Goal: Task Accomplishment & Management: Manage account settings

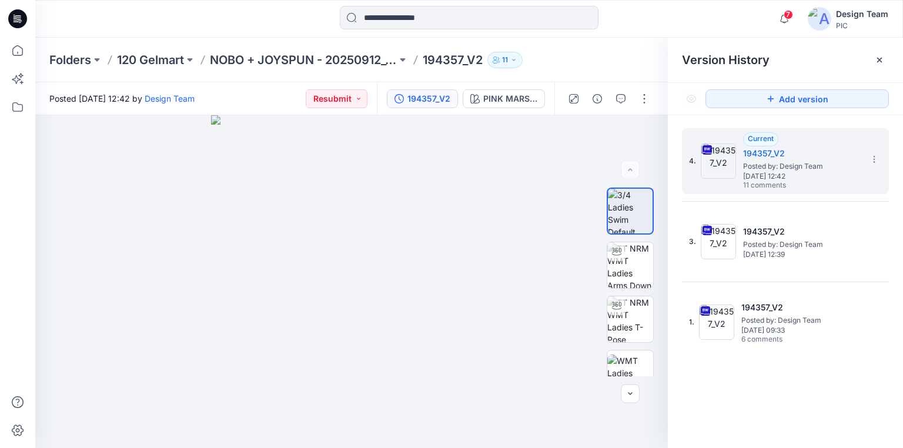
click at [14, 12] on icon at bounding box center [17, 18] width 19 height 19
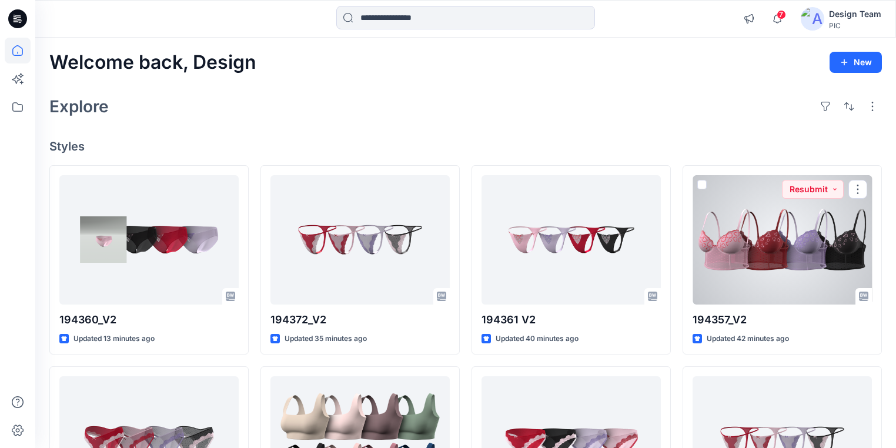
click at [747, 268] on div at bounding box center [782, 239] width 179 height 129
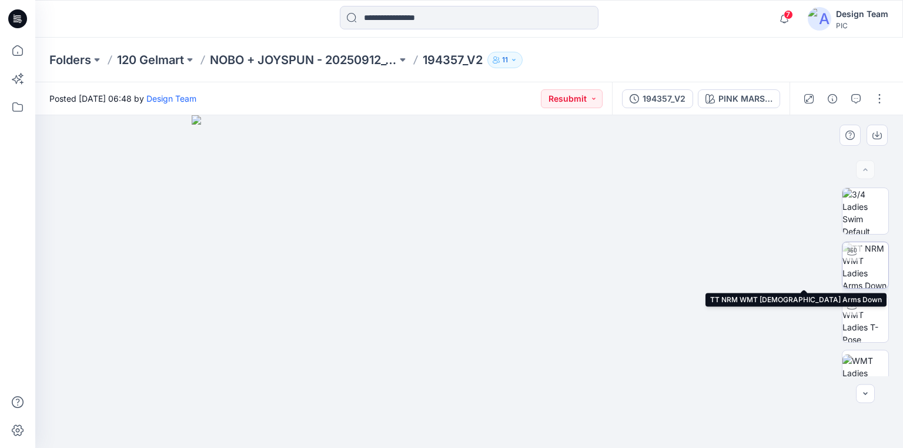
click at [865, 282] on img at bounding box center [866, 265] width 46 height 46
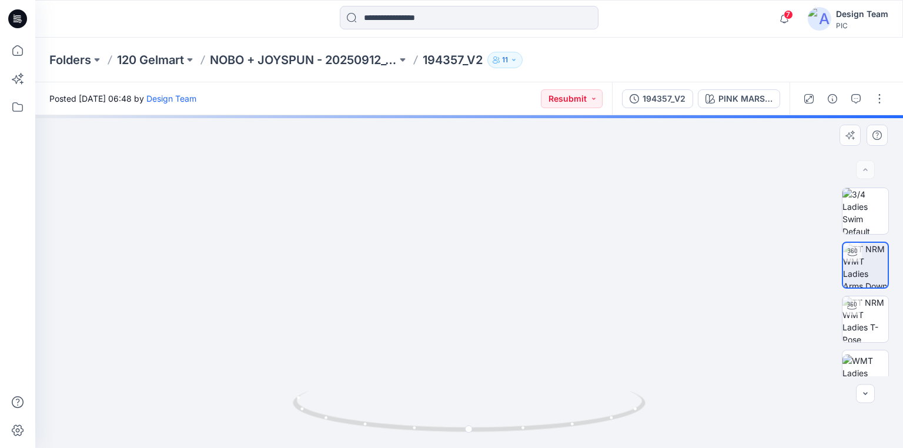
drag, startPoint x: 507, startPoint y: 372, endPoint x: 510, endPoint y: 259, distance: 113.5
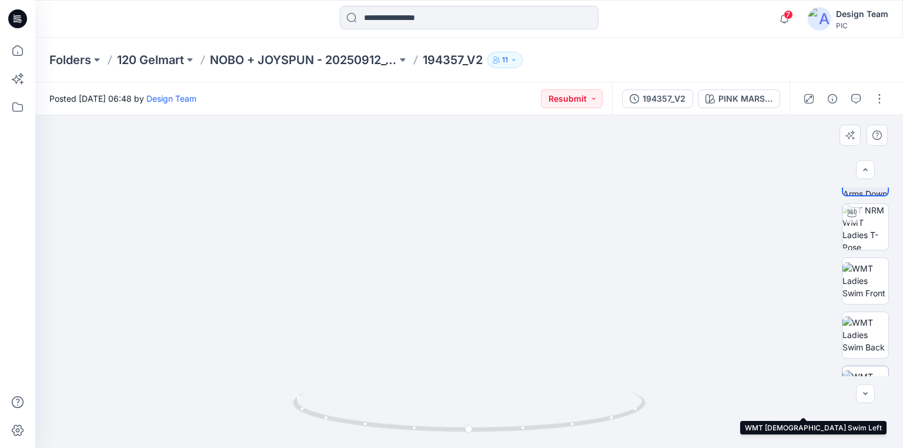
scroll to position [88, 0]
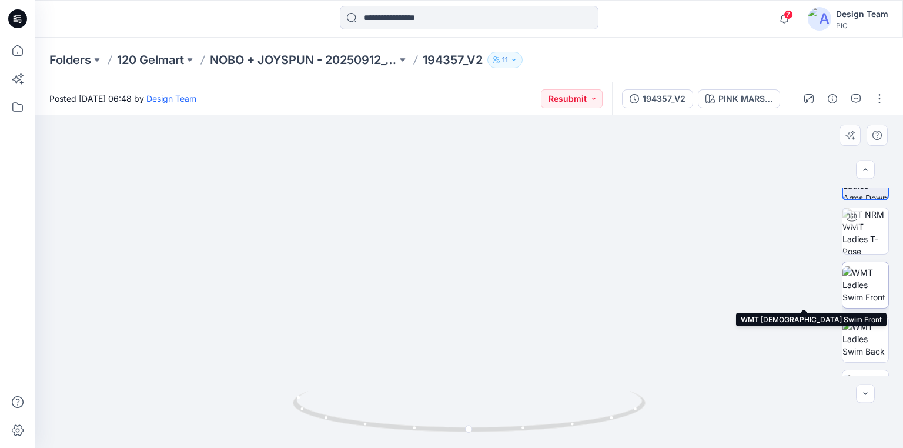
click at [863, 290] on img at bounding box center [866, 284] width 46 height 37
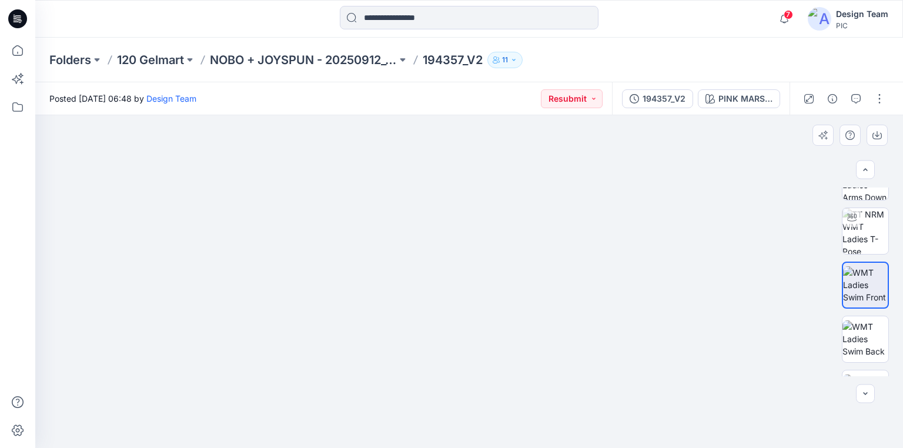
drag, startPoint x: 502, startPoint y: 325, endPoint x: 512, endPoint y: 265, distance: 60.1
click at [873, 238] on img at bounding box center [866, 231] width 46 height 46
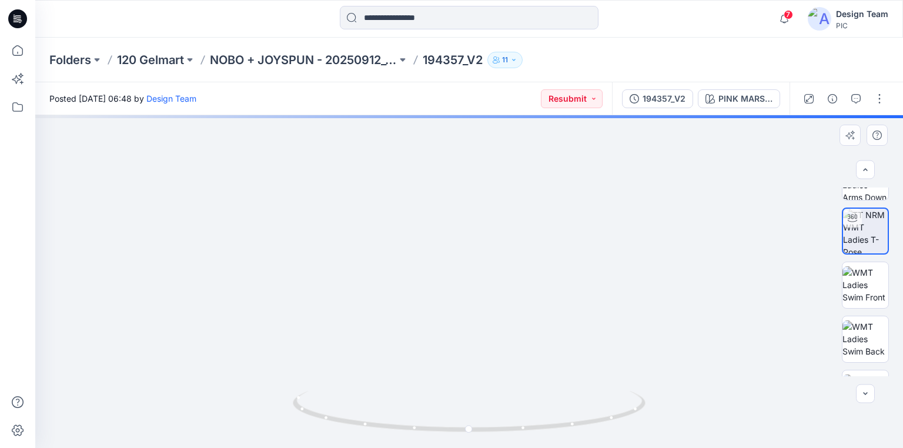
drag, startPoint x: 515, startPoint y: 326, endPoint x: 531, endPoint y: 225, distance: 102.4
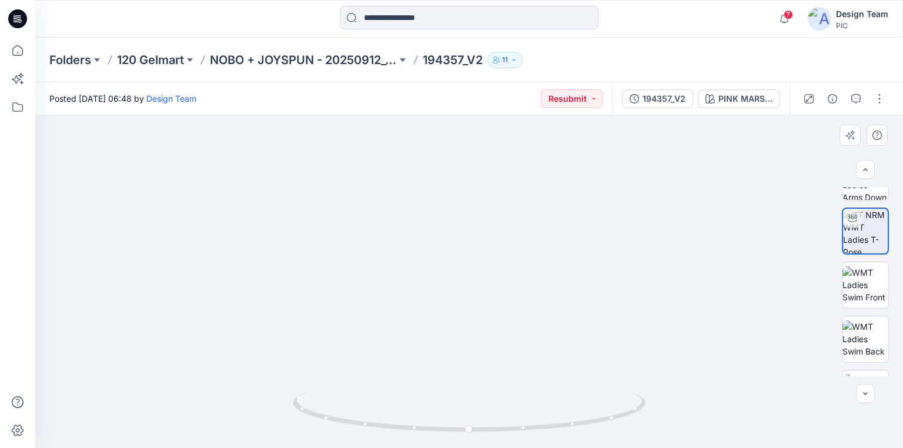
drag, startPoint x: 525, startPoint y: 232, endPoint x: 524, endPoint y: 250, distance: 18.3
drag, startPoint x: 604, startPoint y: 419, endPoint x: 543, endPoint y: 416, distance: 61.8
click at [543, 416] on icon at bounding box center [471, 413] width 356 height 44
drag, startPoint x: 530, startPoint y: 289, endPoint x: 537, endPoint y: 341, distance: 52.2
click at [653, 98] on div "194357_V2" at bounding box center [664, 98] width 43 height 13
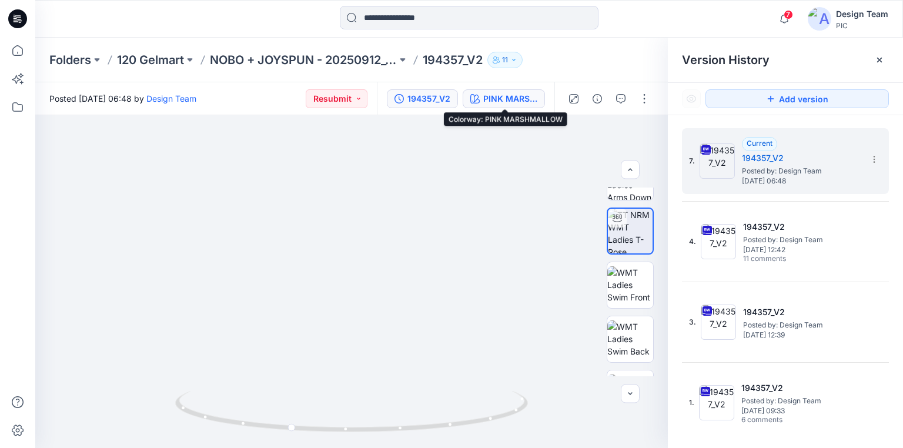
click at [520, 96] on div "PINK MARSHMALLOW" at bounding box center [510, 98] width 54 height 13
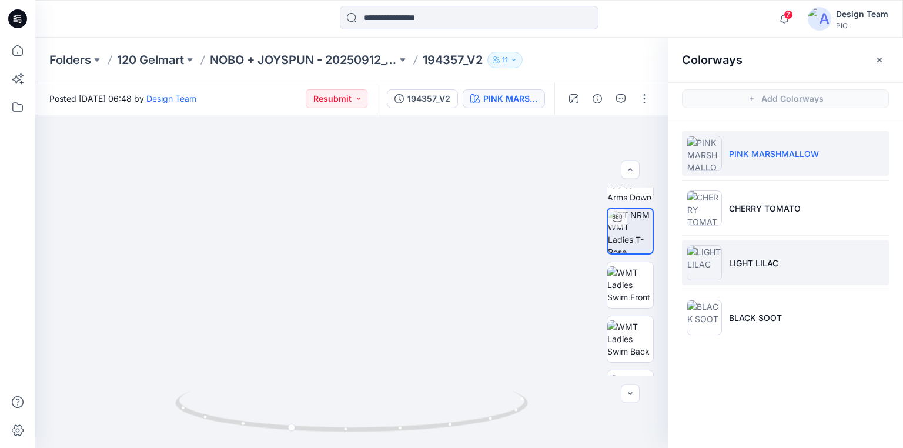
click at [751, 263] on p "LIGHT LILAC" at bounding box center [753, 263] width 49 height 12
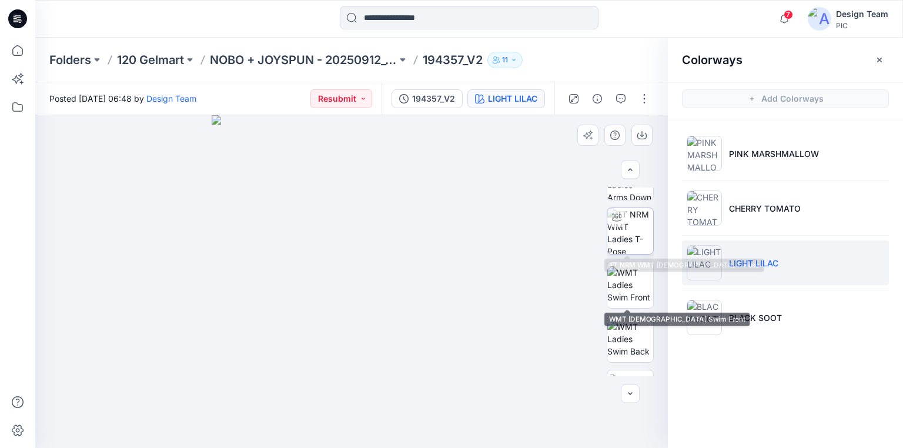
click at [629, 247] on img at bounding box center [630, 231] width 46 height 46
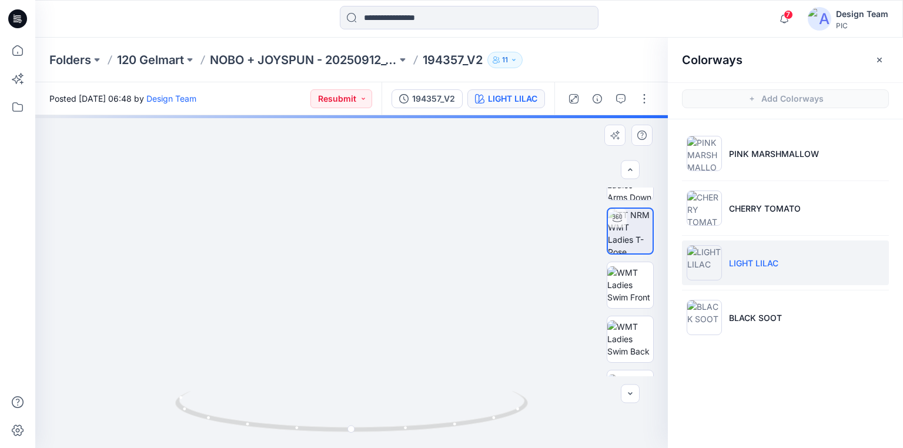
drag, startPoint x: 376, startPoint y: 270, endPoint x: 379, endPoint y: 208, distance: 62.4
drag, startPoint x: 462, startPoint y: 424, endPoint x: 498, endPoint y: 402, distance: 42.3
click at [498, 402] on icon at bounding box center [353, 413] width 356 height 44
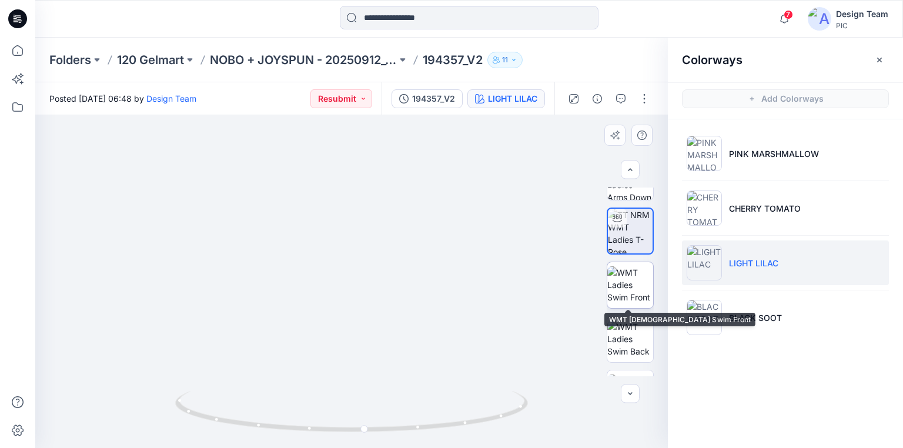
click at [637, 275] on img at bounding box center [630, 284] width 46 height 37
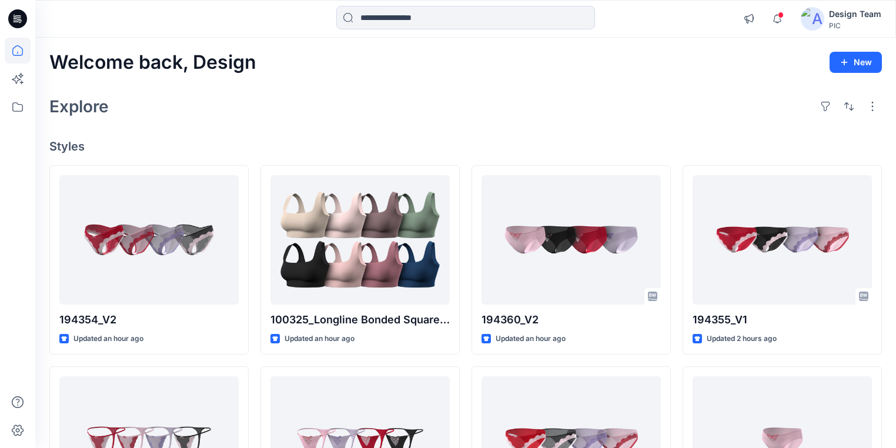
scroll to position [2176, 0]
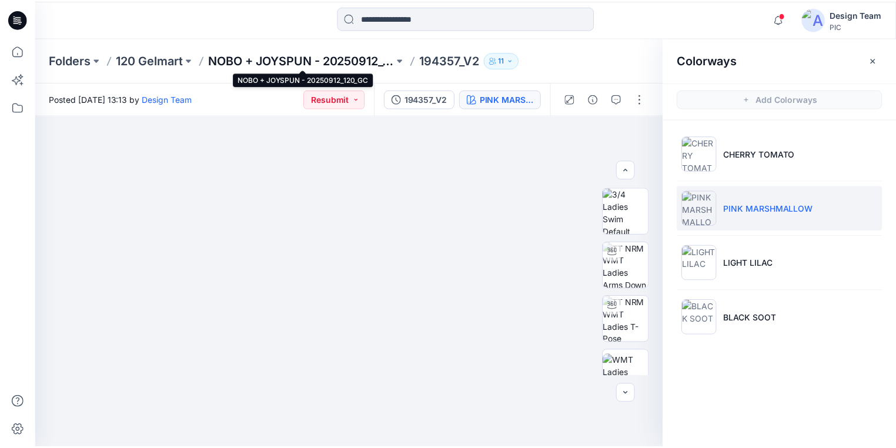
scroll to position [298, 0]
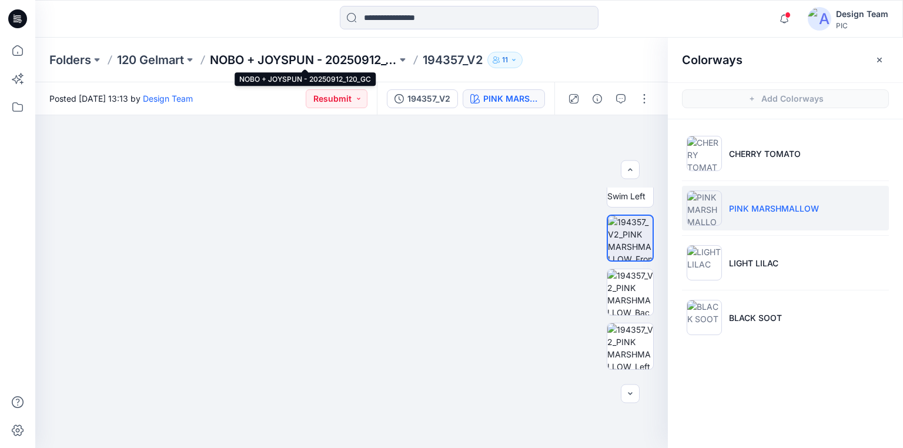
click at [356, 58] on p "NOBO + JOYSPUN - 20250912_120_GC" at bounding box center [303, 60] width 187 height 16
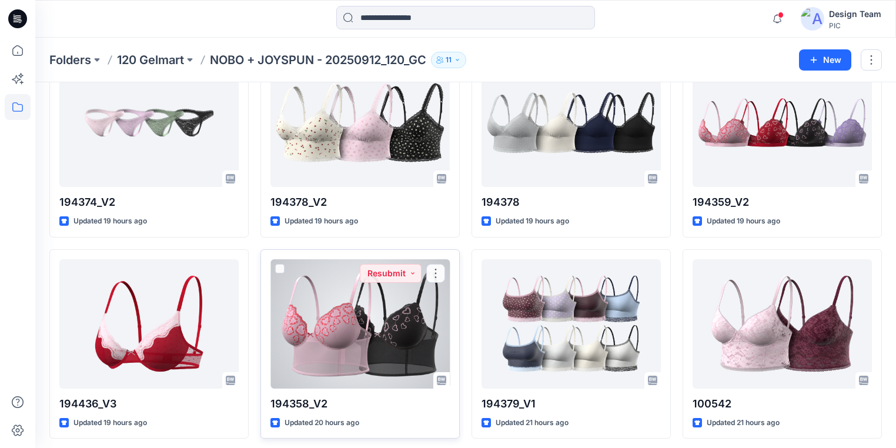
scroll to position [2706, 0]
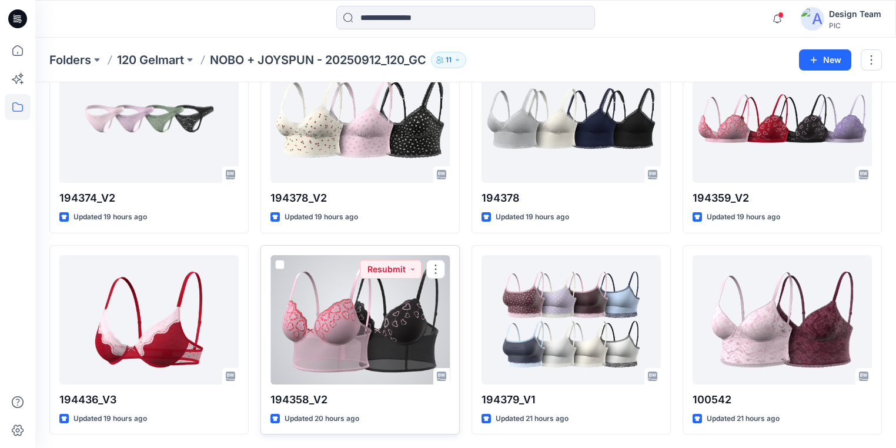
click at [353, 341] on div at bounding box center [359, 319] width 179 height 129
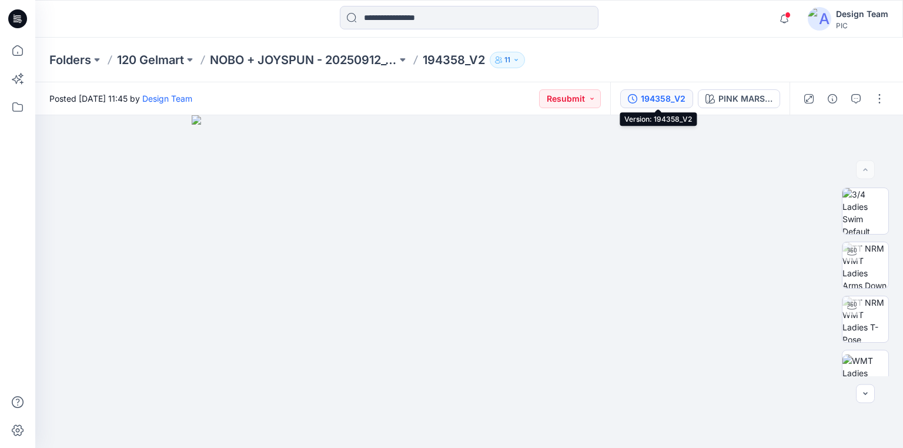
click at [677, 100] on div "194358_V2" at bounding box center [663, 98] width 45 height 13
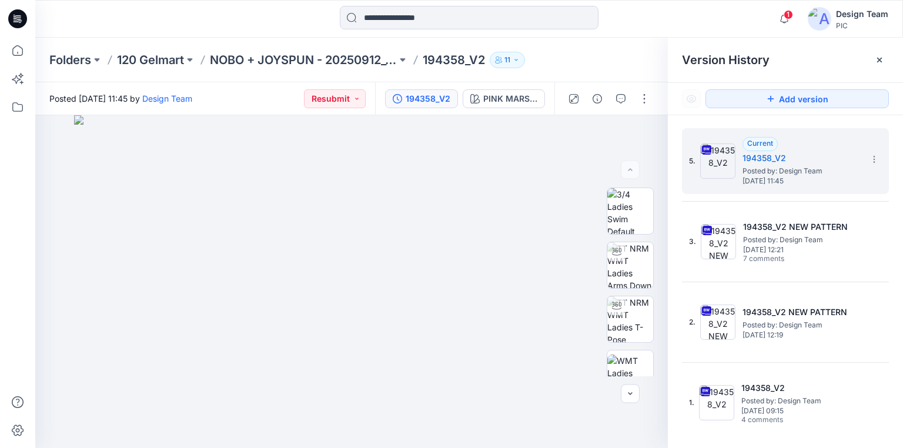
click at [19, 21] on icon at bounding box center [20, 21] width 4 height 1
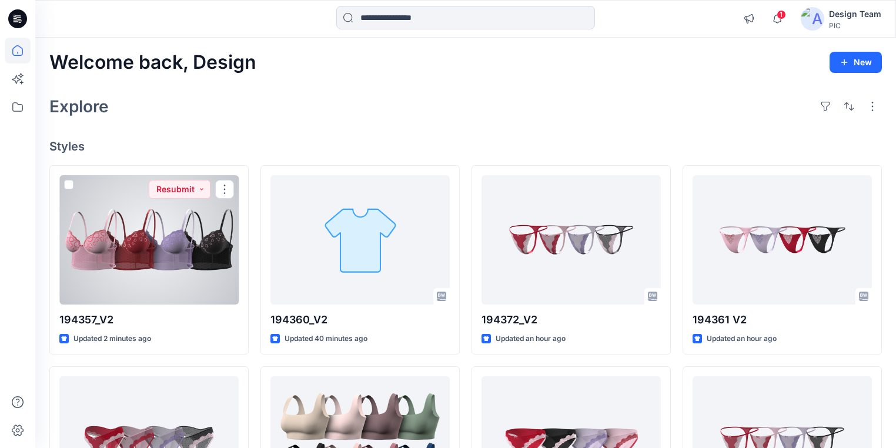
click at [182, 272] on div at bounding box center [148, 239] width 179 height 129
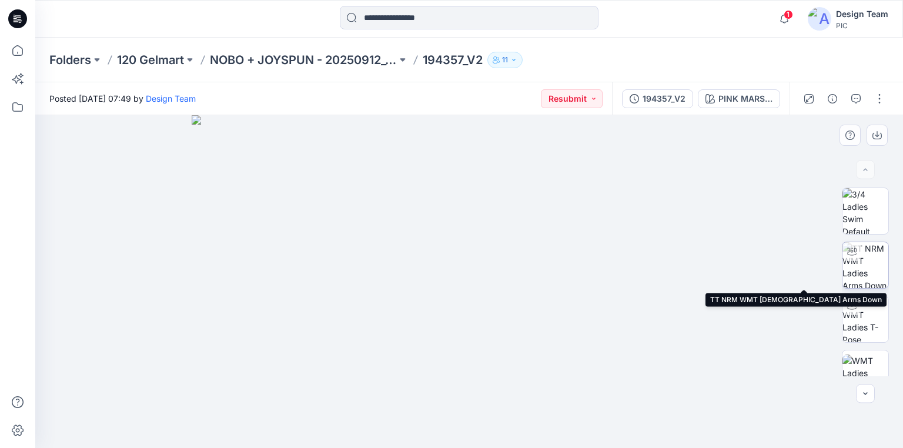
click at [864, 263] on img at bounding box center [866, 265] width 46 height 46
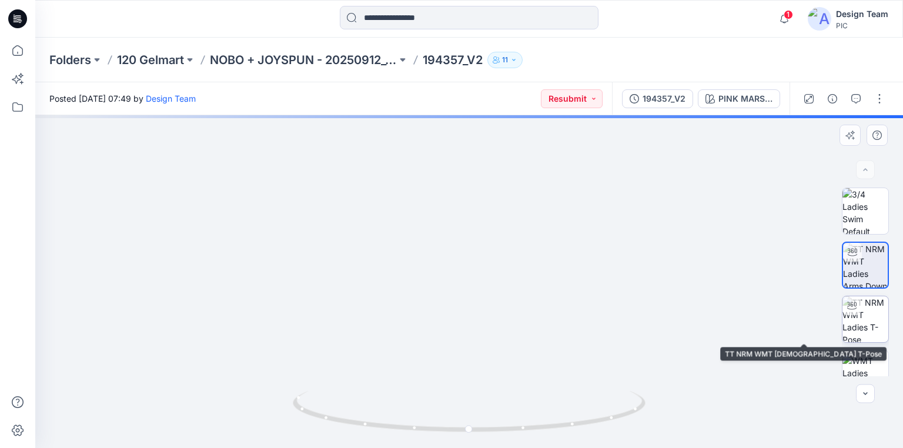
click at [868, 318] on img at bounding box center [866, 319] width 46 height 46
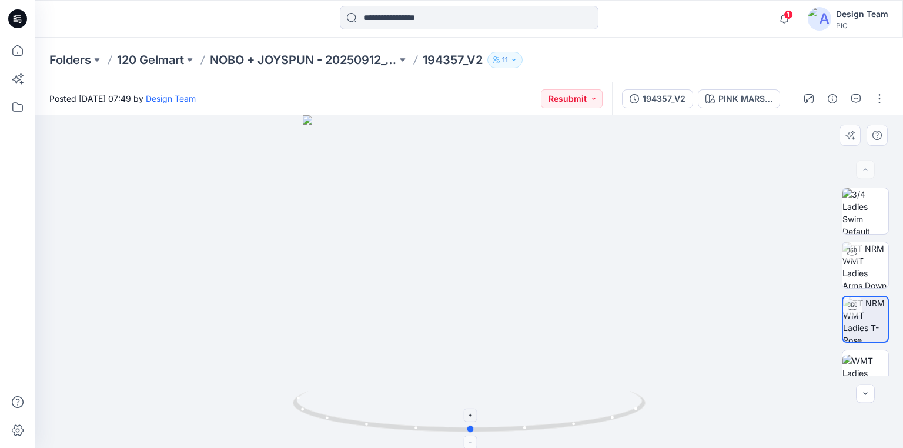
drag, startPoint x: 586, startPoint y: 424, endPoint x: 619, endPoint y: 415, distance: 34.1
click at [619, 415] on icon at bounding box center [471, 413] width 356 height 44
click at [746, 98] on div "PINK MARSHMALLOW" at bounding box center [746, 98] width 54 height 13
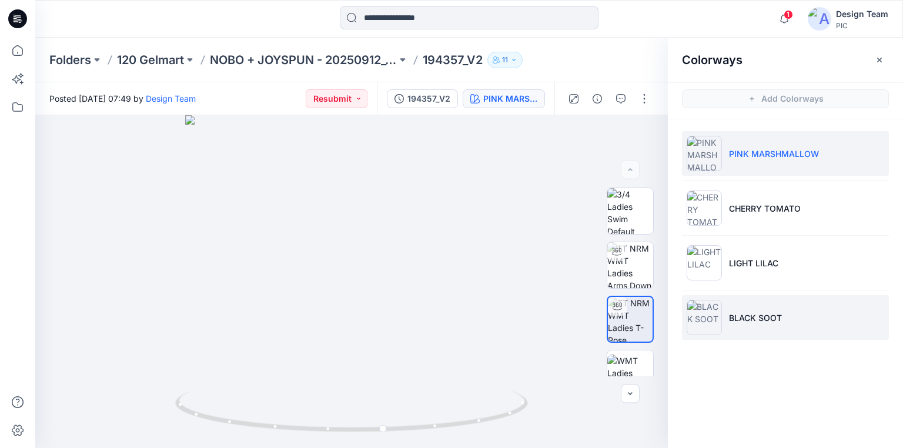
click at [764, 320] on p "BLACK SOOT" at bounding box center [755, 318] width 53 height 12
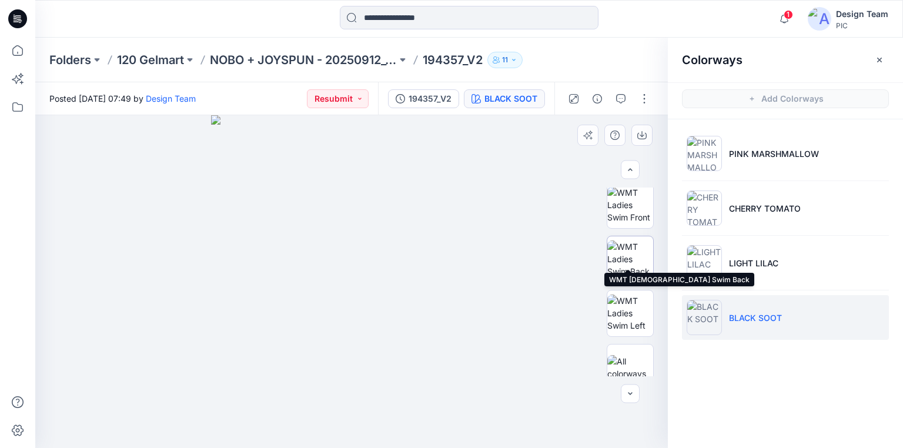
scroll to position [182, 0]
click at [629, 249] on img at bounding box center [630, 244] width 46 height 37
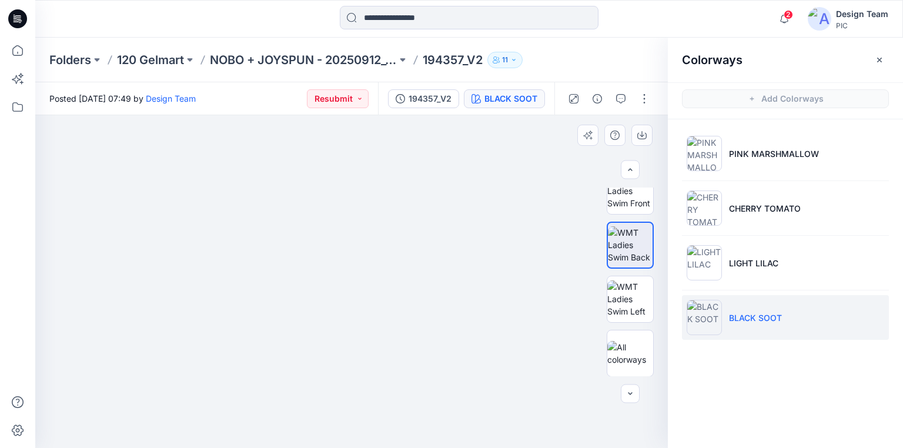
click at [344, 425] on img at bounding box center [351, 173] width 764 height 549
click at [629, 199] on img at bounding box center [630, 190] width 46 height 37
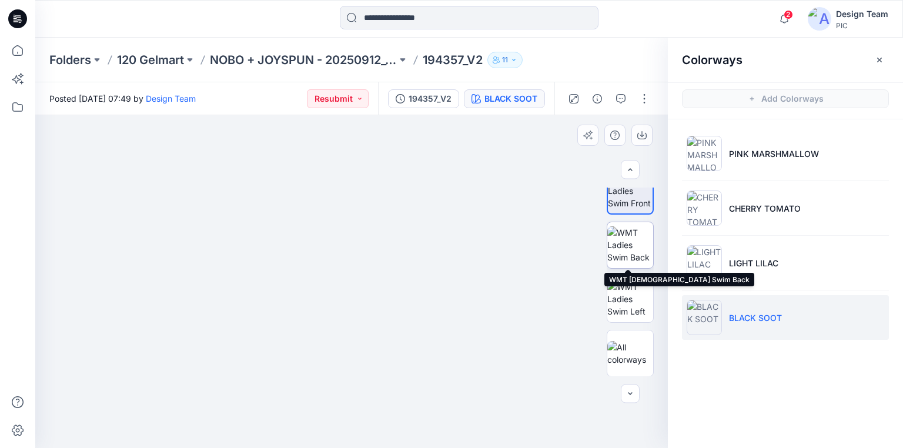
click at [626, 249] on img at bounding box center [630, 244] width 46 height 37
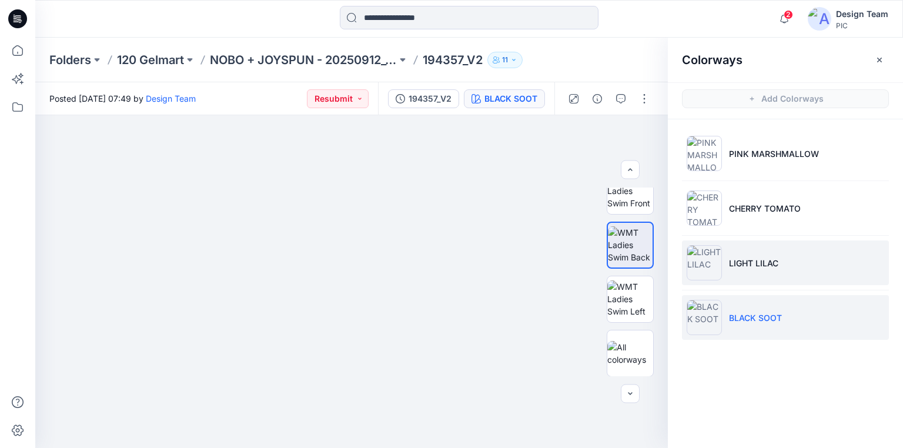
click at [729, 269] on li "LIGHT LILAC" at bounding box center [785, 262] width 207 height 45
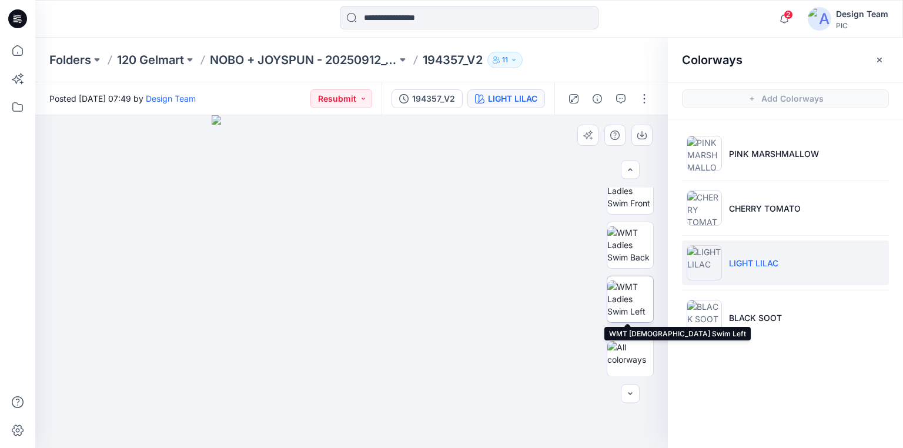
click at [636, 293] on img at bounding box center [630, 298] width 46 height 37
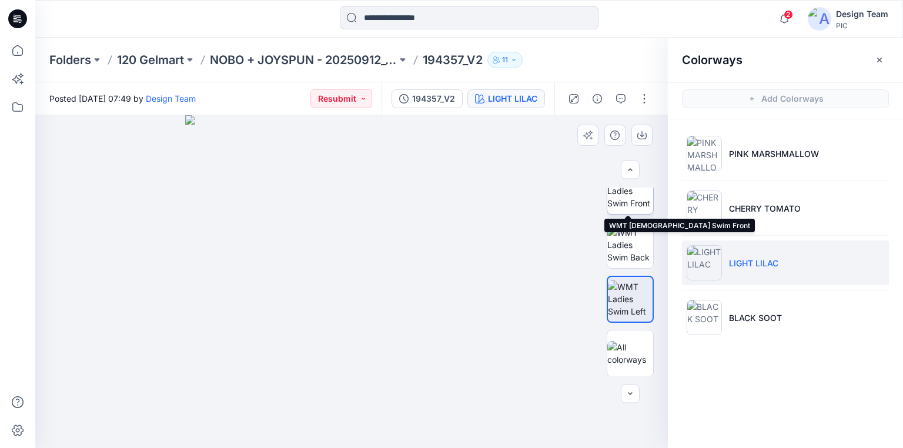
click at [623, 200] on img at bounding box center [630, 190] width 46 height 37
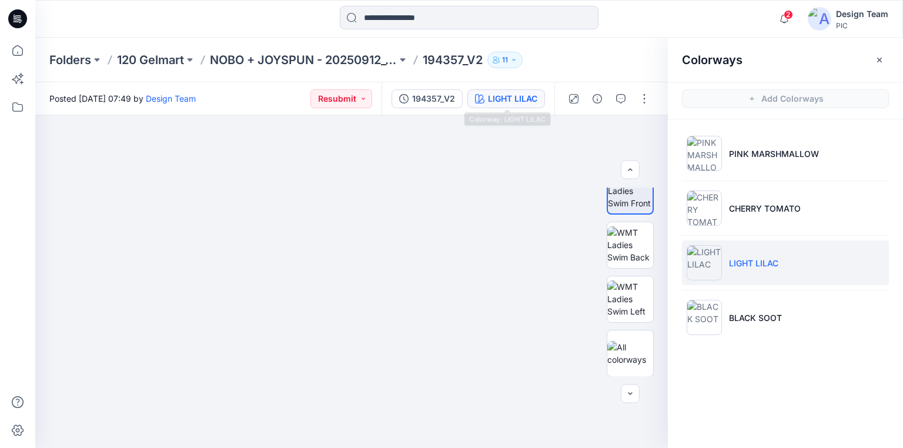
click at [514, 101] on div "LIGHT LILAC" at bounding box center [512, 98] width 49 height 13
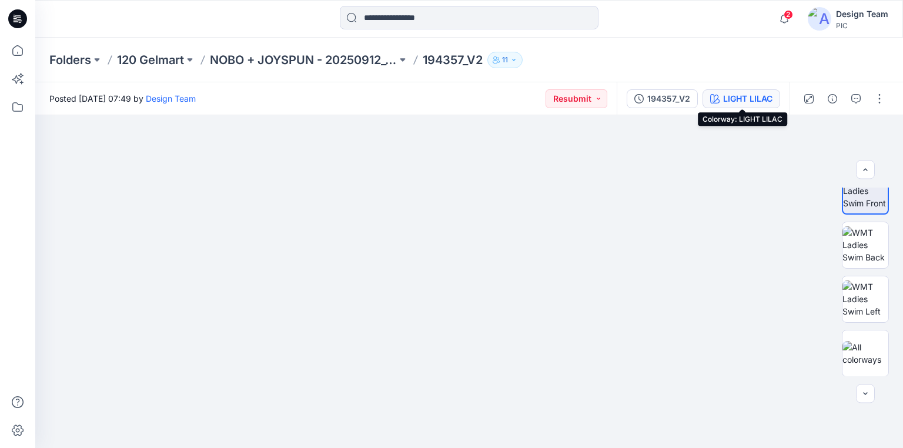
click at [731, 101] on div "LIGHT LILAC" at bounding box center [747, 98] width 49 height 13
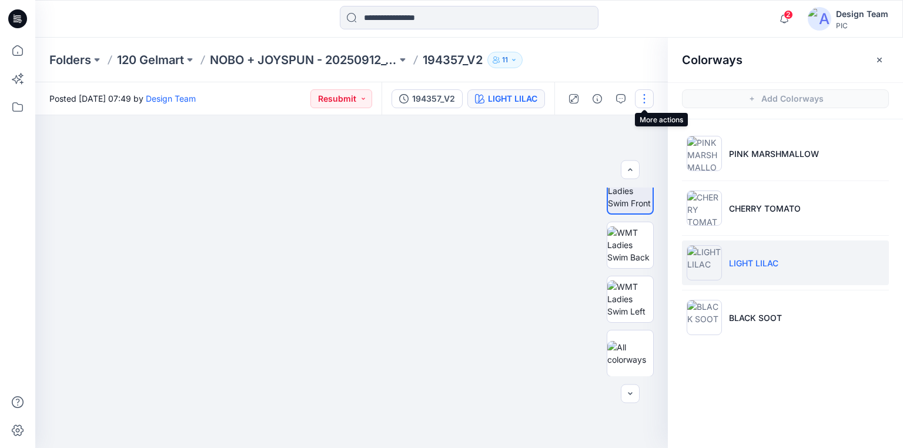
click at [646, 98] on button "button" at bounding box center [644, 98] width 19 height 19
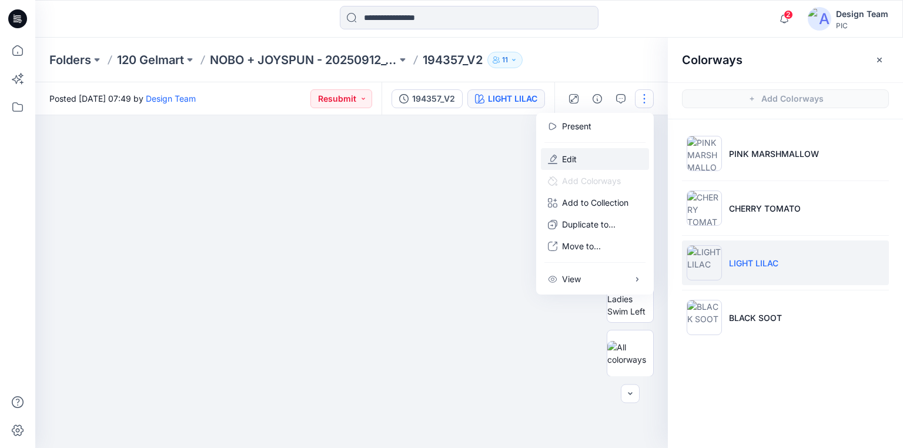
click at [574, 155] on p "Edit" at bounding box center [569, 159] width 15 height 12
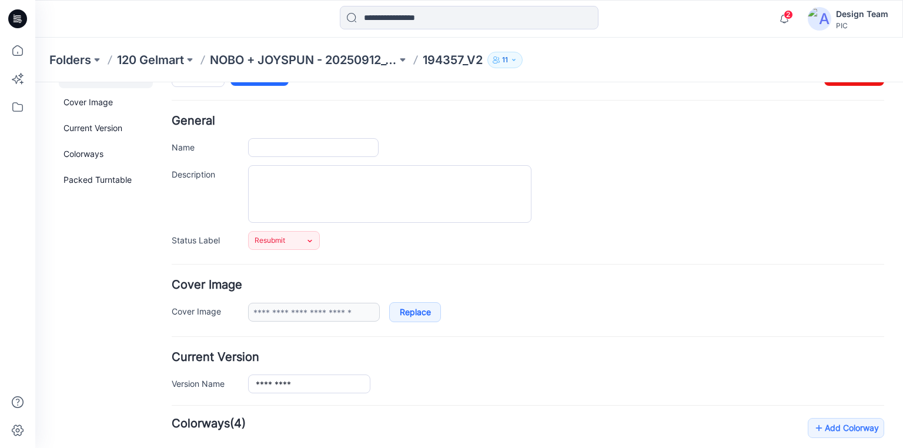
type input "*********"
type input "**********"
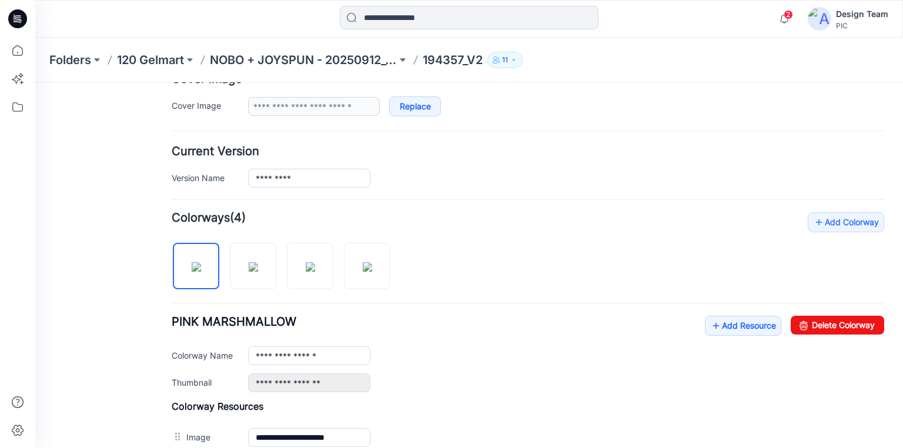
scroll to position [235, 0]
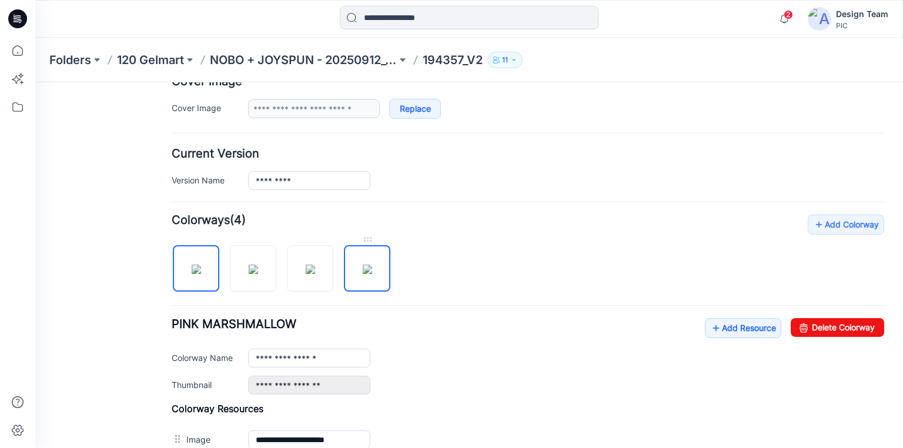
click at [365, 270] on img at bounding box center [367, 269] width 9 height 9
drag, startPoint x: 797, startPoint y: 323, endPoint x: 525, endPoint y: 132, distance: 332.9
click at [797, 323] on icon at bounding box center [804, 327] width 16 height 19
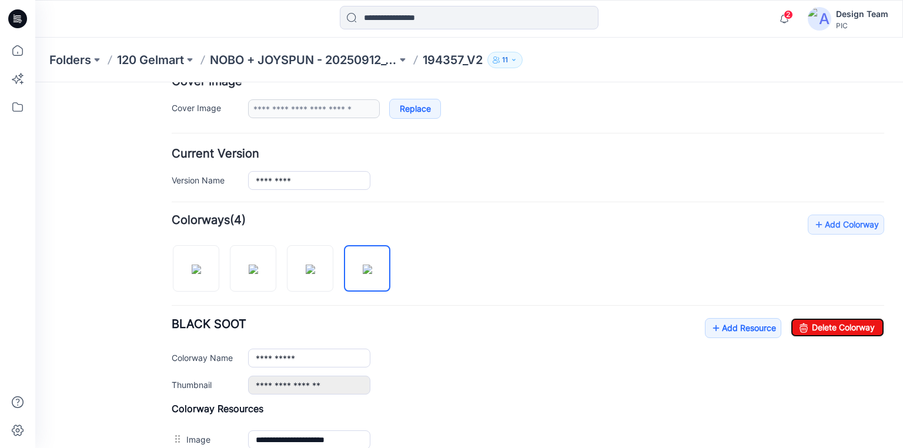
type input "**********"
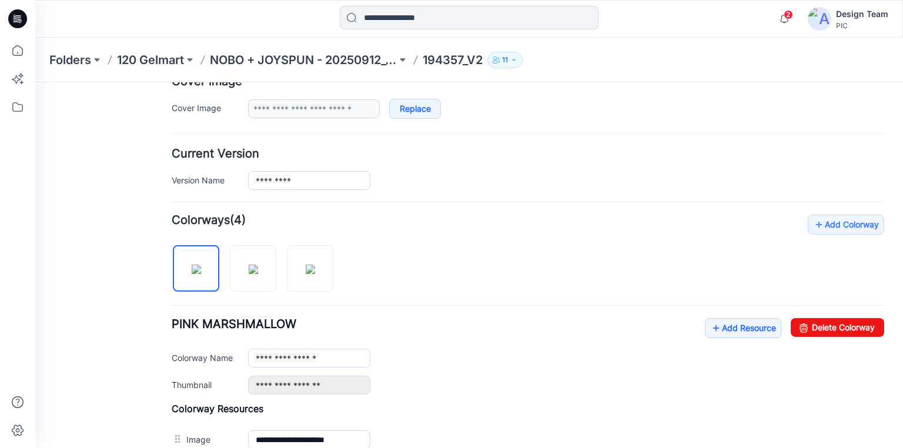
click at [440, 61] on p "194357_V2" at bounding box center [453, 60] width 60 height 16
click at [363, 55] on p "NOBO + JOYSPUN - 20250912_120_GC" at bounding box center [303, 60] width 187 height 16
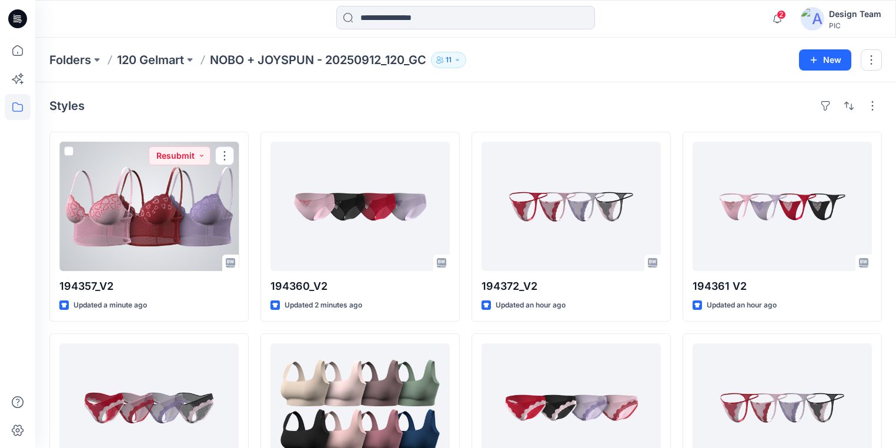
click at [149, 253] on div at bounding box center [148, 206] width 179 height 129
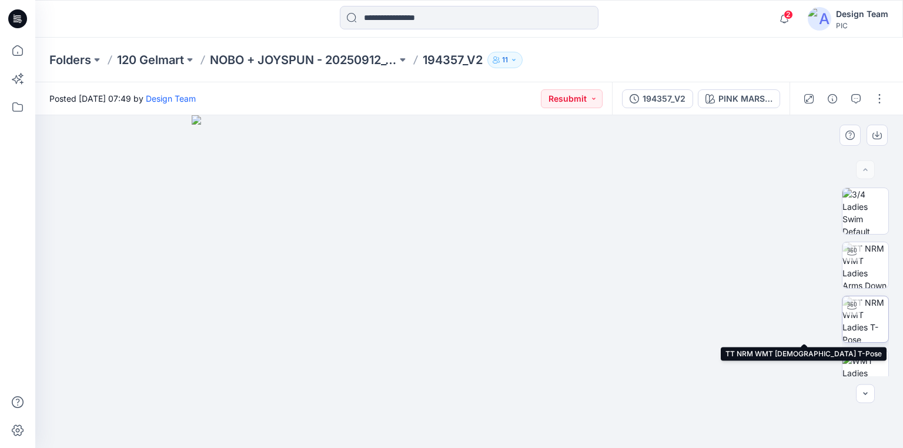
click at [875, 315] on img at bounding box center [866, 319] width 46 height 46
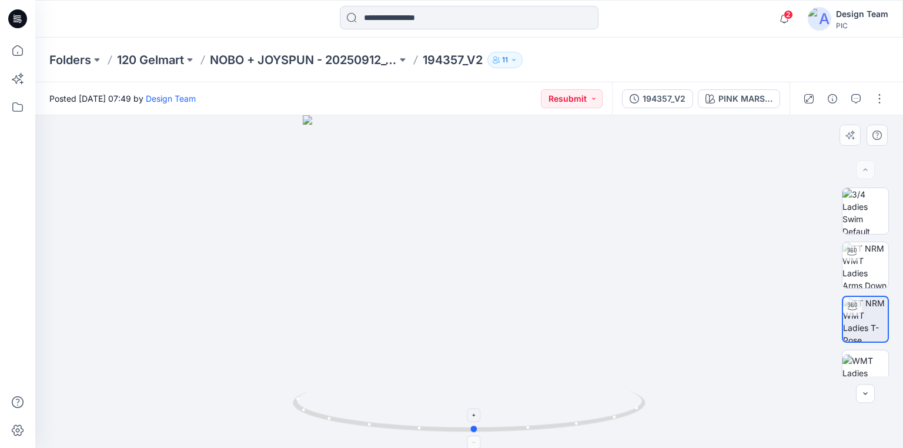
drag, startPoint x: 627, startPoint y: 416, endPoint x: 633, endPoint y: 406, distance: 11.3
click at [633, 406] on icon at bounding box center [471, 413] width 356 height 44
click at [368, 58] on p "NOBO + JOYSPUN - 20250912_120_GC" at bounding box center [303, 60] width 187 height 16
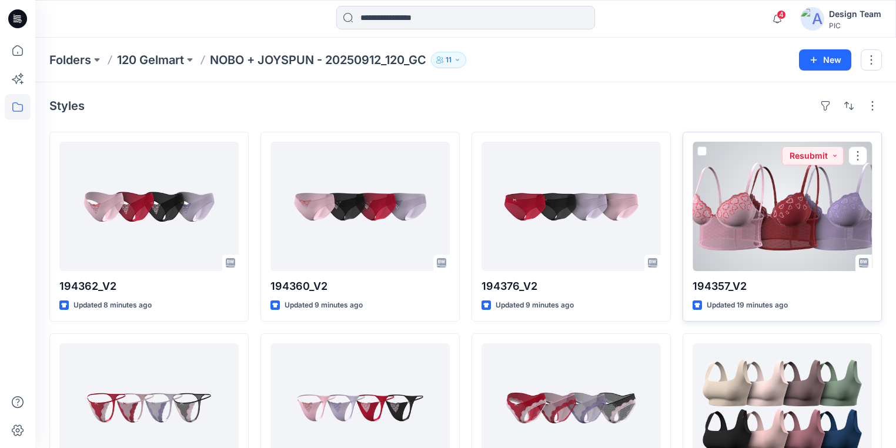
click at [784, 246] on div at bounding box center [782, 206] width 179 height 129
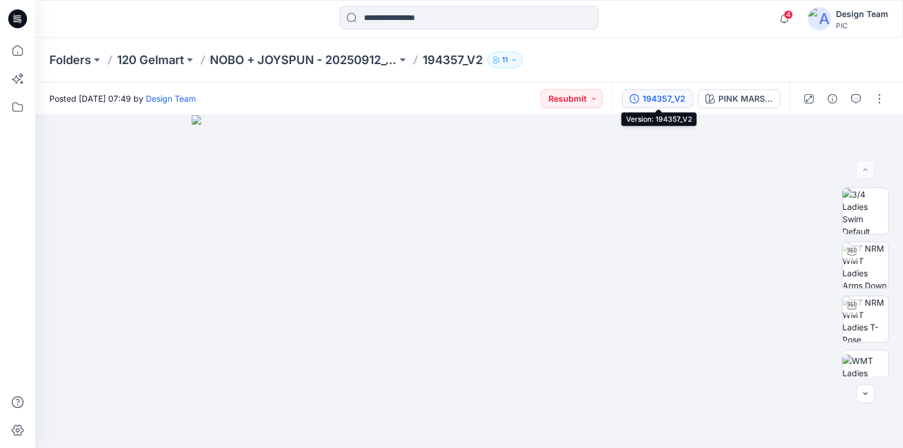
click at [668, 98] on div "194357_V2" at bounding box center [664, 98] width 43 height 13
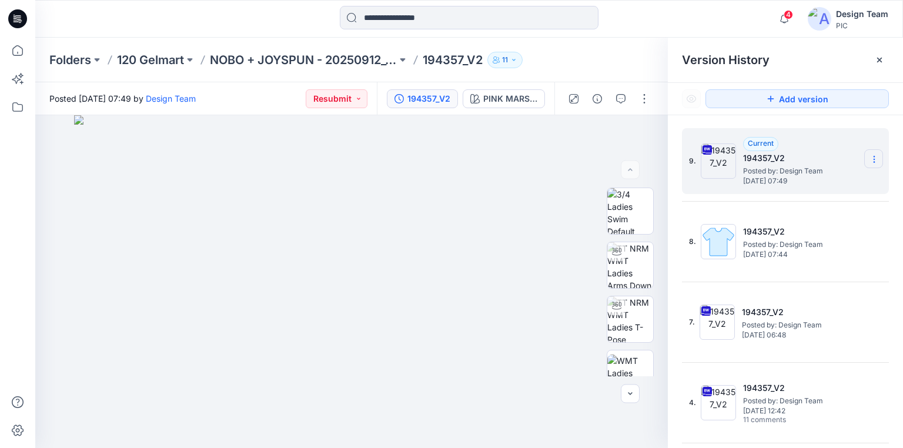
click at [870, 160] on icon at bounding box center [874, 159] width 9 height 9
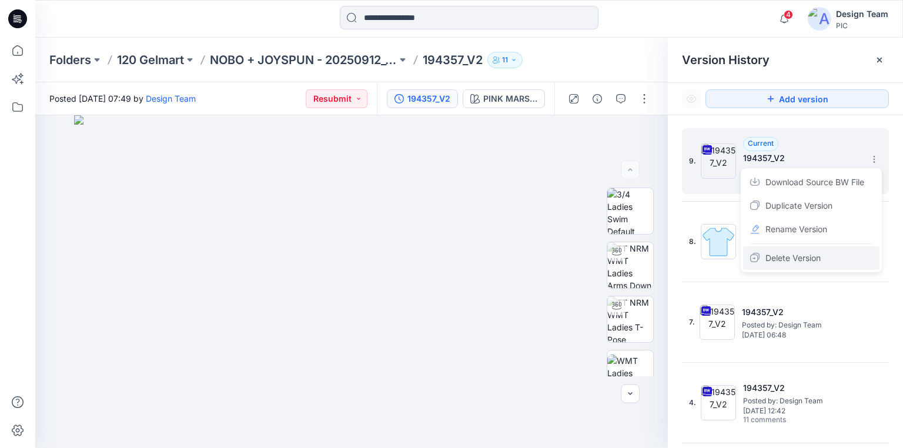
click at [808, 258] on span "Delete Version" at bounding box center [793, 258] width 55 height 14
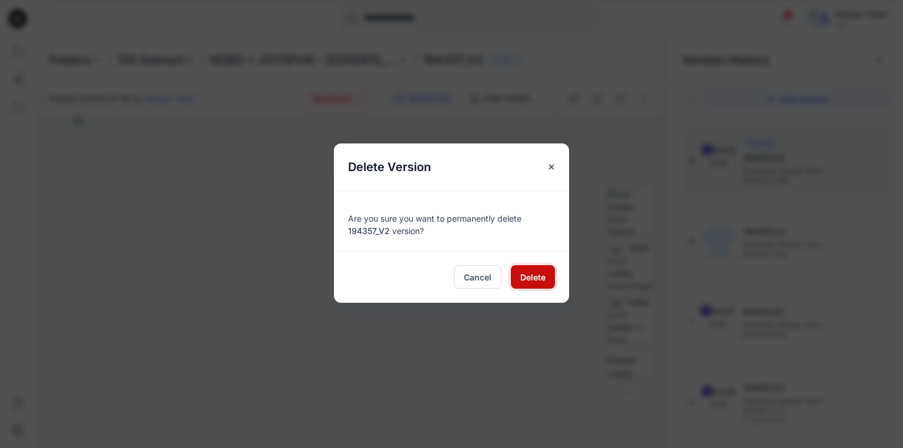
click at [533, 278] on span "Delete" at bounding box center [532, 277] width 25 height 12
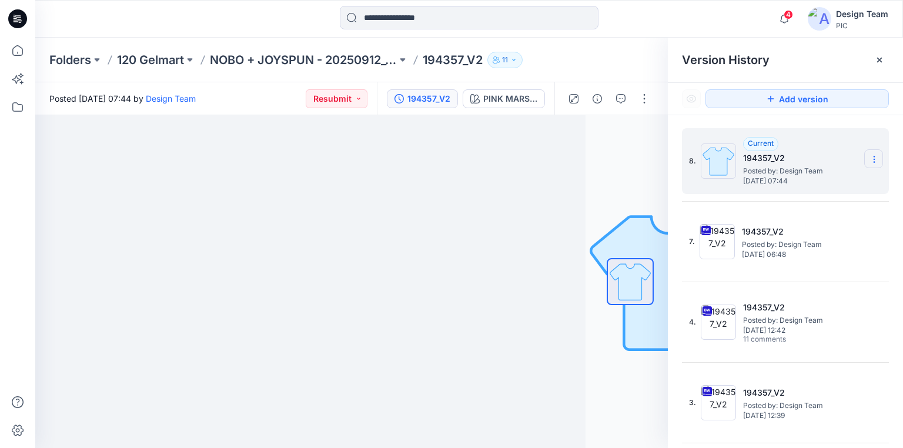
click at [871, 160] on icon at bounding box center [874, 159] width 9 height 9
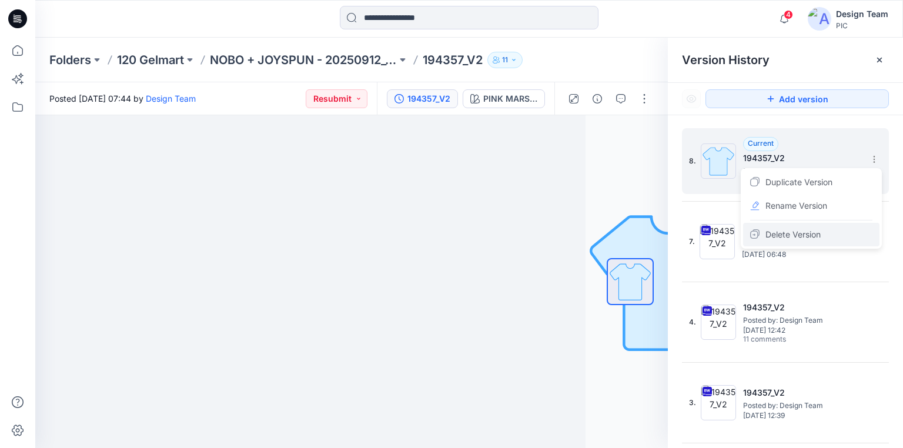
click at [796, 235] on span "Delete Version" at bounding box center [793, 235] width 55 height 14
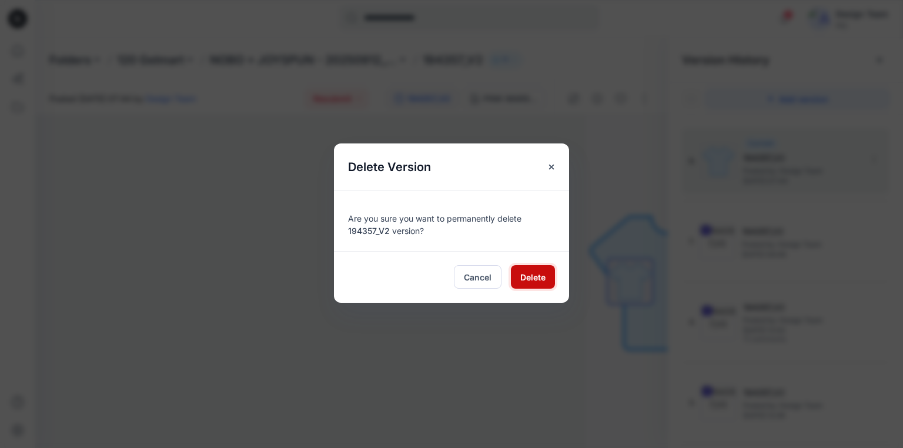
click at [523, 275] on span "Delete" at bounding box center [532, 277] width 25 height 12
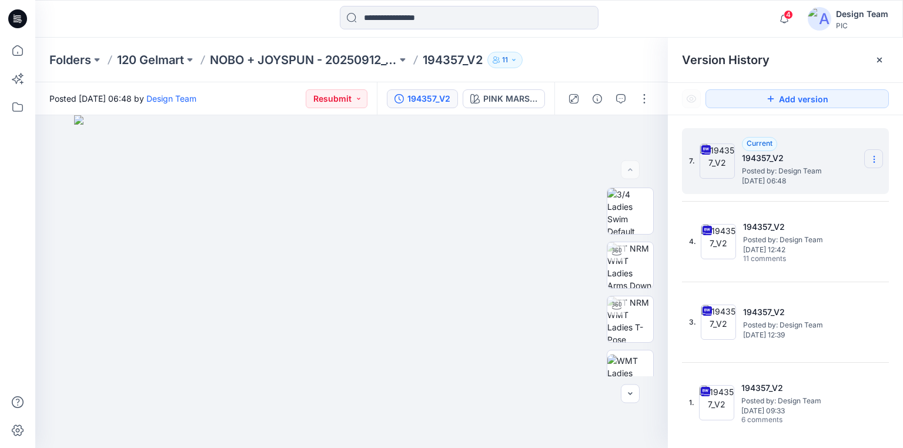
click at [874, 158] on icon at bounding box center [874, 159] width 9 height 9
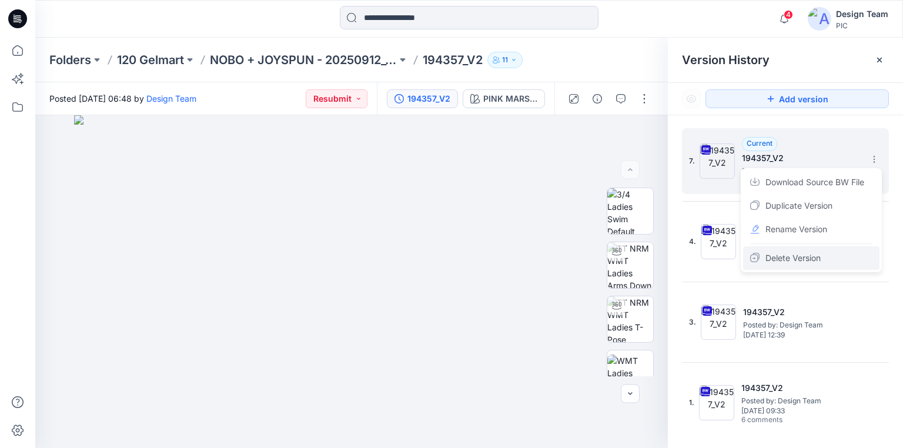
click at [794, 256] on span "Delete Version" at bounding box center [793, 258] width 55 height 14
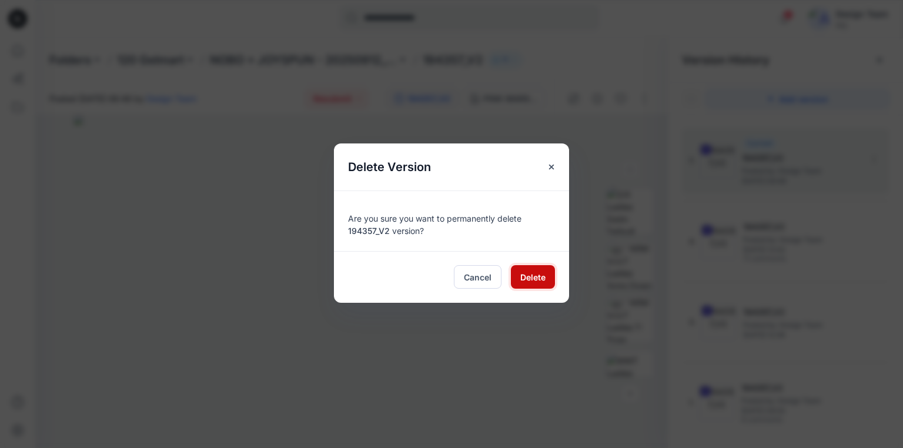
drag, startPoint x: 524, startPoint y: 272, endPoint x: 527, endPoint y: 265, distance: 7.4
click at [525, 273] on span "Delete" at bounding box center [532, 277] width 25 height 12
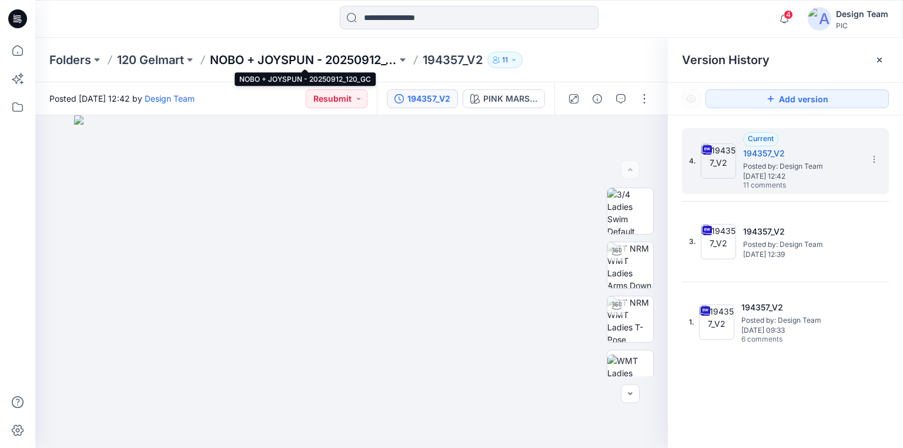
click at [366, 59] on p "NOBO + JOYSPUN - 20250912_120_GC" at bounding box center [303, 60] width 187 height 16
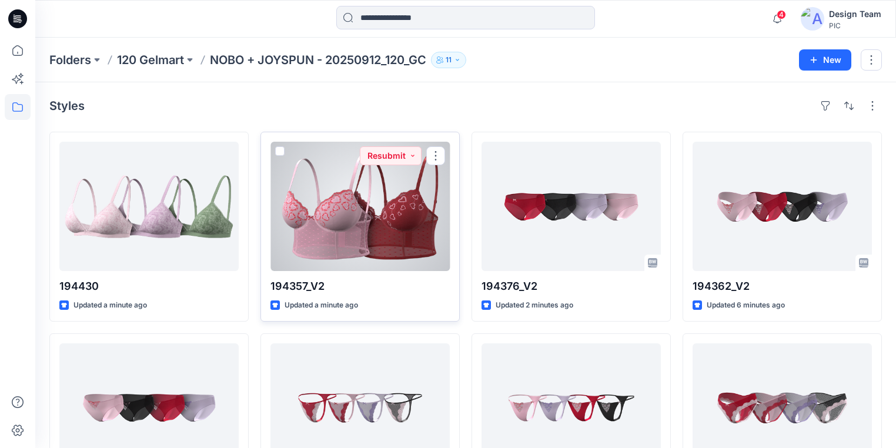
click at [378, 238] on div at bounding box center [359, 206] width 179 height 129
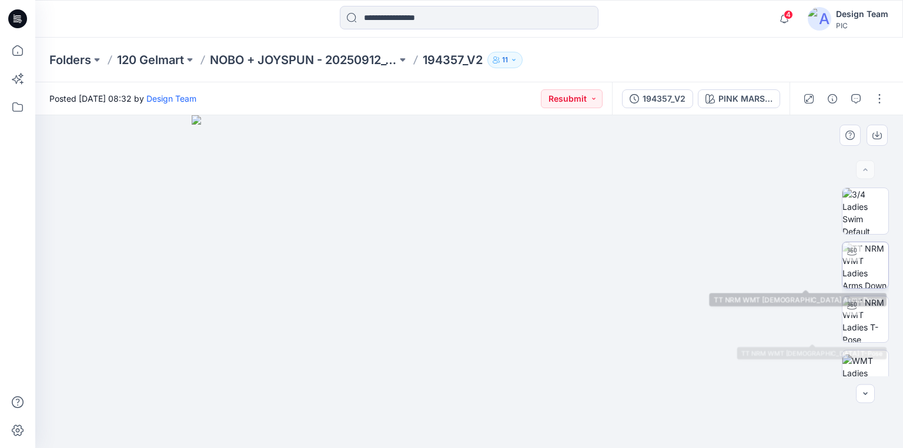
click at [867, 269] on img at bounding box center [866, 265] width 46 height 46
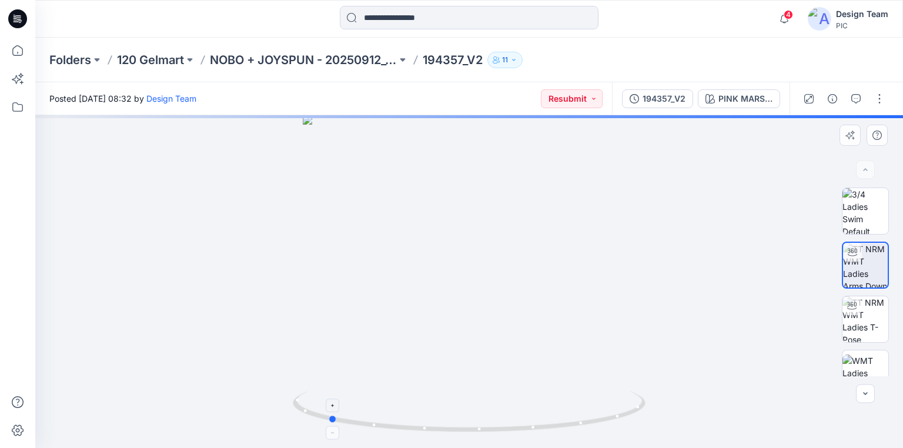
drag, startPoint x: 620, startPoint y: 417, endPoint x: 486, endPoint y: 400, distance: 135.2
click at [486, 400] on icon at bounding box center [471, 413] width 356 height 44
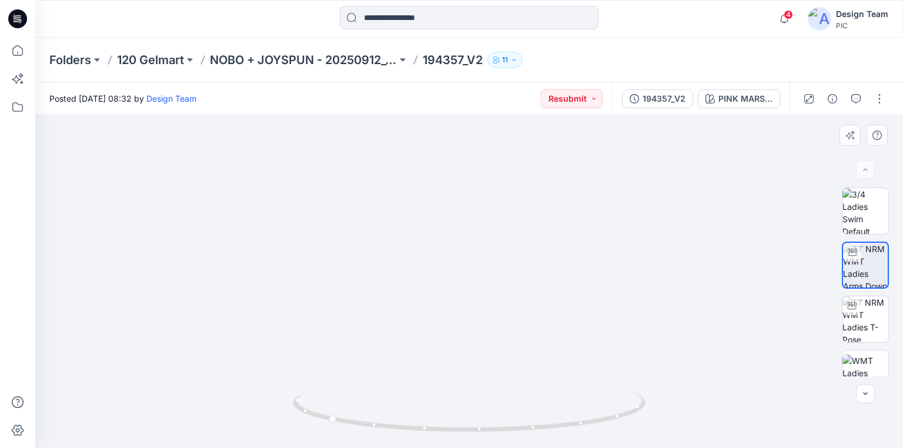
drag, startPoint x: 513, startPoint y: 328, endPoint x: 524, endPoint y: 251, distance: 77.8
drag, startPoint x: 600, startPoint y: 425, endPoint x: 565, endPoint y: 417, distance: 35.5
click at [565, 417] on icon at bounding box center [471, 413] width 356 height 44
drag, startPoint x: 542, startPoint y: 369, endPoint x: 540, endPoint y: 252, distance: 117.6
drag, startPoint x: 540, startPoint y: 280, endPoint x: 540, endPoint y: 269, distance: 11.2
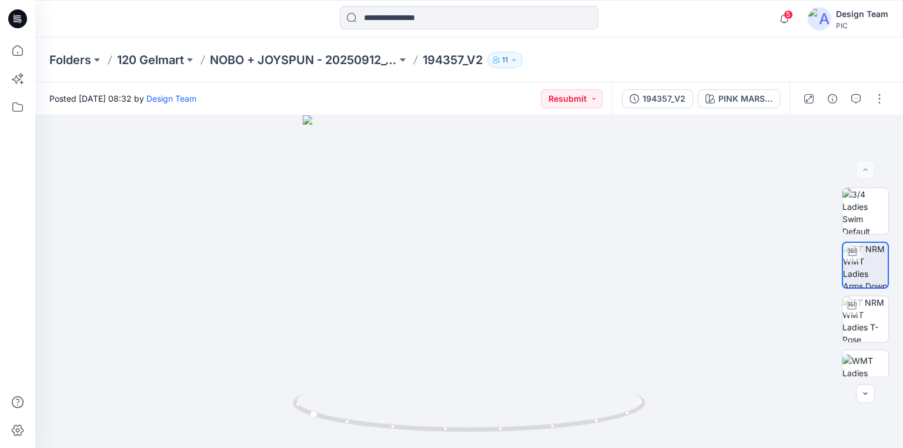
click at [12, 16] on icon at bounding box center [17, 18] width 19 height 19
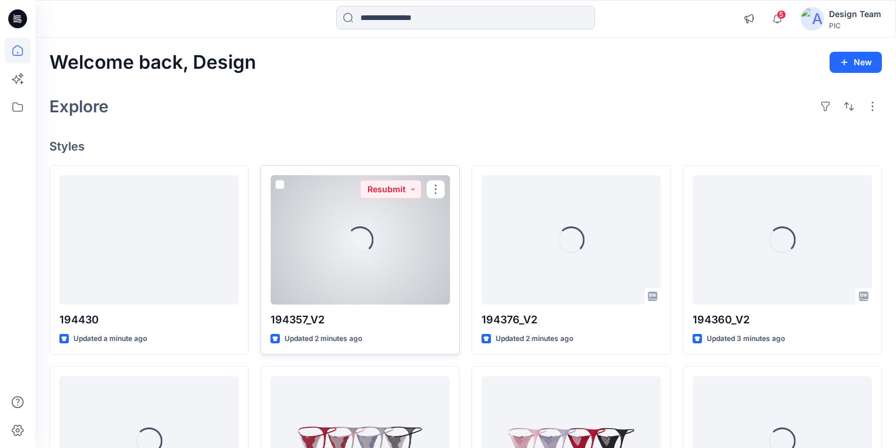
click at [358, 282] on div "Loading..." at bounding box center [359, 239] width 179 height 129
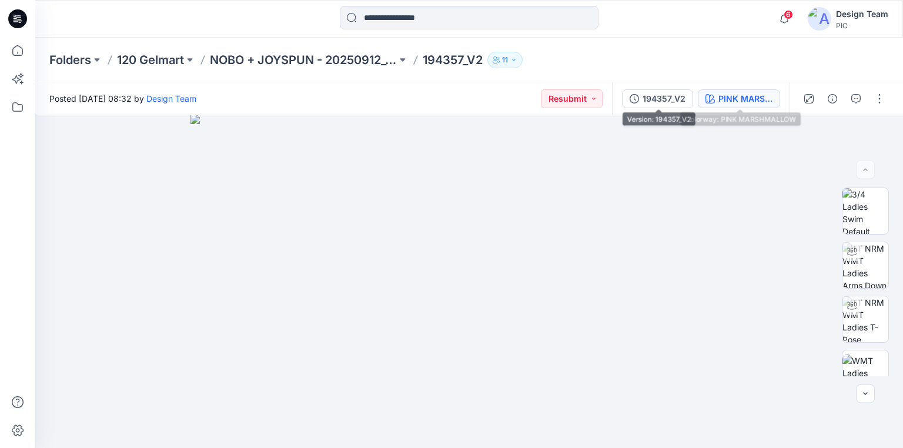
click at [736, 99] on div "PINK MARSHMALLOW" at bounding box center [746, 98] width 54 height 13
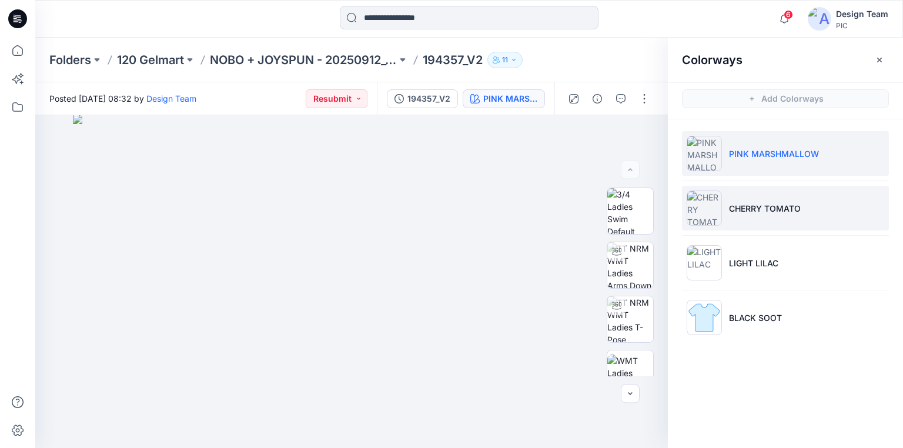
click at [768, 207] on p "CHERRY TOMATO" at bounding box center [765, 208] width 72 height 12
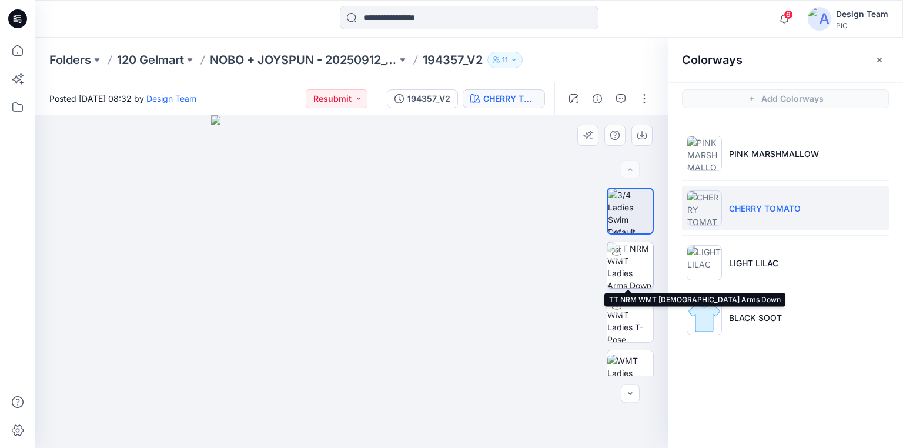
click at [630, 268] on img at bounding box center [630, 265] width 46 height 46
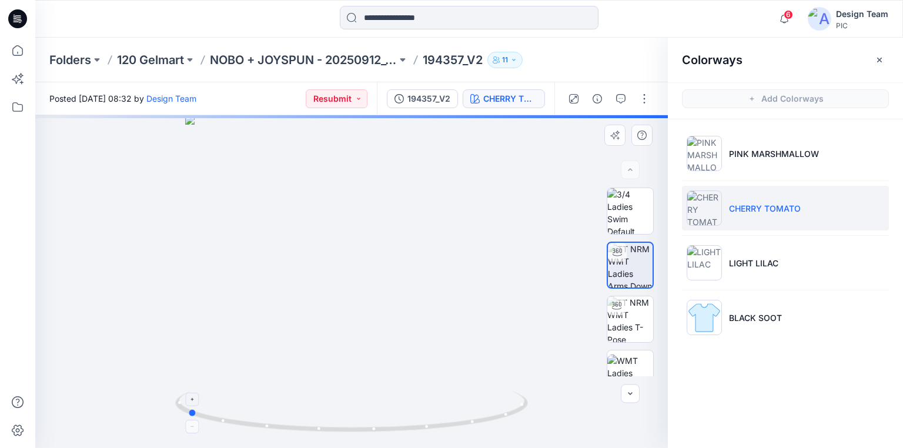
drag, startPoint x: 484, startPoint y: 421, endPoint x: 320, endPoint y: 395, distance: 166.7
click at [320, 395] on icon at bounding box center [353, 413] width 356 height 44
drag, startPoint x: 402, startPoint y: 389, endPoint x: 408, endPoint y: 293, distance: 95.4
drag, startPoint x: 369, startPoint y: 367, endPoint x: 390, endPoint y: 302, distance: 68.6
drag, startPoint x: 401, startPoint y: 397, endPoint x: 410, endPoint y: 309, distance: 88.7
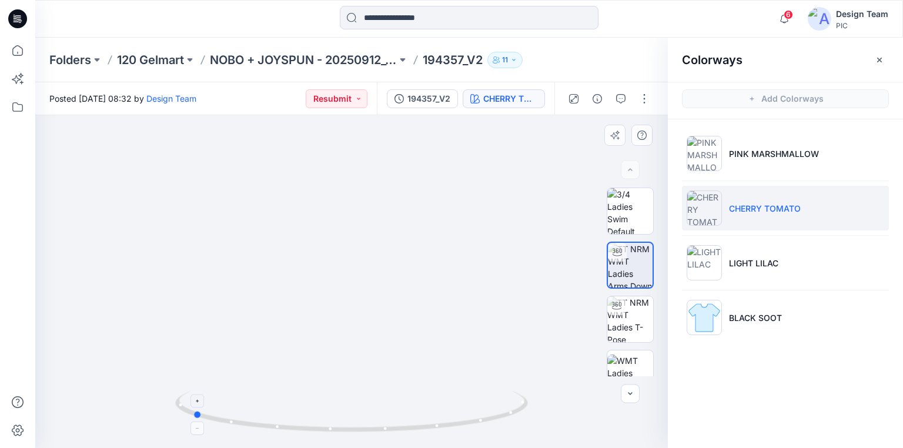
drag, startPoint x: 442, startPoint y: 427, endPoint x: 415, endPoint y: 427, distance: 27.0
click at [415, 427] on icon at bounding box center [353, 413] width 356 height 44
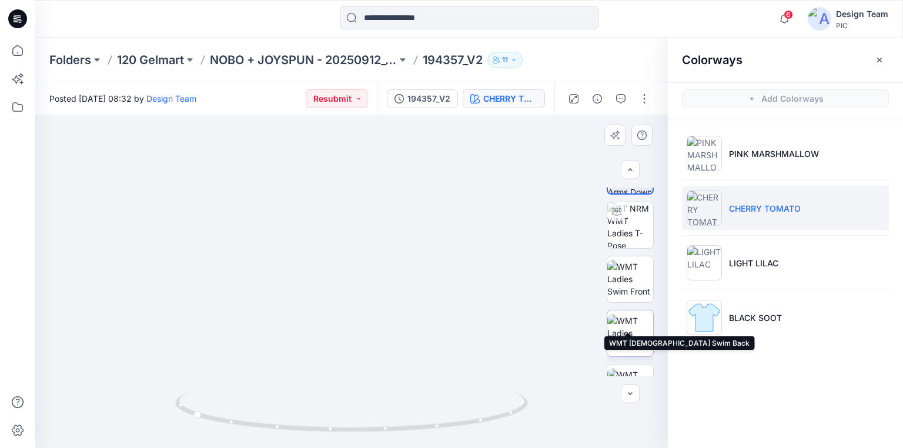
scroll to position [141, 0]
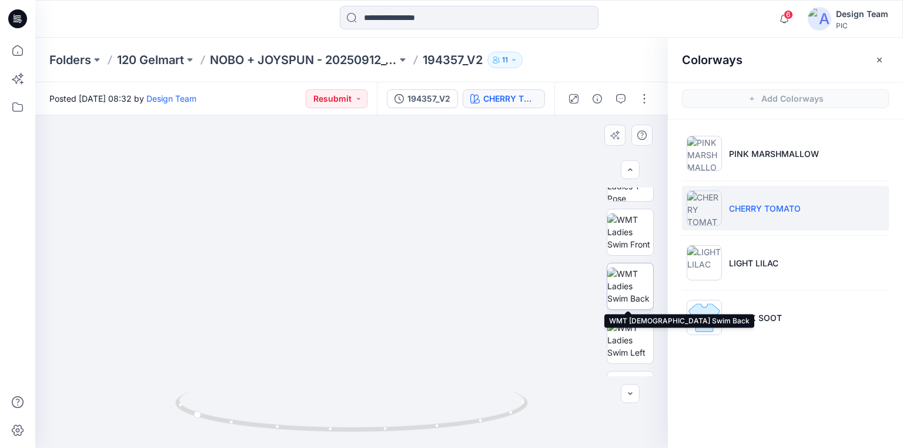
click at [623, 292] on img at bounding box center [630, 286] width 46 height 37
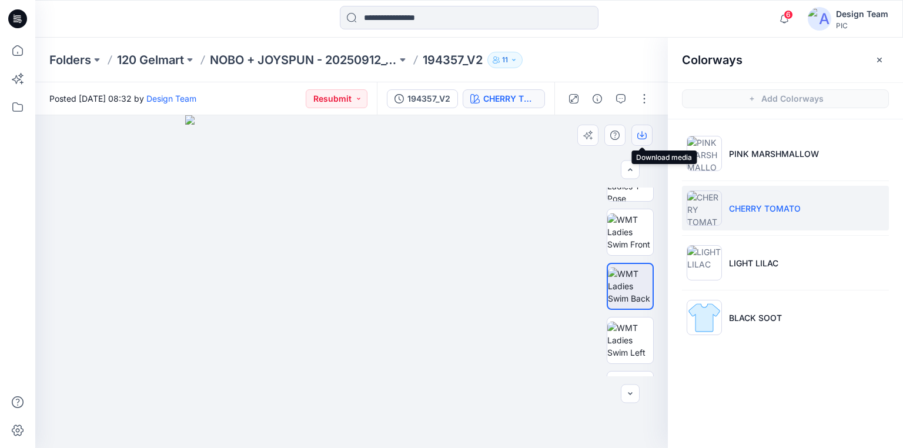
click at [640, 132] on icon "button" at bounding box center [641, 135] width 9 height 9
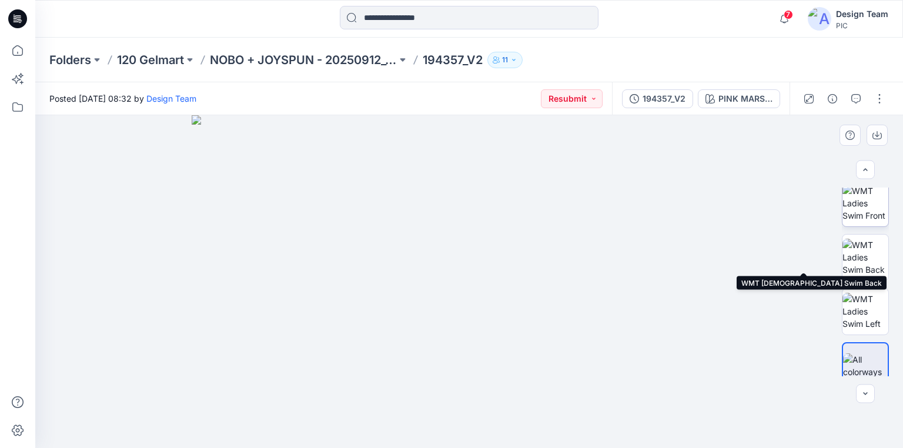
scroll to position [182, 0]
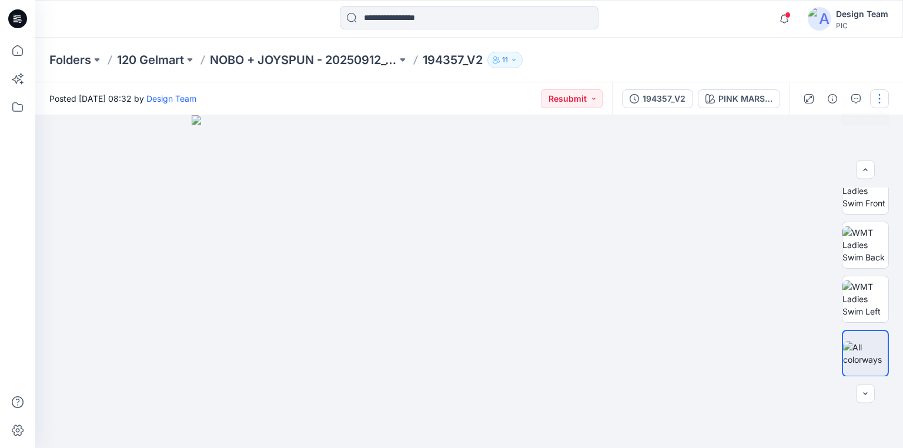
click at [881, 92] on button "button" at bounding box center [879, 98] width 19 height 19
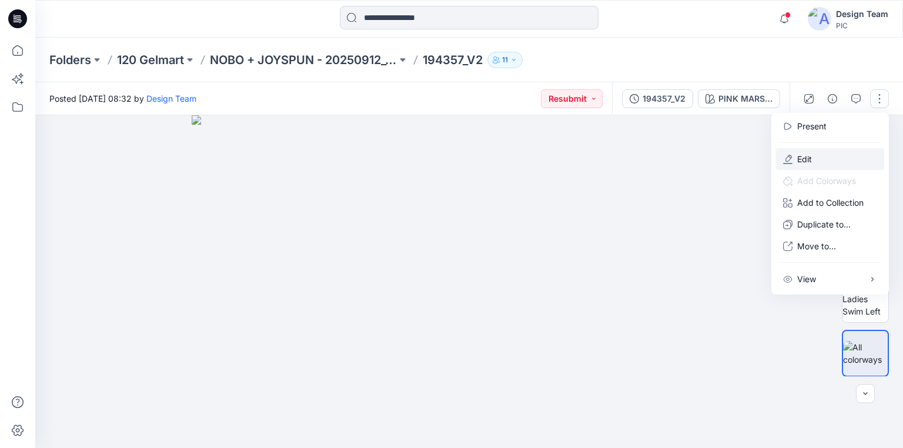
click at [797, 160] on p "Edit" at bounding box center [804, 159] width 15 height 12
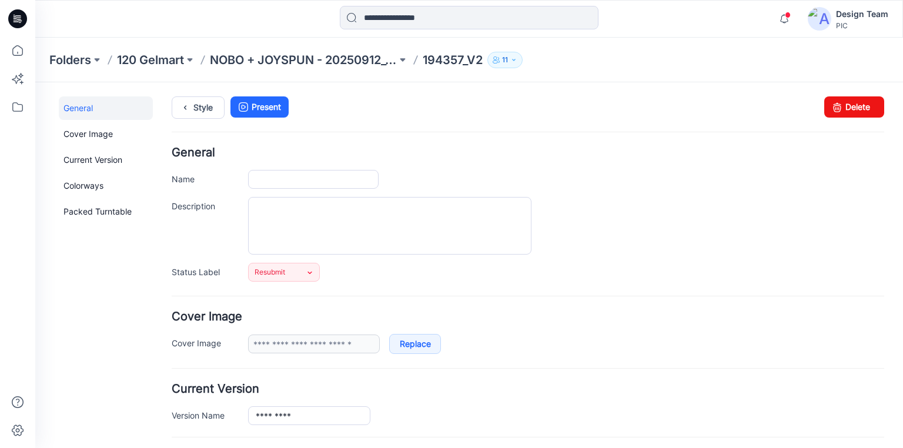
type input "*********"
type input "**********"
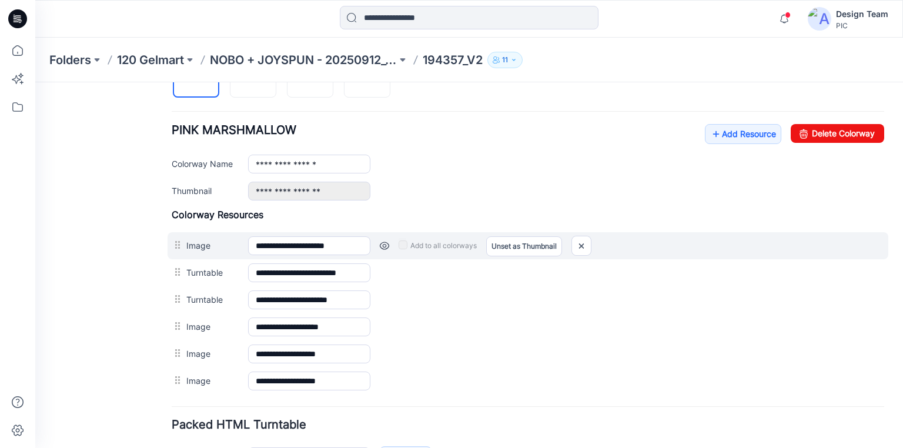
scroll to position [376, 0]
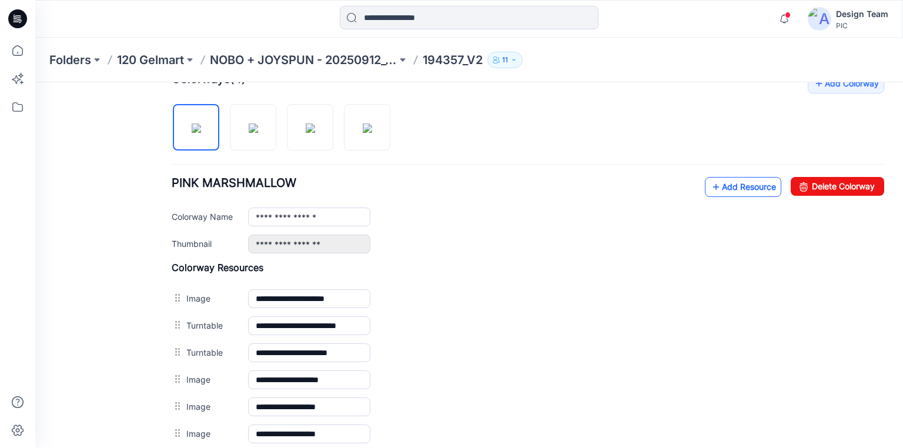
click at [710, 181] on icon at bounding box center [716, 187] width 12 height 19
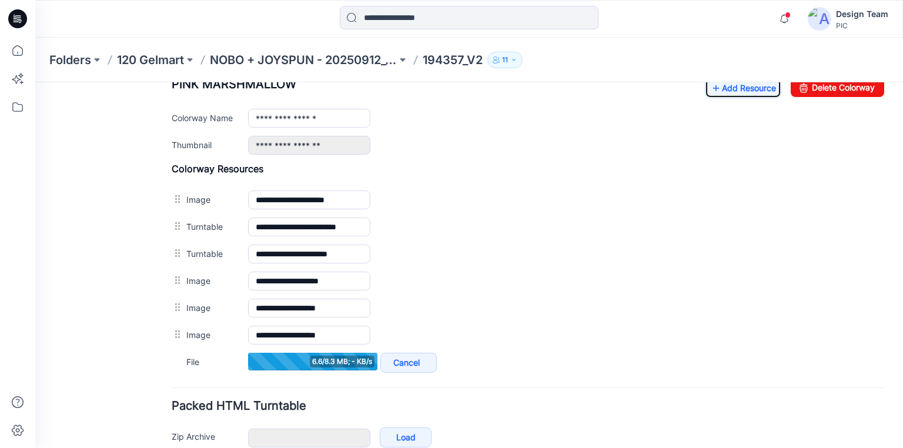
scroll to position [423, 0]
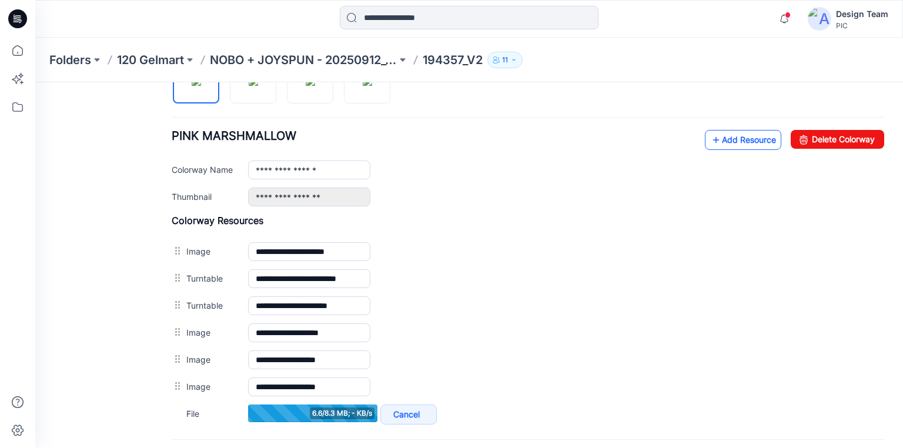
click at [710, 137] on icon at bounding box center [716, 140] width 12 height 19
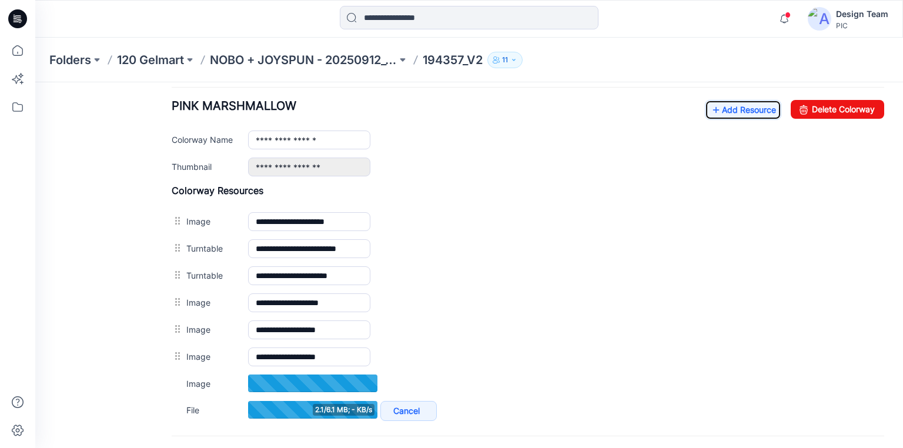
scroll to position [470, 0]
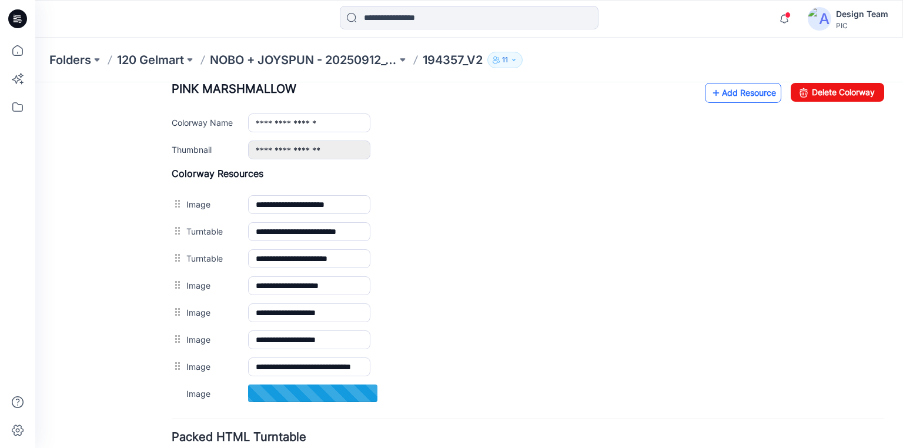
click at [717, 87] on link "Add Resource" at bounding box center [743, 93] width 76 height 20
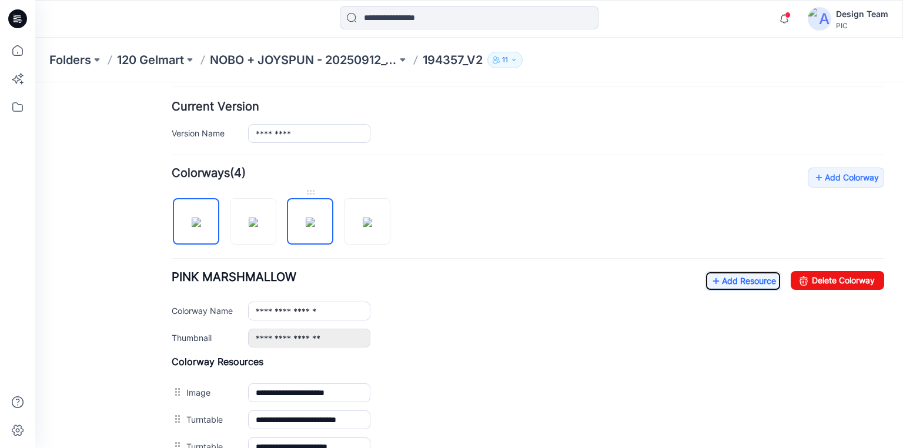
scroll to position [235, 0]
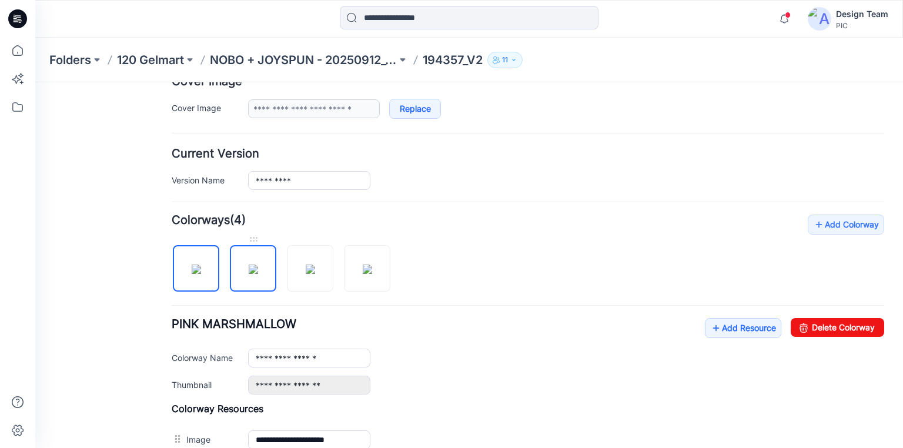
click at [249, 265] on img at bounding box center [253, 269] width 9 height 9
click at [712, 327] on icon at bounding box center [716, 328] width 12 height 19
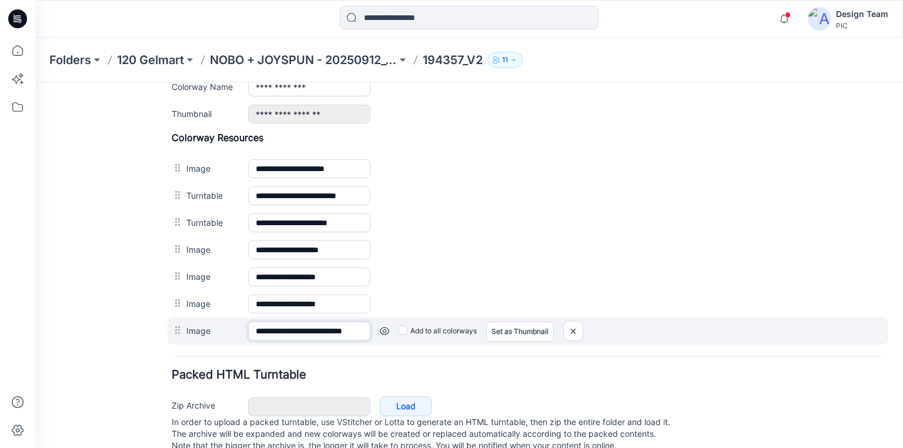
scroll to position [0, 24]
drag, startPoint x: 339, startPoint y: 328, endPoint x: 374, endPoint y: 323, distance: 35.5
click at [374, 323] on div "**********" at bounding box center [528, 331] width 721 height 27
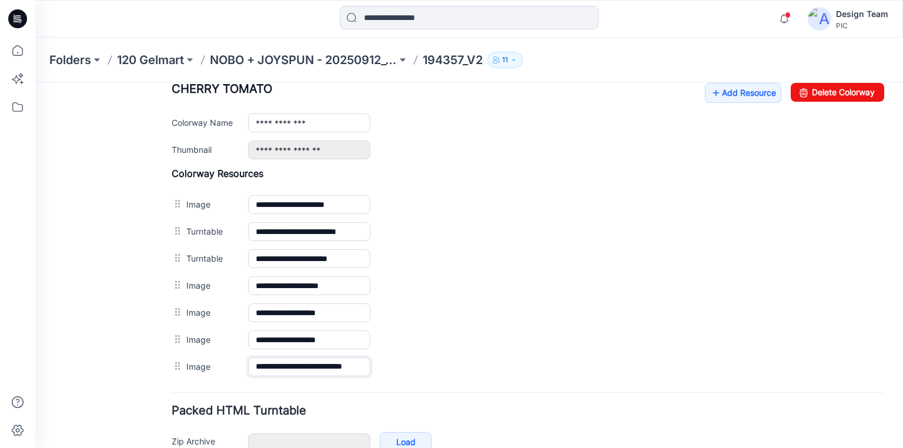
scroll to position [412, 0]
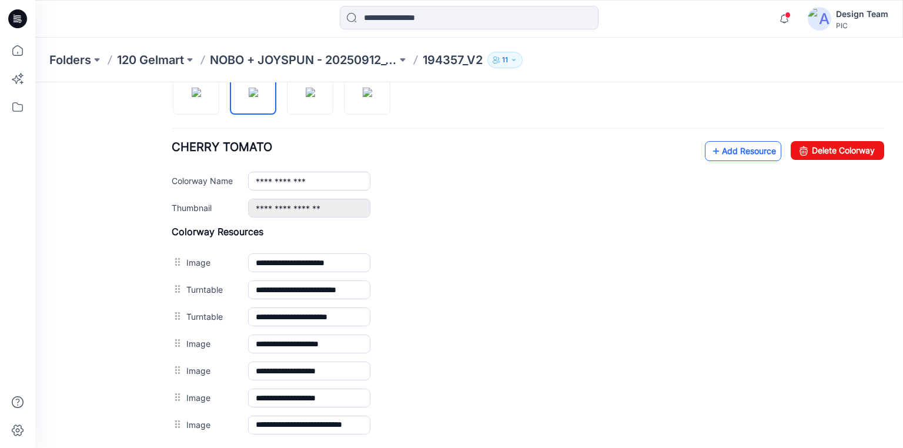
click at [726, 151] on link "Add Resource" at bounding box center [743, 151] width 76 height 20
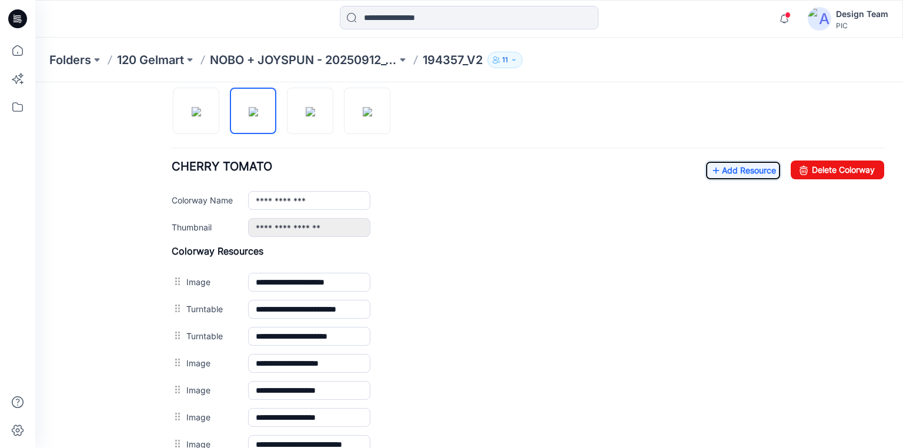
scroll to position [392, 0]
click at [736, 171] on link "Add Resource" at bounding box center [743, 171] width 76 height 20
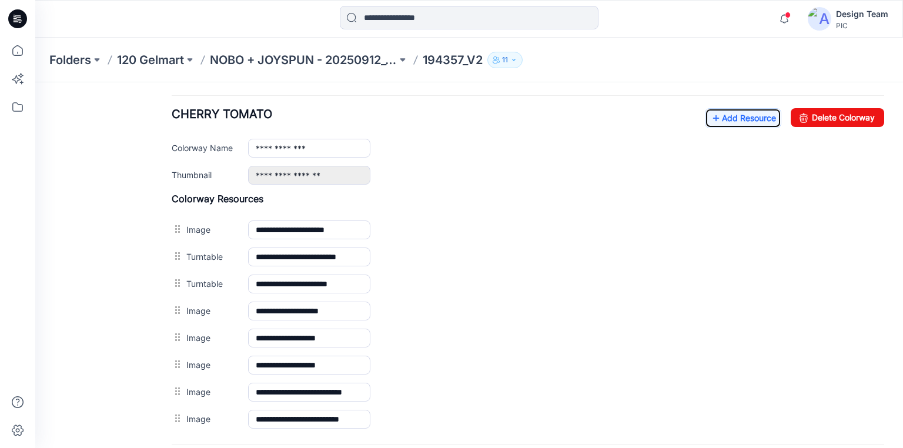
scroll to position [419, 0]
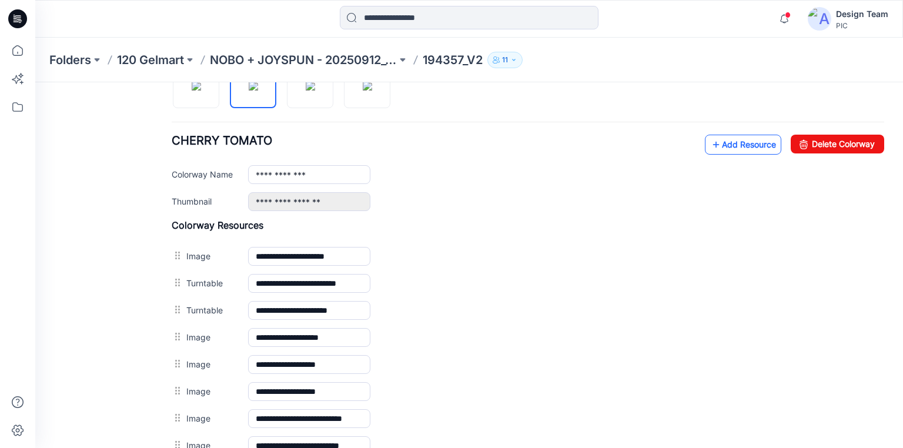
click at [721, 143] on link "Add Resource" at bounding box center [743, 145] width 76 height 20
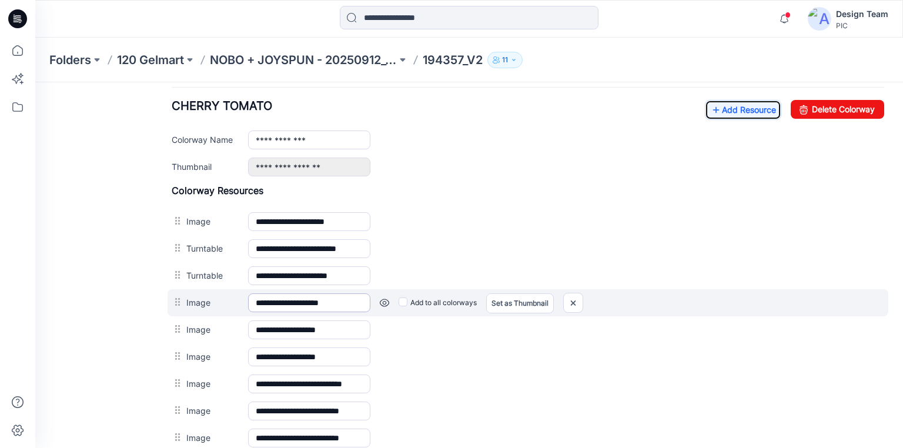
scroll to position [352, 0]
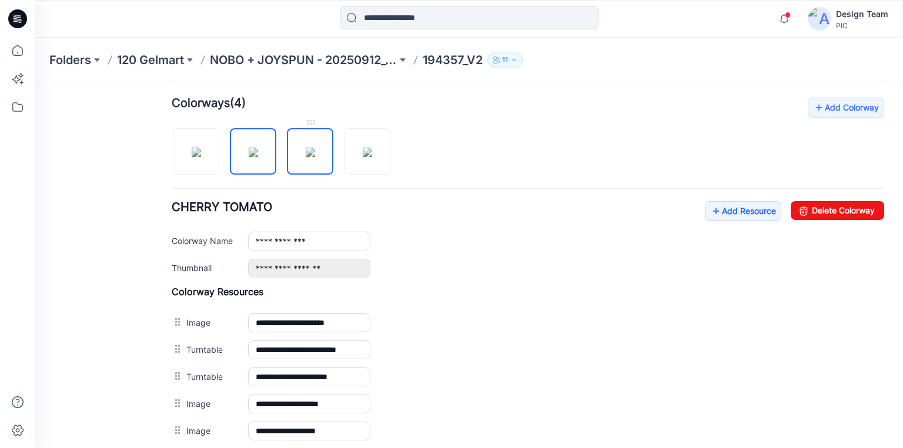
click at [314, 157] on img at bounding box center [310, 152] width 9 height 9
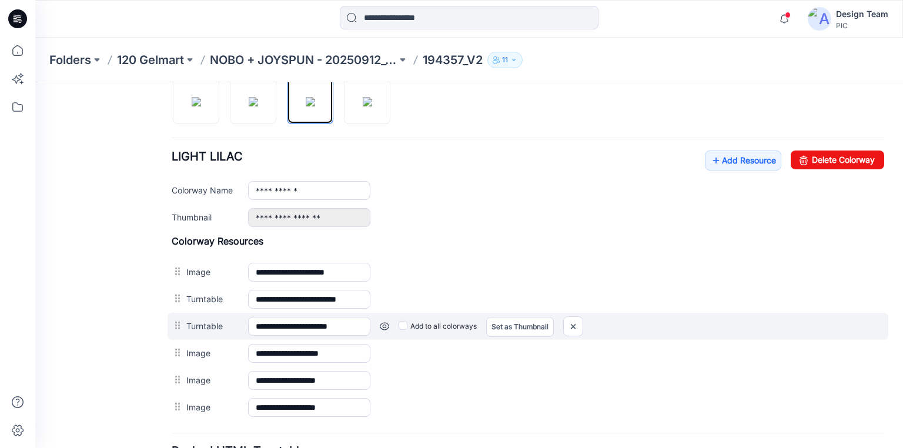
scroll to position [399, 0]
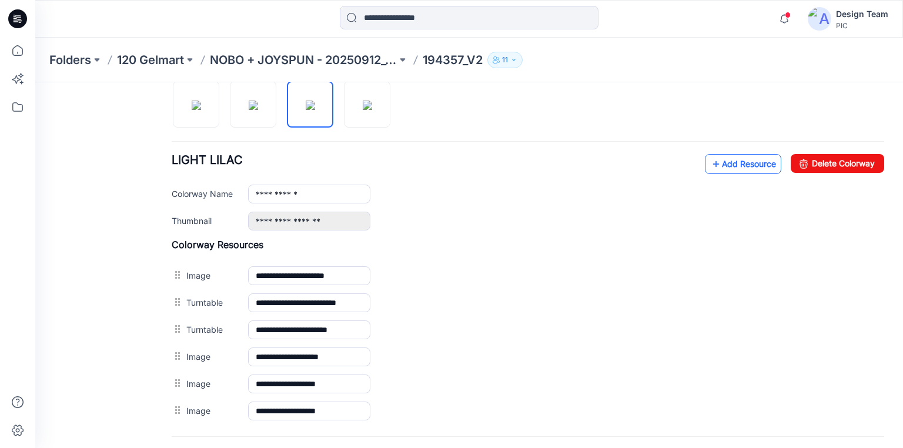
click at [719, 162] on link "Add Resource" at bounding box center [743, 164] width 76 height 20
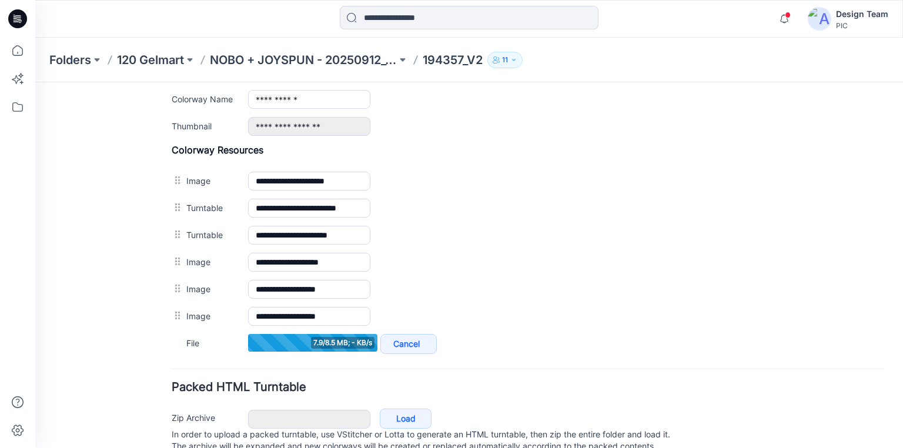
scroll to position [439, 0]
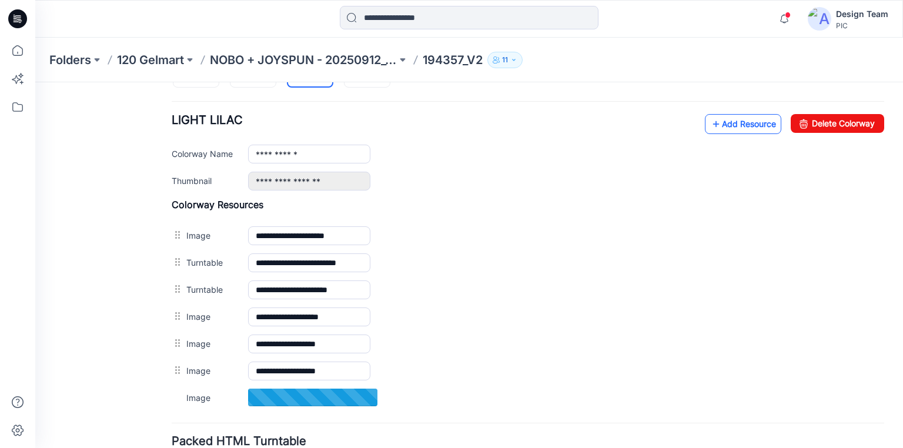
click at [729, 124] on link "Add Resource" at bounding box center [743, 124] width 76 height 20
click at [717, 120] on link "Add Resource" at bounding box center [743, 124] width 76 height 20
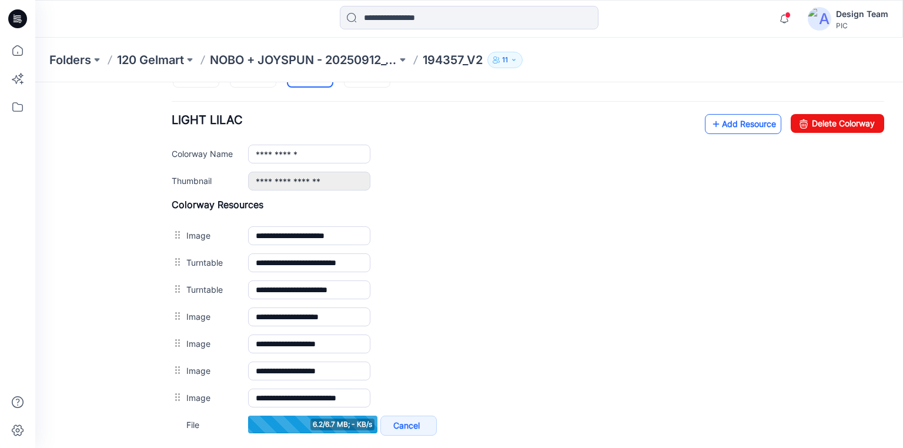
click at [710, 122] on icon at bounding box center [716, 124] width 12 height 19
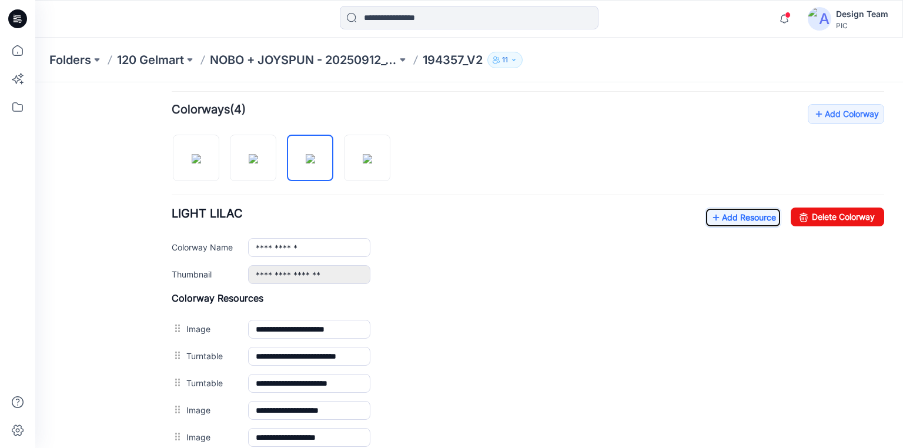
scroll to position [345, 0]
click at [363, 158] on img at bounding box center [367, 159] width 9 height 9
type input "**********"
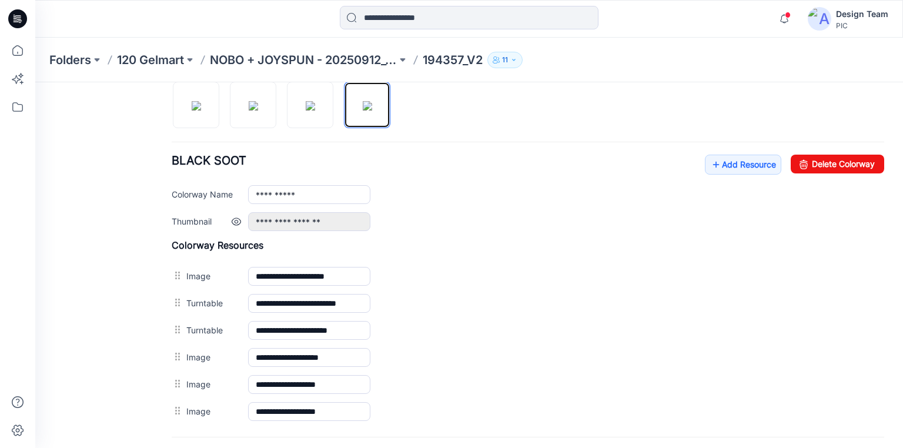
scroll to position [392, 0]
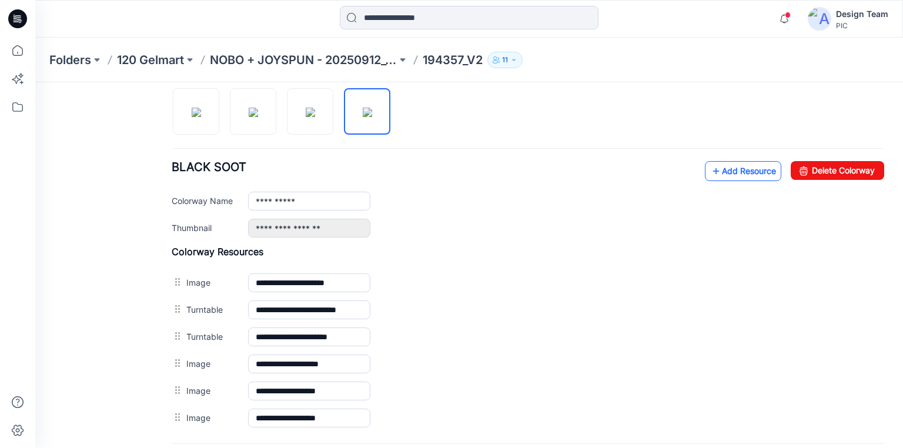
click at [720, 167] on link "Add Resource" at bounding box center [743, 171] width 76 height 20
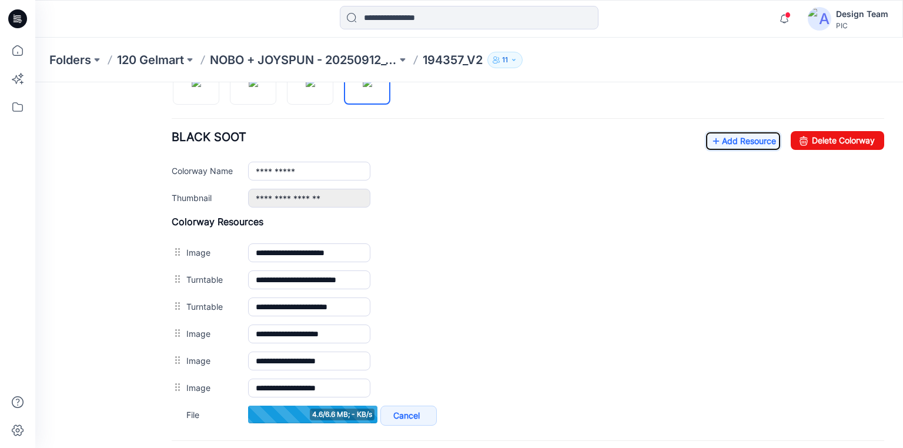
scroll to position [439, 0]
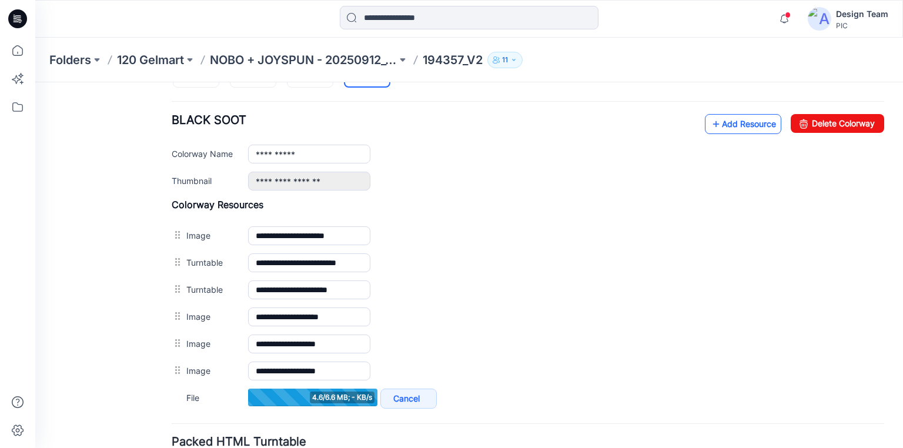
click at [730, 122] on link "Add Resource" at bounding box center [743, 124] width 76 height 20
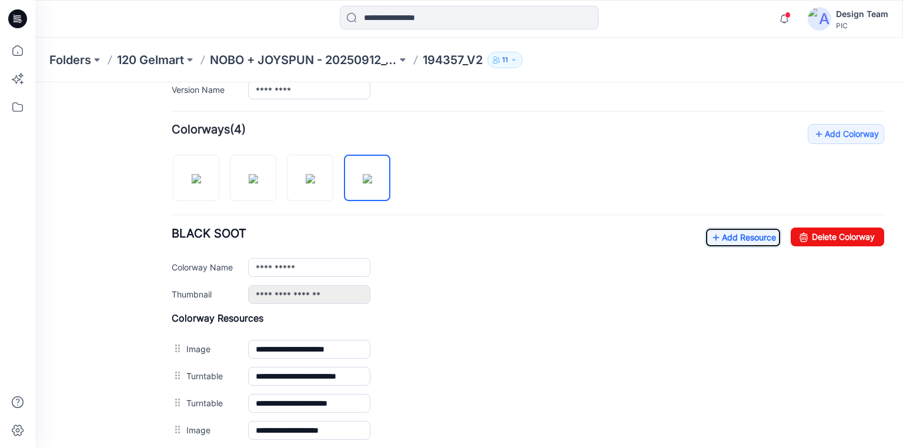
scroll to position [298, 0]
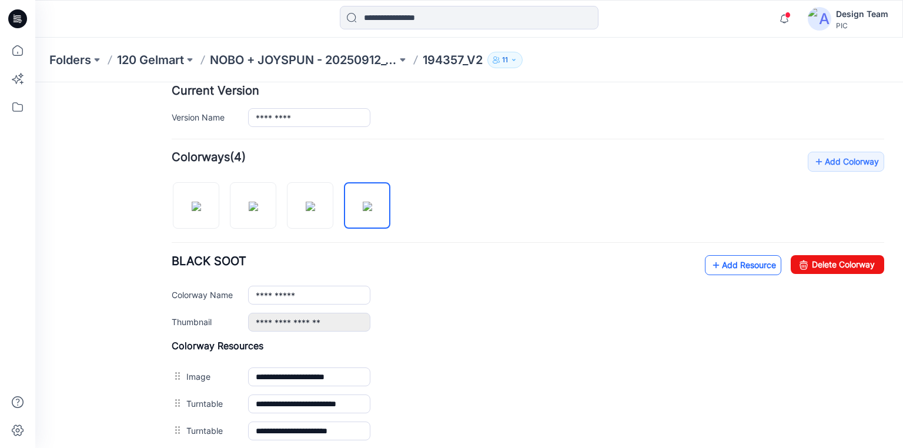
click at [732, 262] on link "Add Resource" at bounding box center [743, 265] width 76 height 20
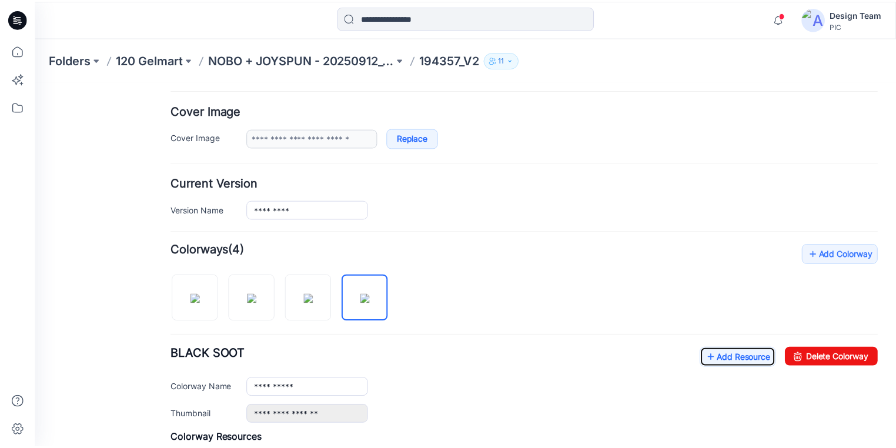
scroll to position [204, 0]
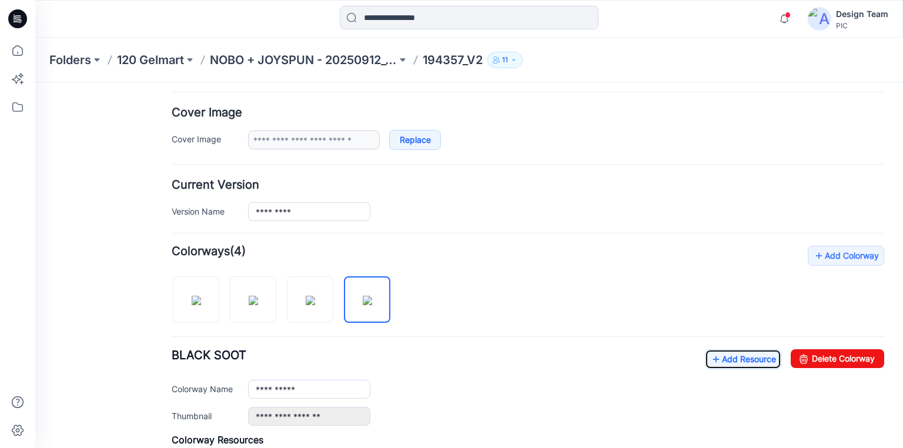
click at [15, 21] on icon at bounding box center [16, 21] width 5 height 1
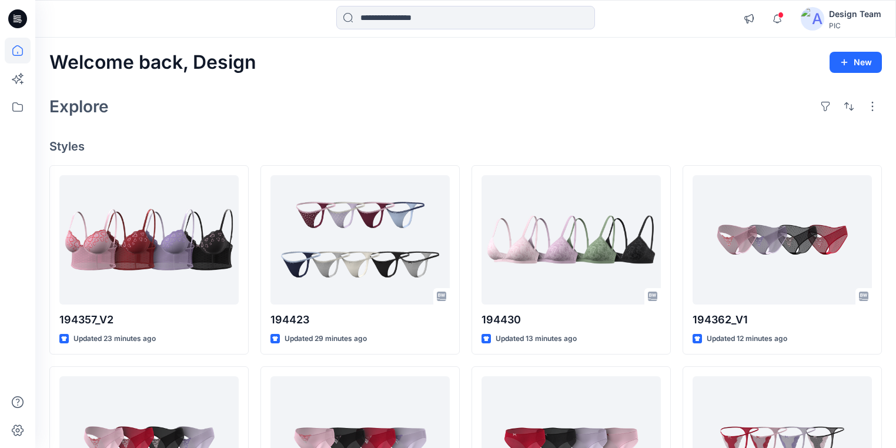
click at [335, 125] on div "Welcome back, Design New Explore Styles 194357_V2 Updated 23 minutes ago 194362…" at bounding box center [465, 426] width 861 height 776
click at [429, 99] on div "Explore" at bounding box center [465, 106] width 833 height 28
click at [11, 16] on icon at bounding box center [17, 18] width 19 height 19
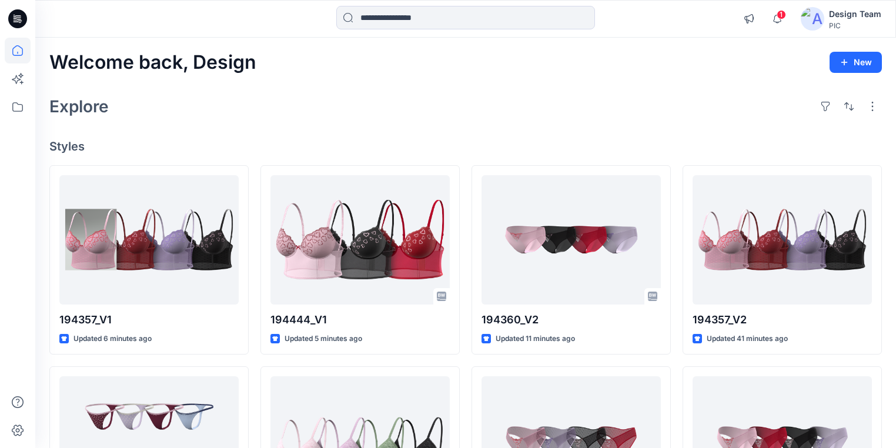
click at [18, 14] on icon at bounding box center [17, 18] width 19 height 19
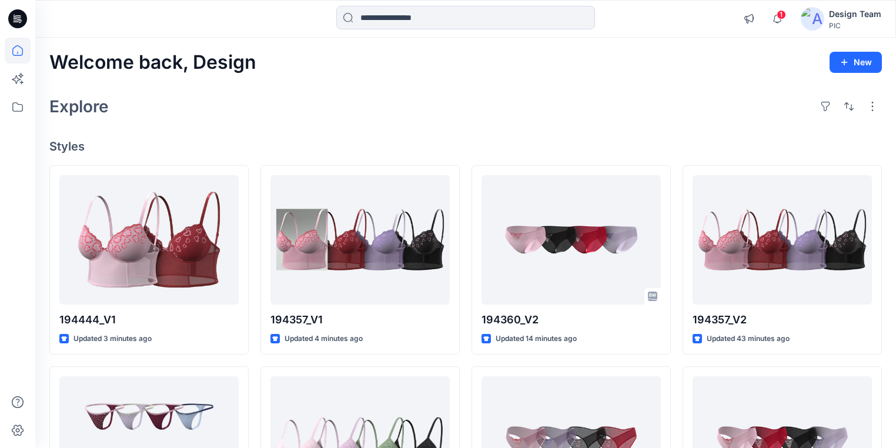
click at [317, 133] on div "Welcome back, Design New Explore Styles 194444_V1 Updated 3 minutes ago 194423 …" at bounding box center [465, 426] width 861 height 776
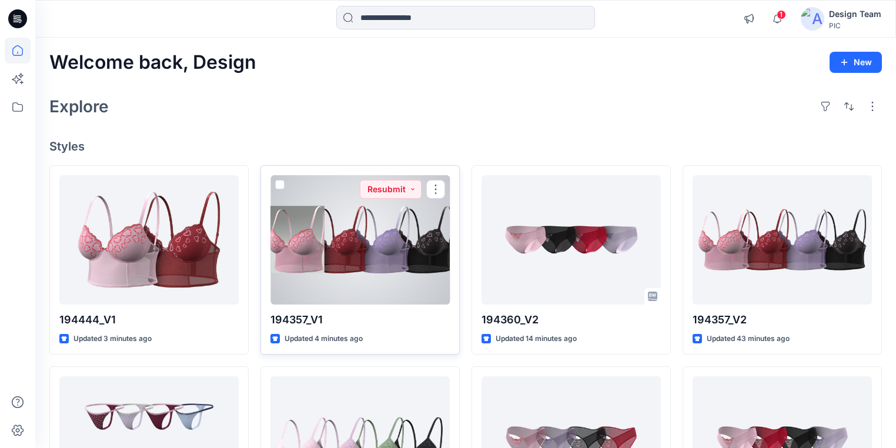
click at [402, 210] on div at bounding box center [359, 239] width 179 height 129
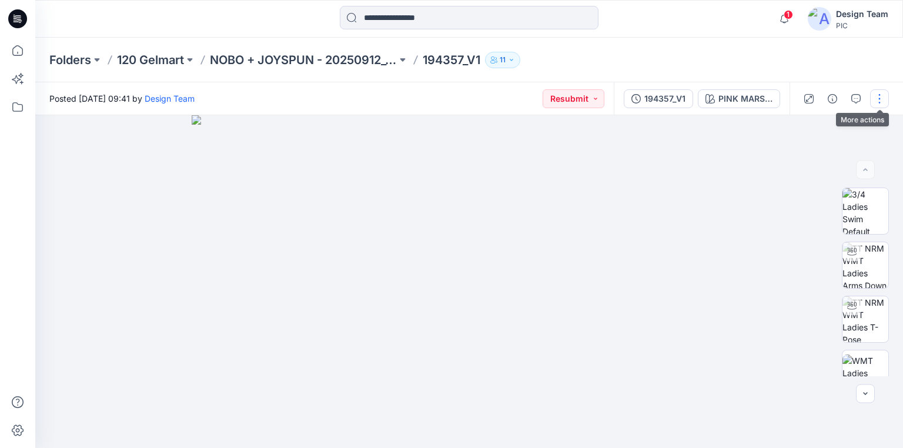
click at [877, 96] on button "button" at bounding box center [879, 98] width 19 height 19
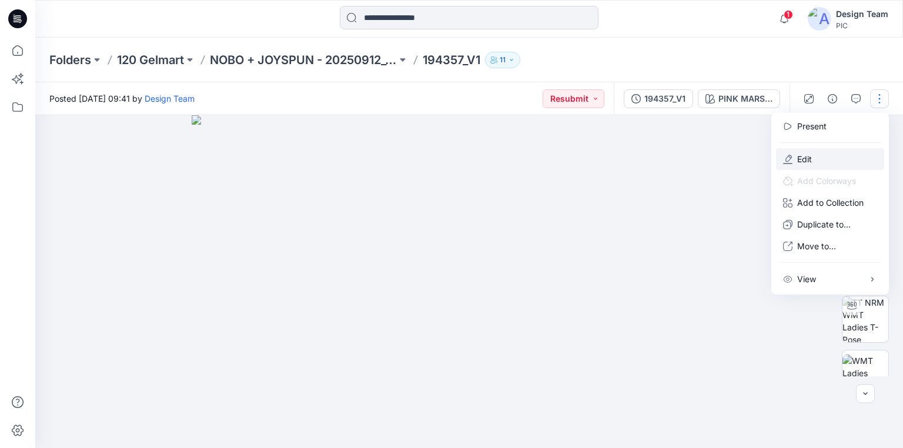
click at [818, 155] on button "Edit" at bounding box center [830, 159] width 108 height 22
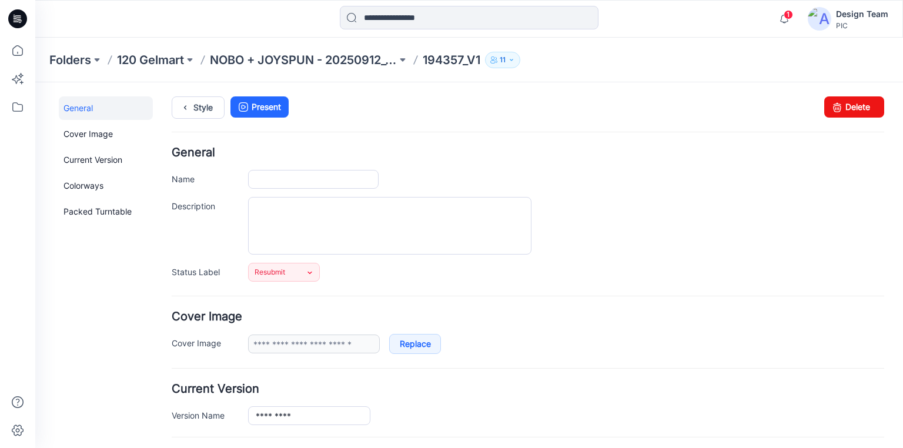
type input "*********"
type input "**********"
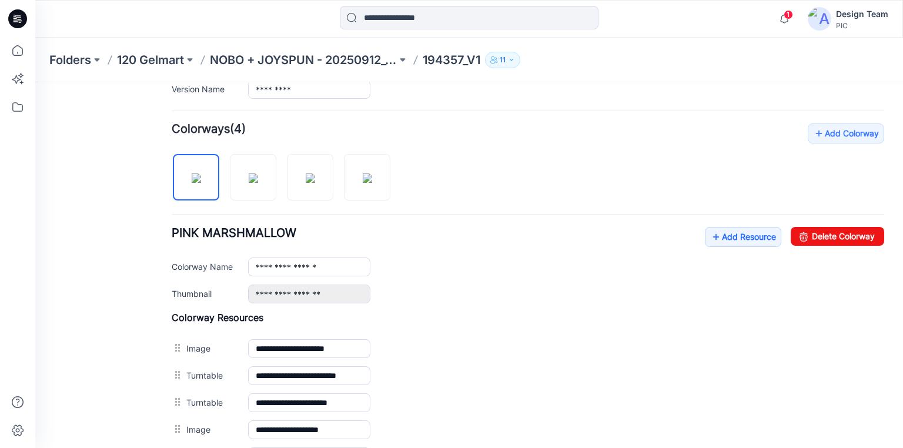
scroll to position [329, 0]
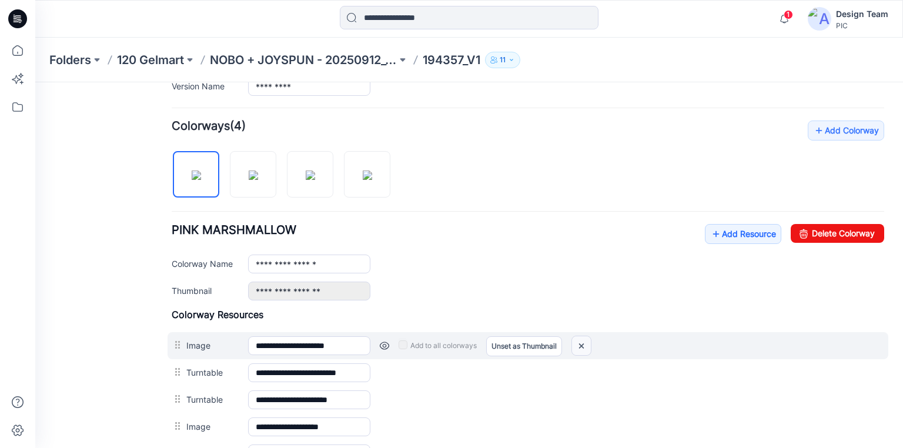
click at [584, 343] on img at bounding box center [581, 345] width 19 height 19
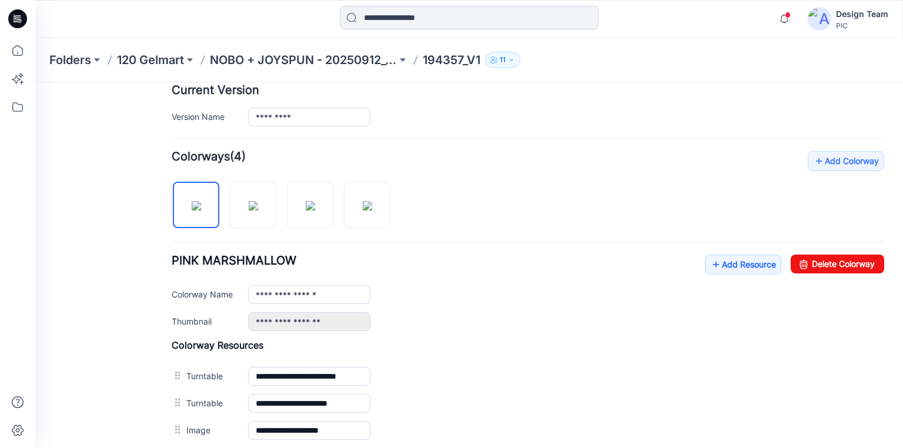
scroll to position [282, 0]
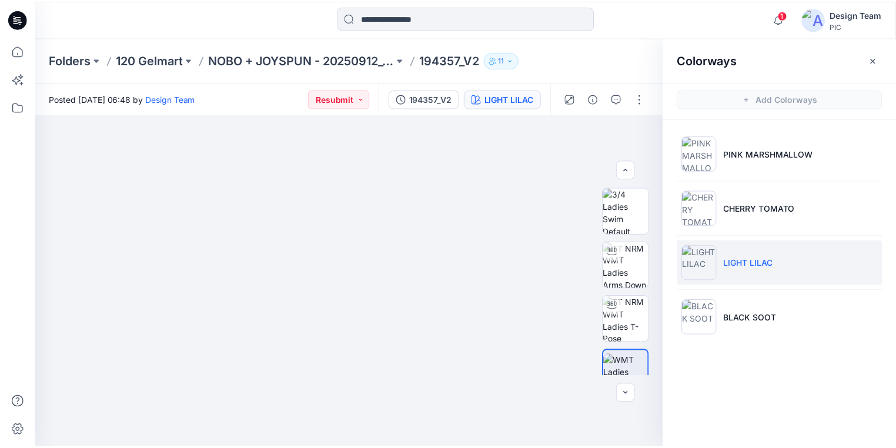
scroll to position [88, 0]
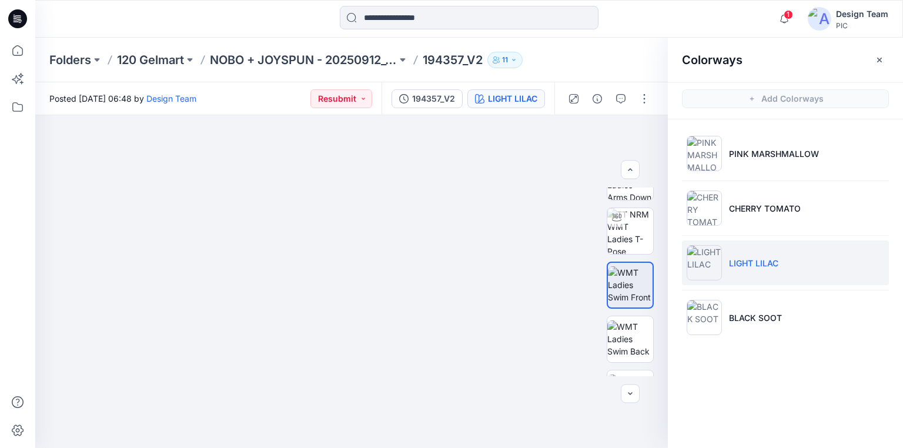
click at [17, 16] on icon at bounding box center [17, 18] width 19 height 19
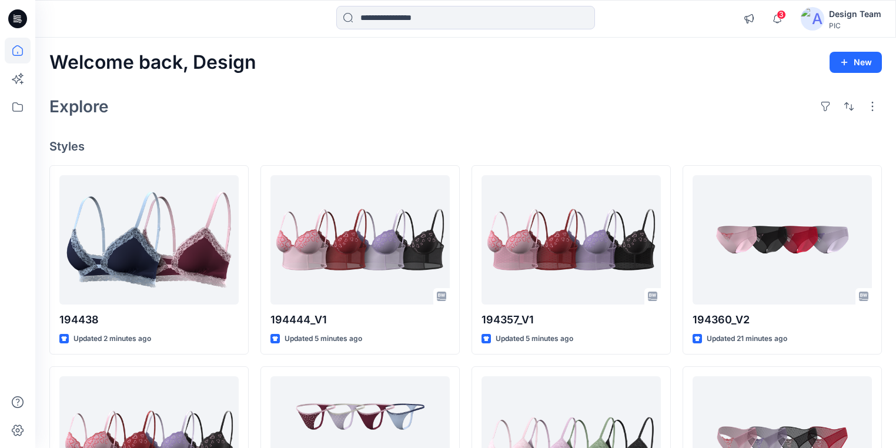
click at [526, 99] on div "Explore" at bounding box center [465, 106] width 833 height 28
click at [429, 92] on div "Explore" at bounding box center [465, 106] width 833 height 28
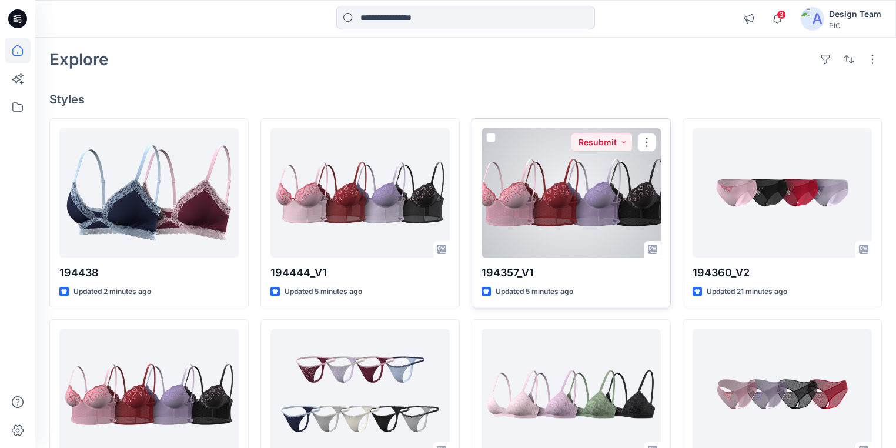
scroll to position [94, 0]
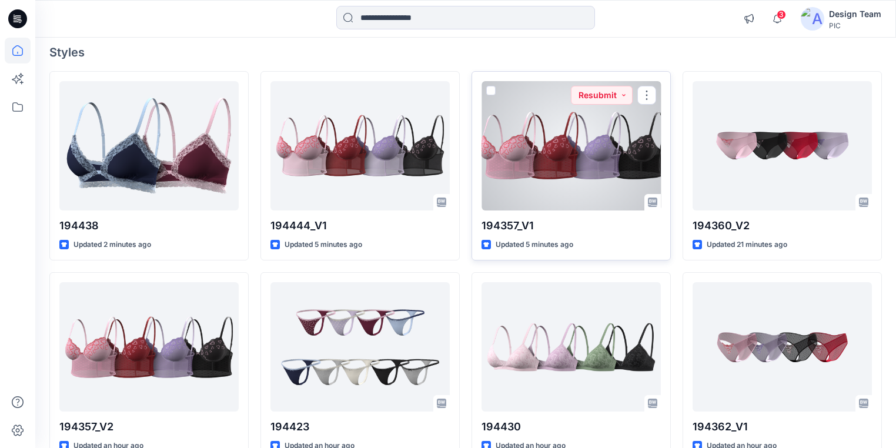
click at [564, 181] on div at bounding box center [571, 145] width 179 height 129
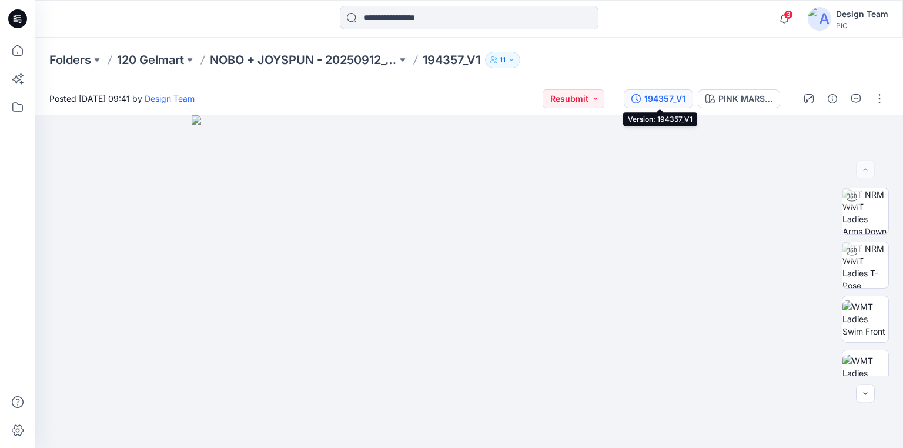
click at [661, 96] on div "194357_V1" at bounding box center [664, 98] width 41 height 13
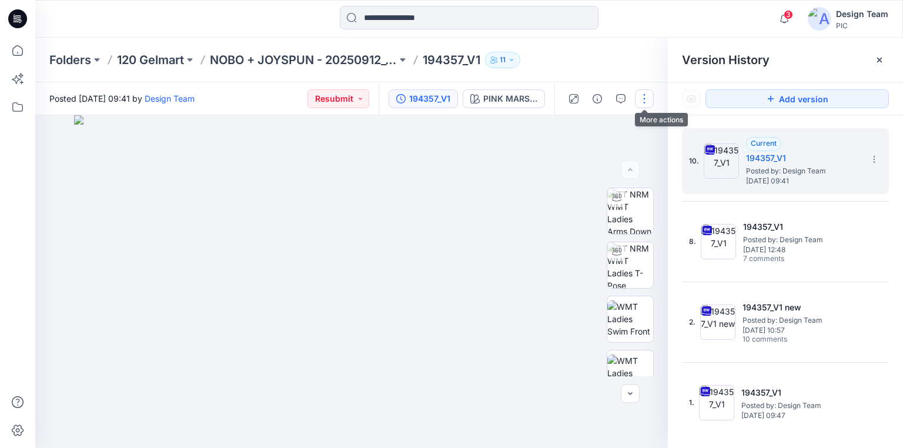
click at [644, 96] on button "button" at bounding box center [644, 98] width 19 height 19
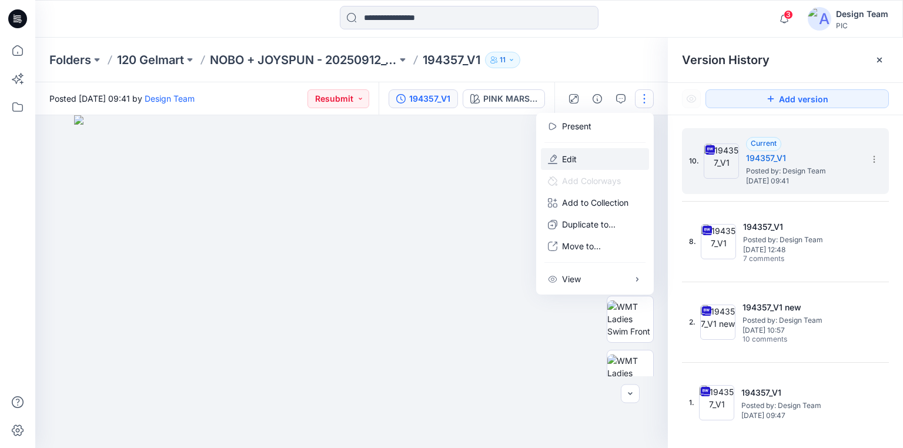
click at [579, 159] on button "Edit" at bounding box center [595, 159] width 108 height 22
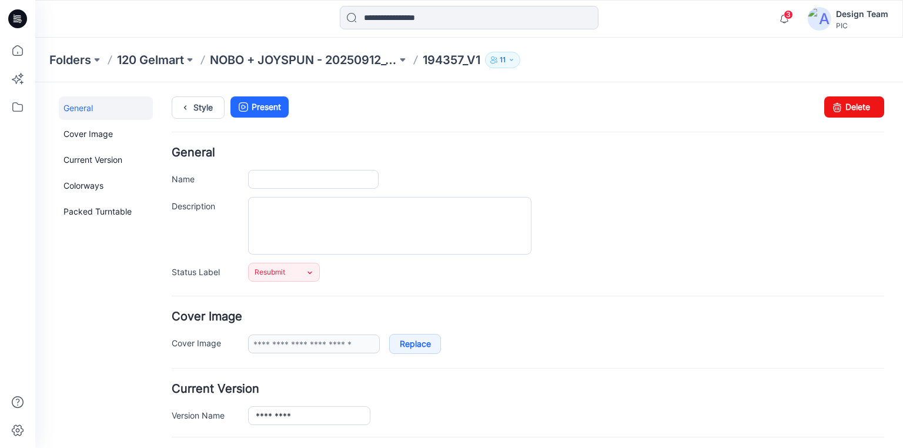
type input "*********"
type input "**********"
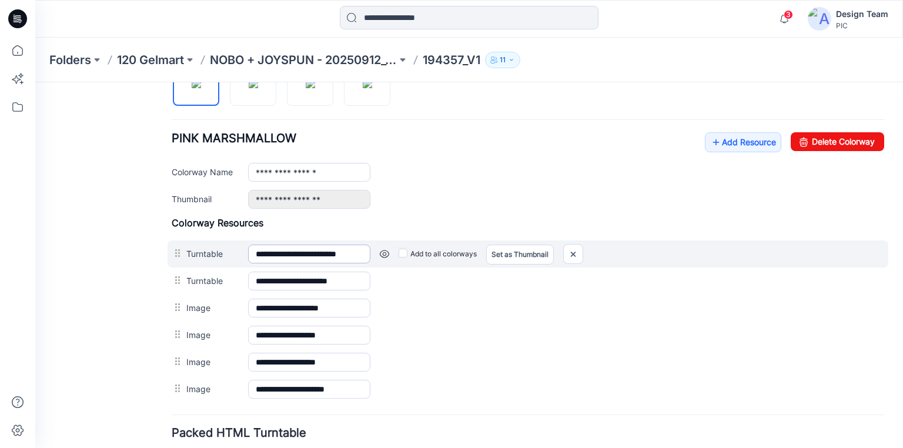
scroll to position [423, 0]
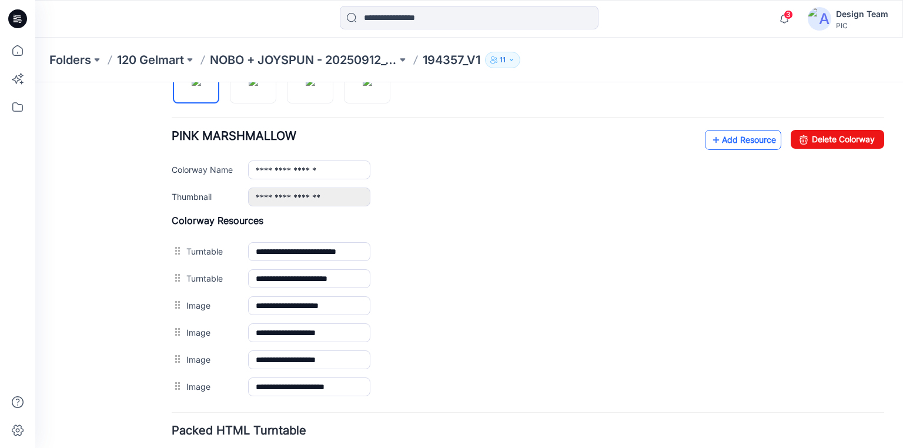
click at [720, 137] on link "Add Resource" at bounding box center [743, 140] width 76 height 20
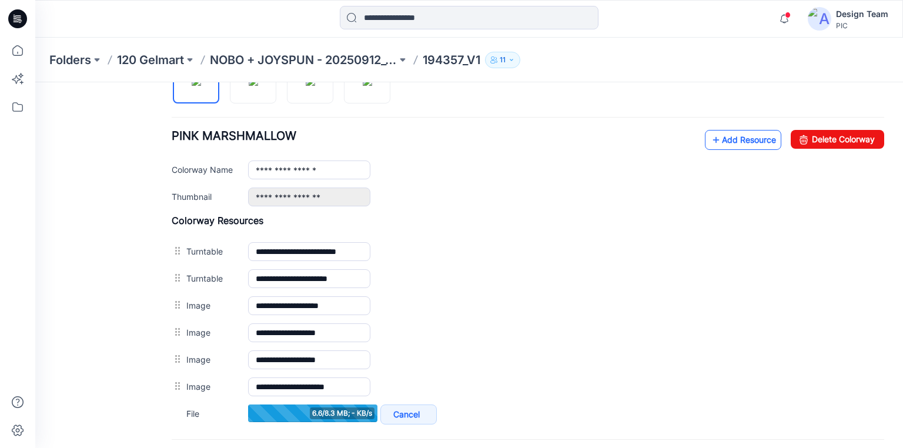
click at [717, 138] on link "Add Resource" at bounding box center [743, 140] width 76 height 20
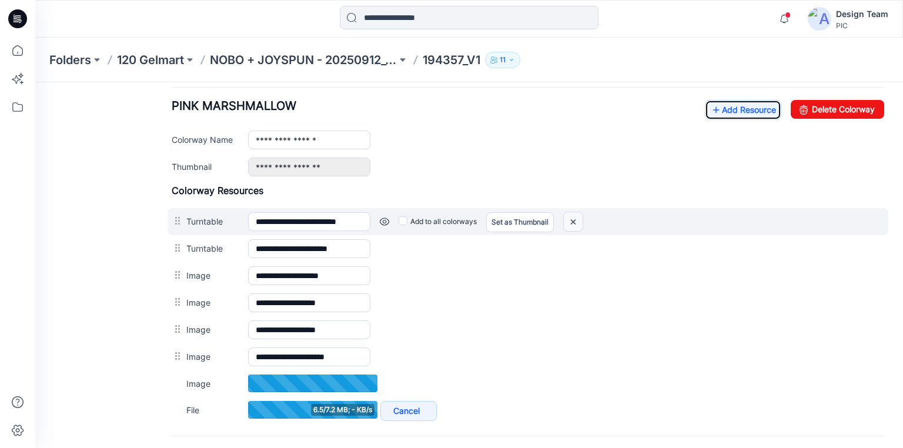
scroll to position [470, 0]
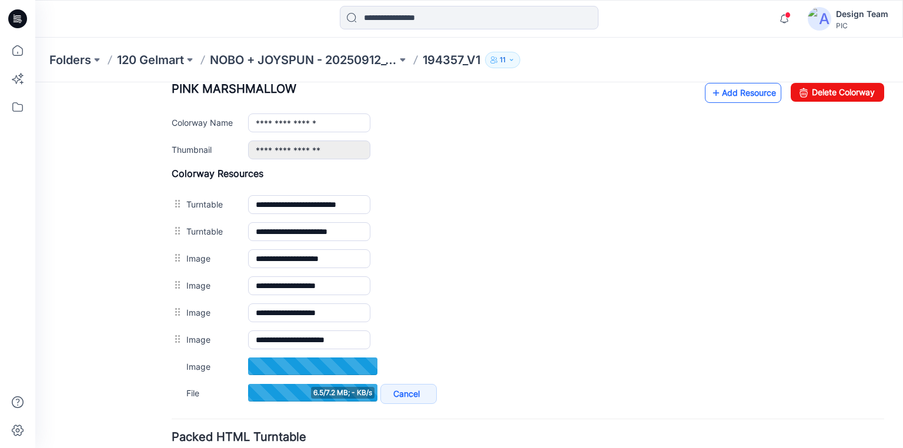
click at [713, 92] on icon at bounding box center [716, 92] width 12 height 19
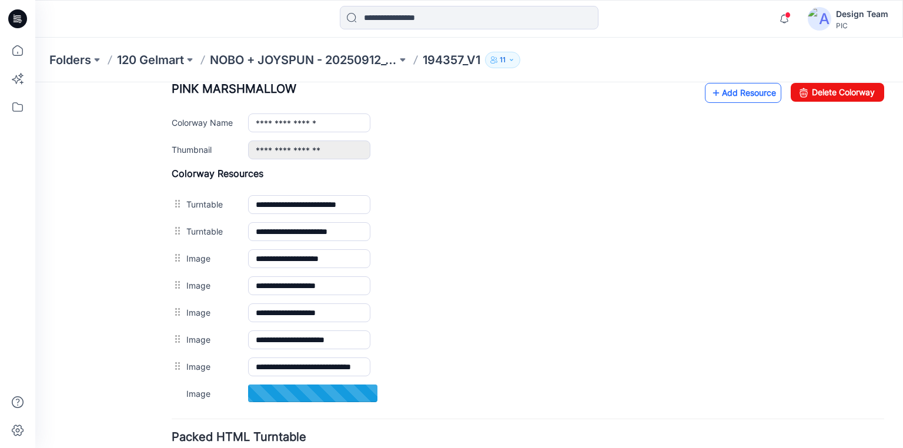
click at [718, 91] on link "Add Resource" at bounding box center [743, 93] width 76 height 20
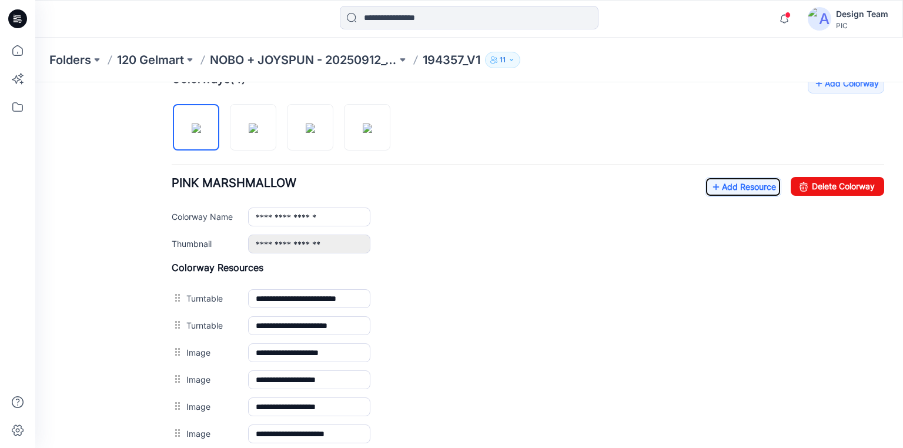
scroll to position [329, 0]
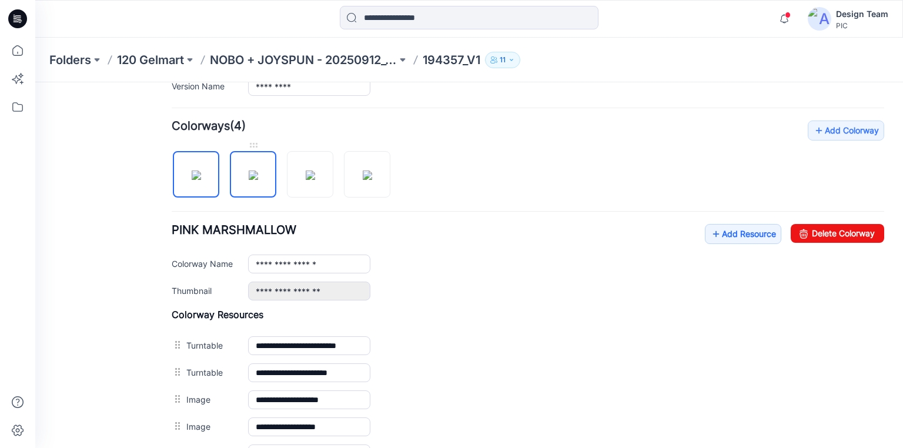
click at [258, 171] on img at bounding box center [253, 175] width 9 height 9
click at [731, 228] on link "Add Resource" at bounding box center [743, 234] width 76 height 20
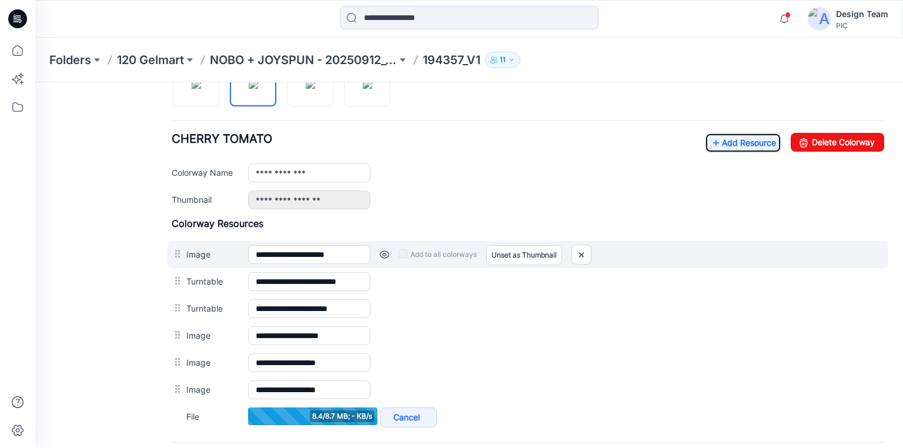
scroll to position [423, 0]
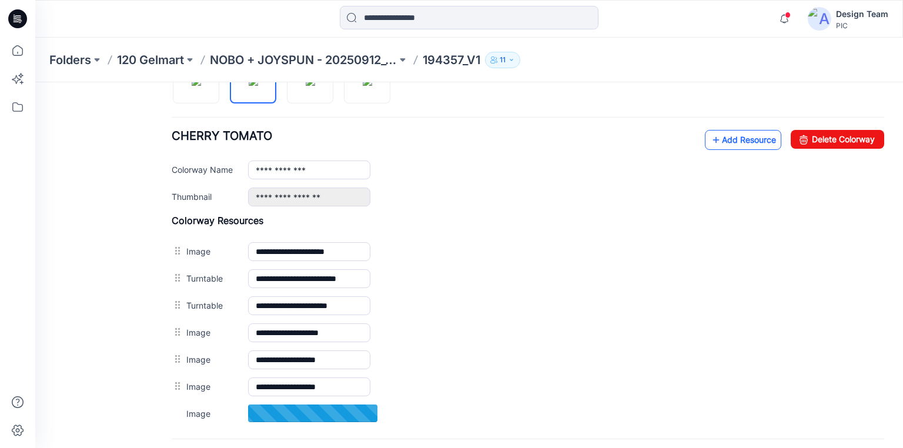
click at [719, 136] on link "Add Resource" at bounding box center [743, 140] width 76 height 20
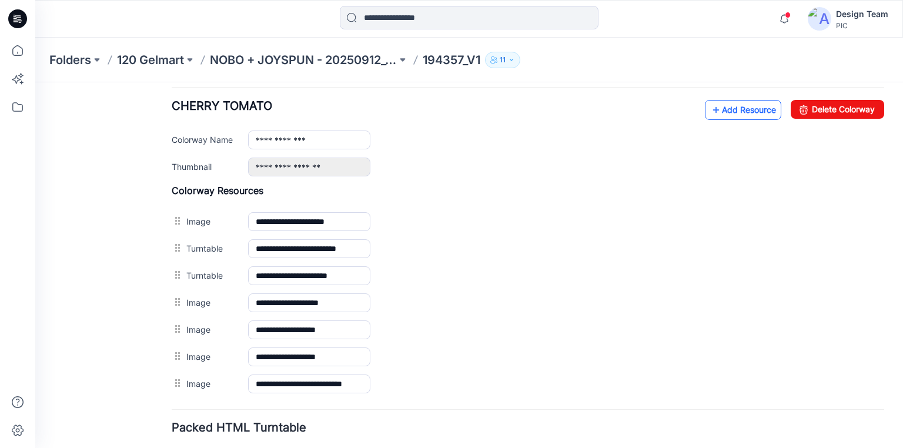
scroll to position [470, 0]
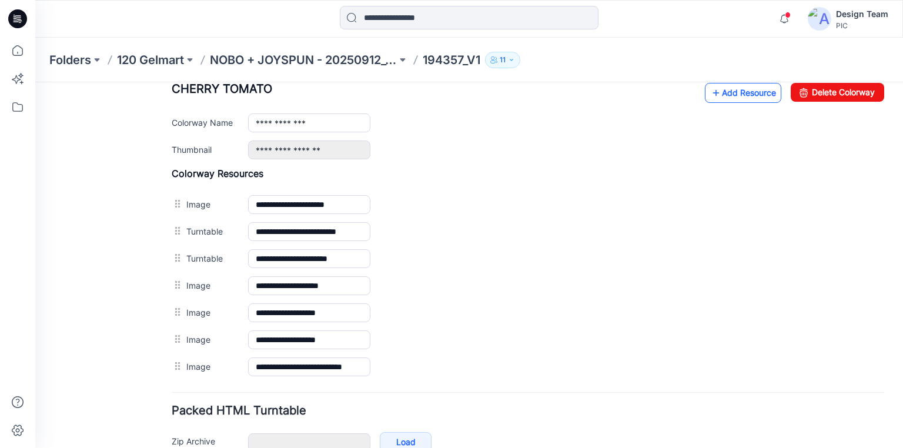
click at [710, 87] on icon at bounding box center [716, 92] width 12 height 19
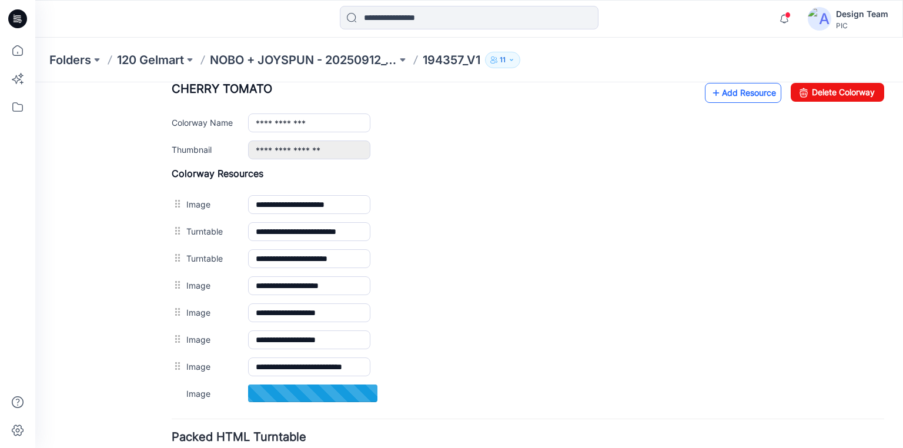
click at [726, 90] on link "Add Resource" at bounding box center [743, 93] width 76 height 20
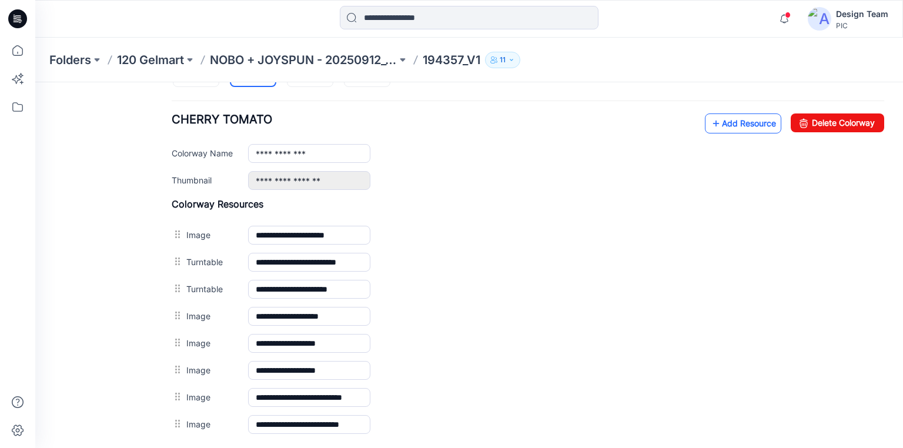
scroll to position [423, 0]
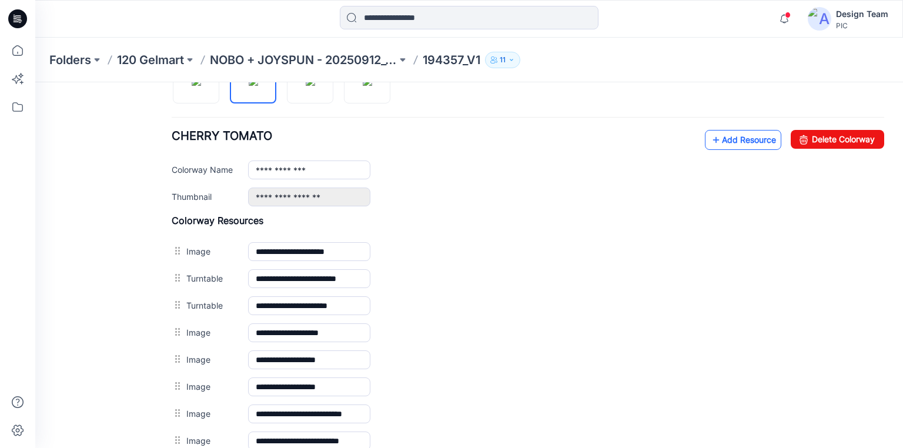
click at [720, 137] on link "Add Resource" at bounding box center [743, 140] width 76 height 20
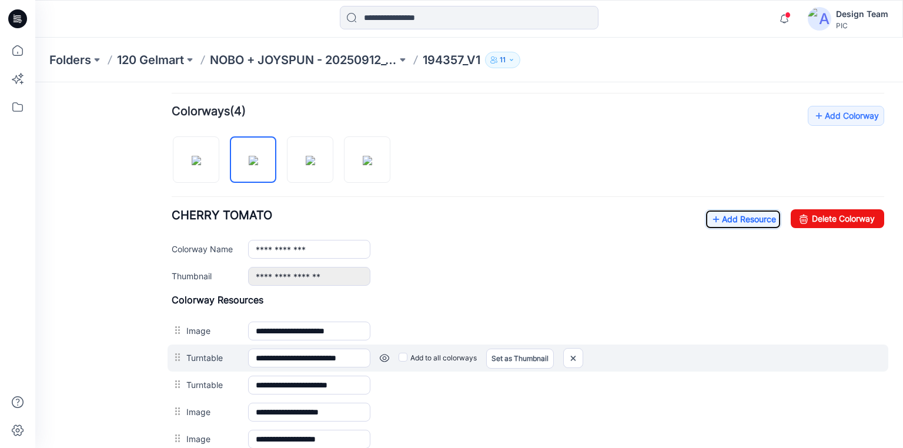
scroll to position [329, 0]
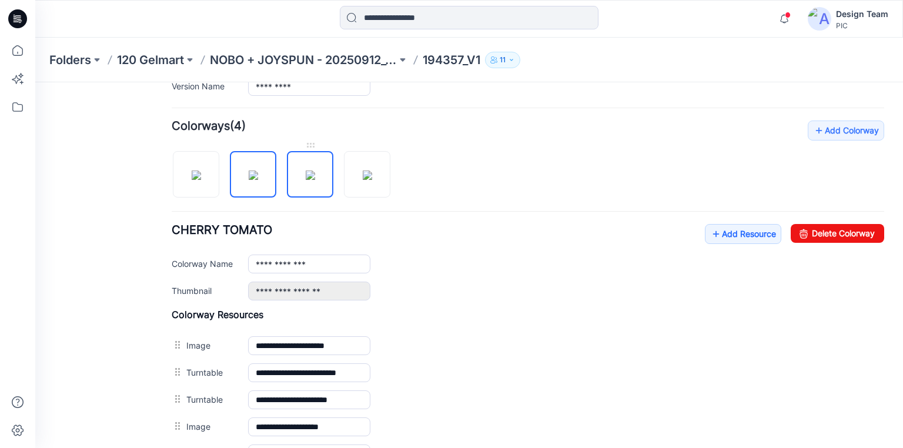
click at [310, 180] on img at bounding box center [310, 175] width 9 height 9
click at [710, 230] on icon at bounding box center [716, 234] width 12 height 19
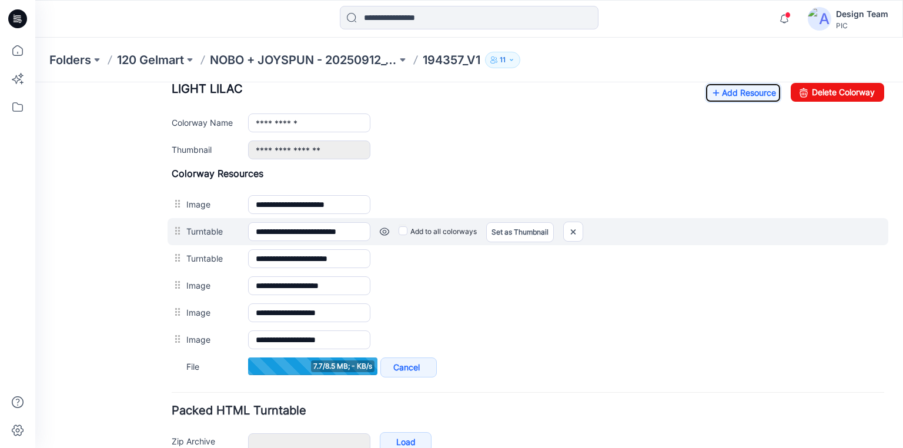
scroll to position [423, 0]
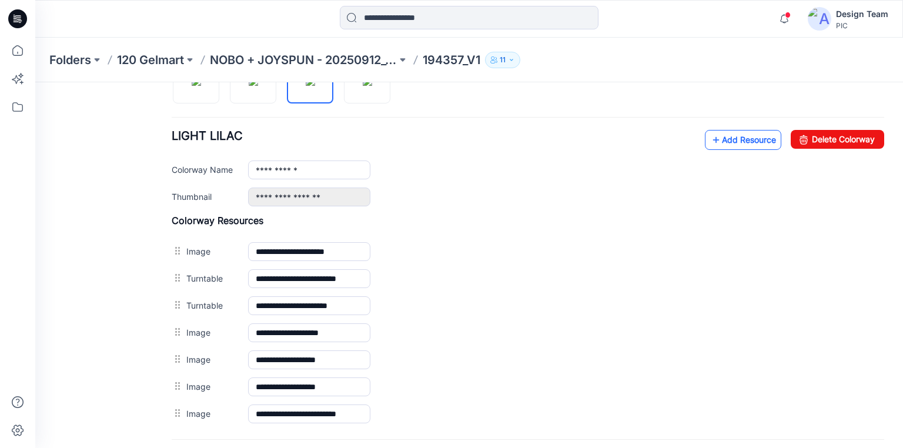
click at [729, 138] on link "Add Resource" at bounding box center [743, 140] width 76 height 20
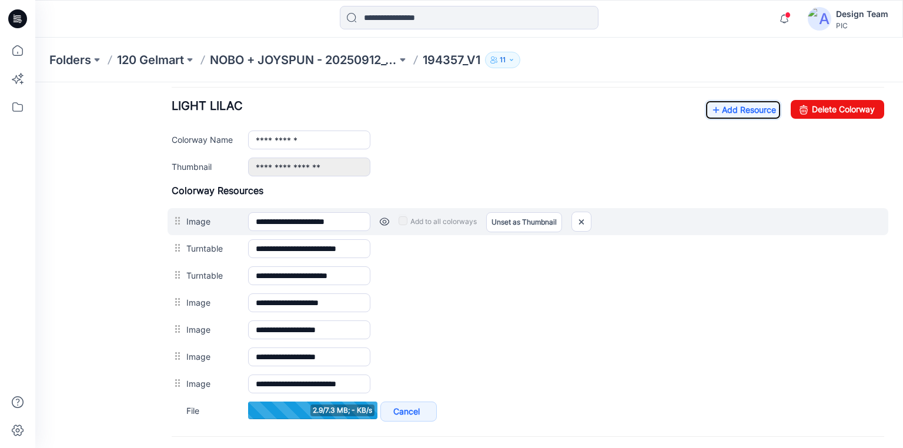
scroll to position [470, 0]
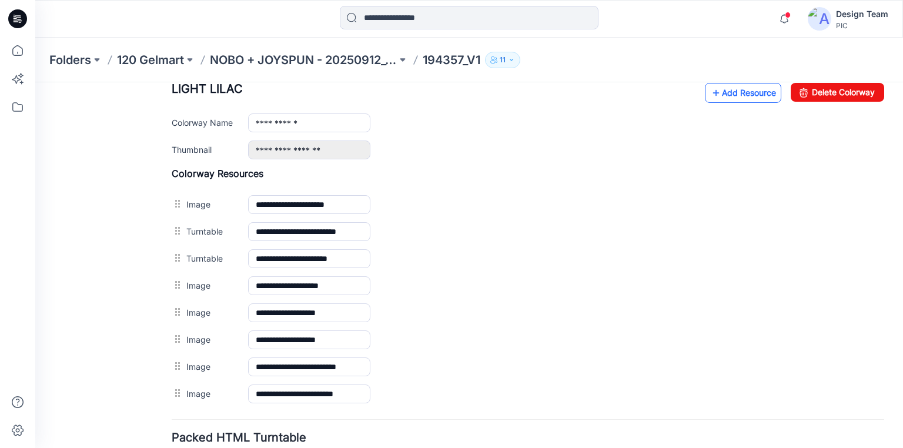
click at [714, 89] on link "Add Resource" at bounding box center [743, 93] width 76 height 20
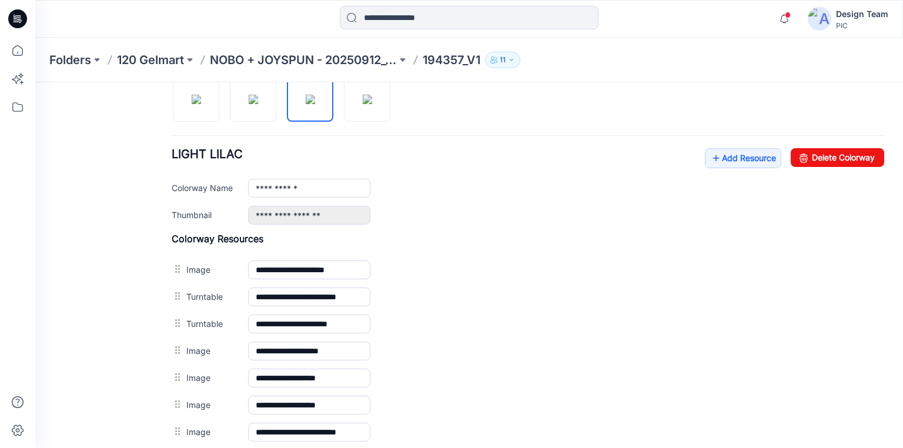
scroll to position [376, 0]
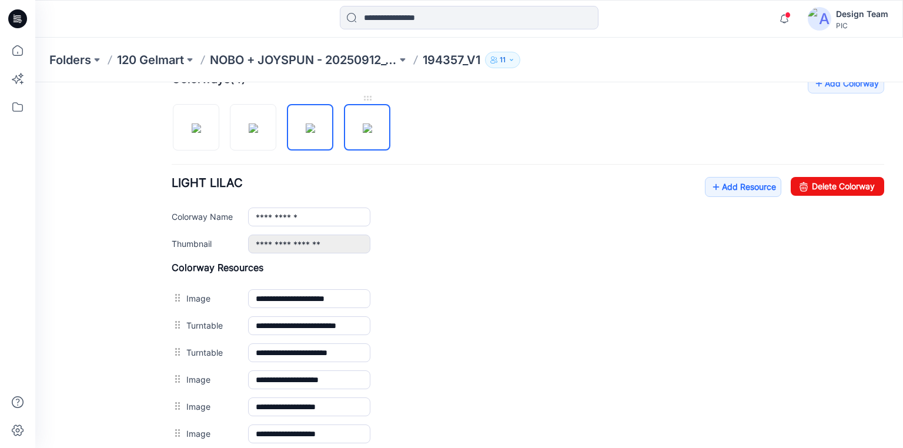
click at [372, 129] on img at bounding box center [367, 127] width 9 height 9
type input "**********"
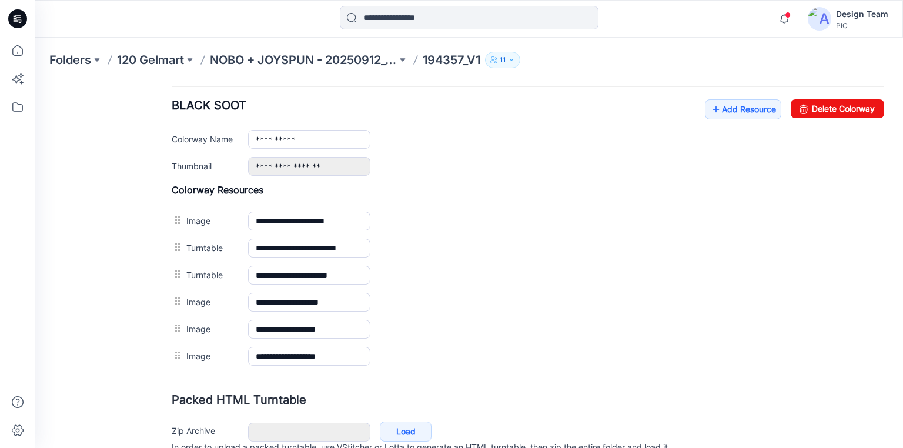
scroll to position [470, 0]
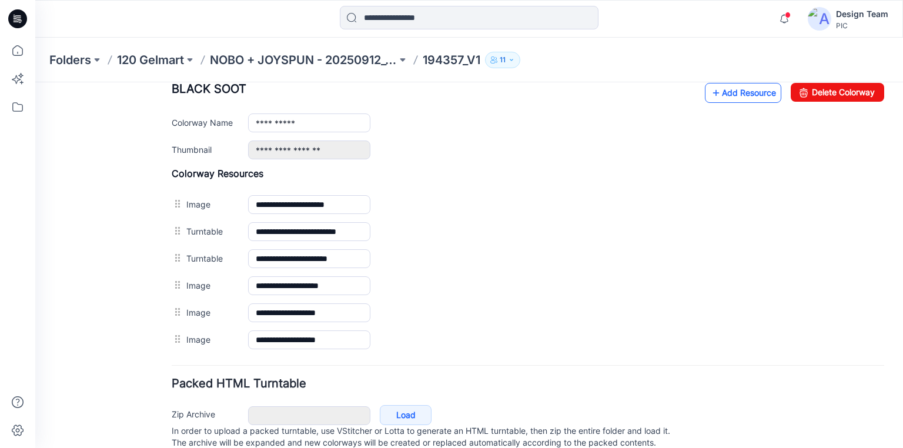
click at [710, 89] on icon at bounding box center [716, 92] width 12 height 19
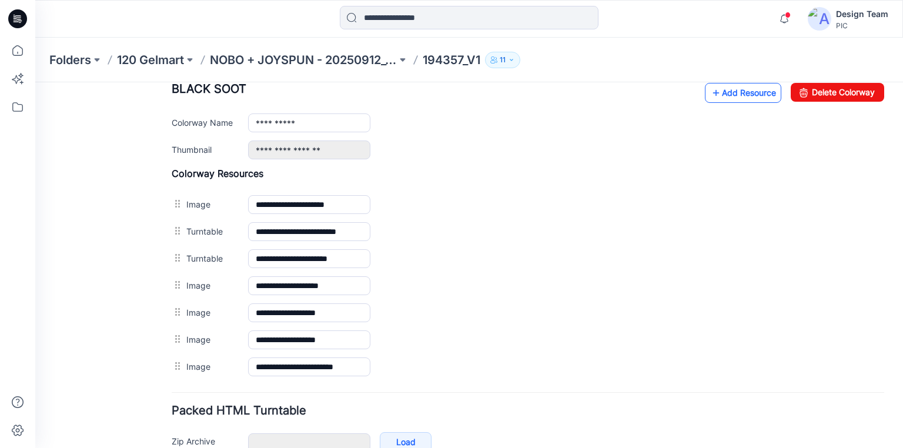
click at [722, 93] on link "Add Resource" at bounding box center [743, 93] width 76 height 20
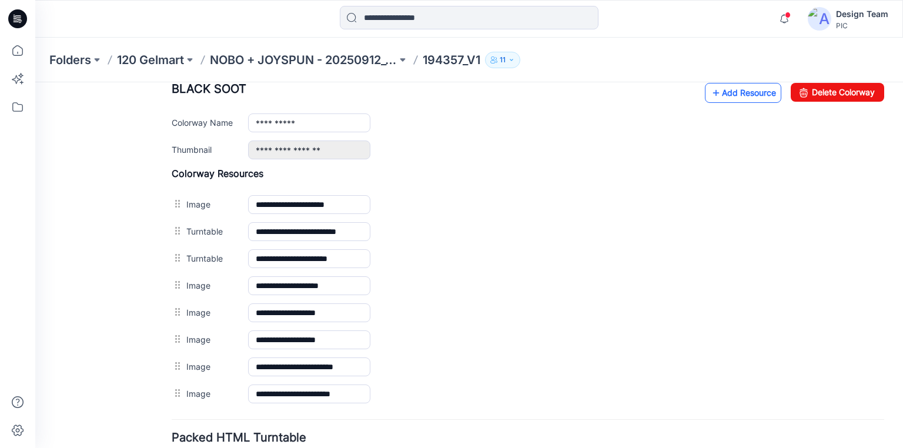
click at [717, 90] on link "Add Resource" at bounding box center [743, 93] width 76 height 20
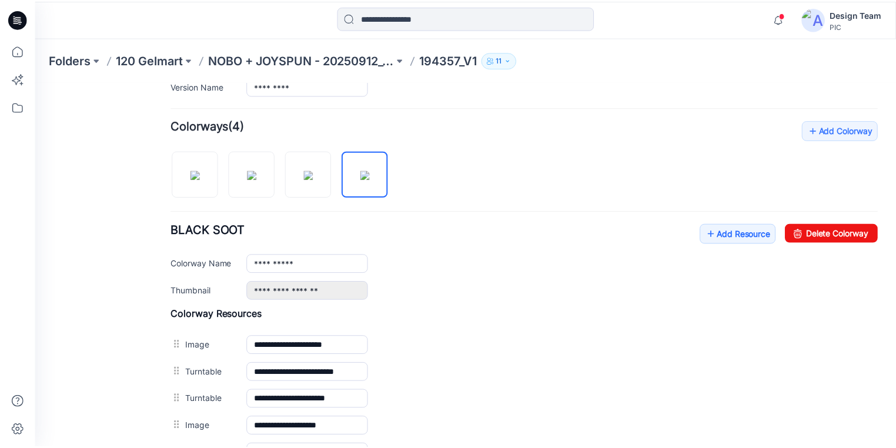
scroll to position [235, 0]
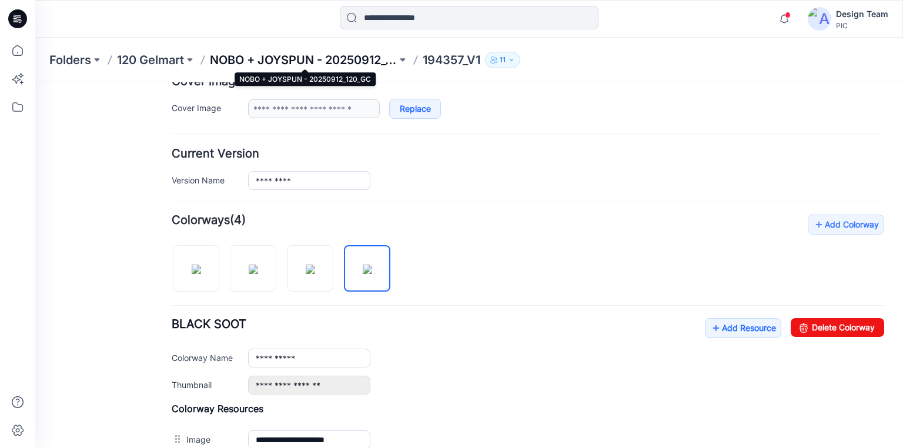
click at [337, 60] on p "NOBO + JOYSPUN - 20250912_120_GC" at bounding box center [303, 60] width 187 height 16
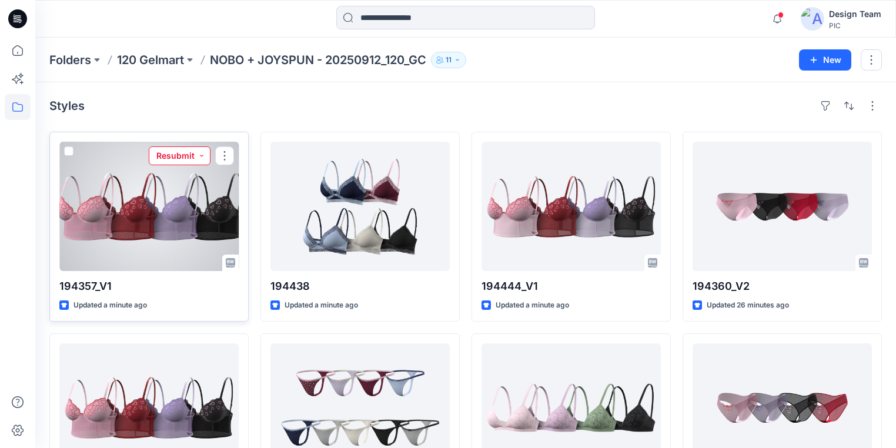
click at [200, 156] on button "Resubmit" at bounding box center [180, 155] width 62 height 19
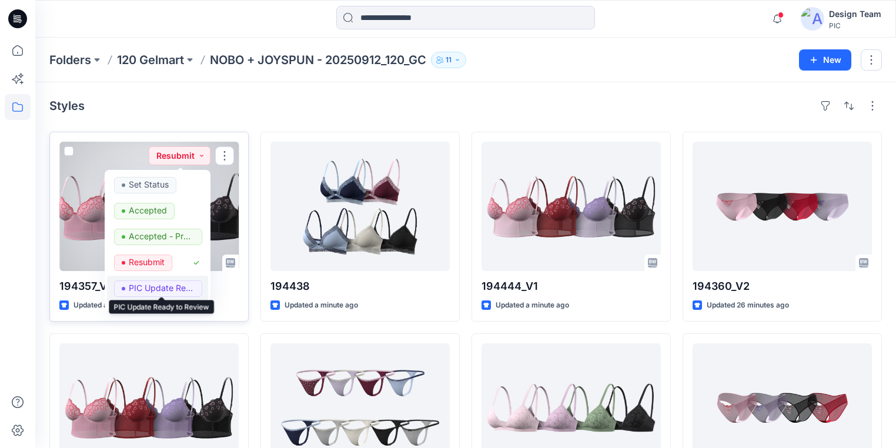
click at [165, 287] on p "PIC Update Ready to Review" at bounding box center [162, 287] width 66 height 15
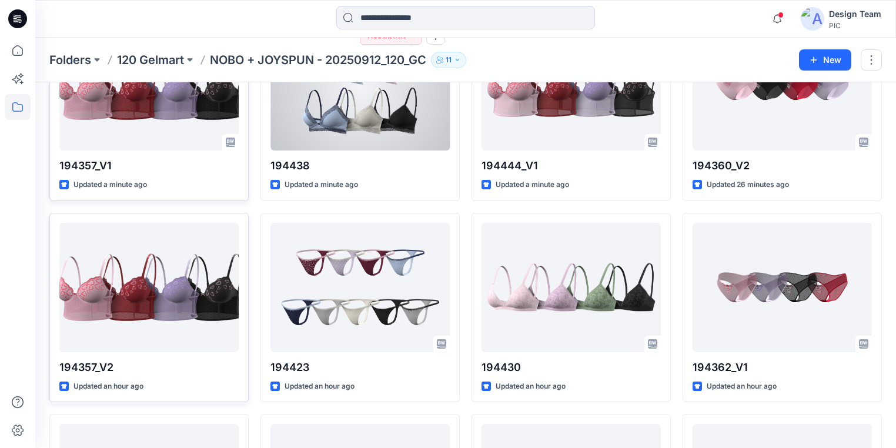
scroll to position [141, 0]
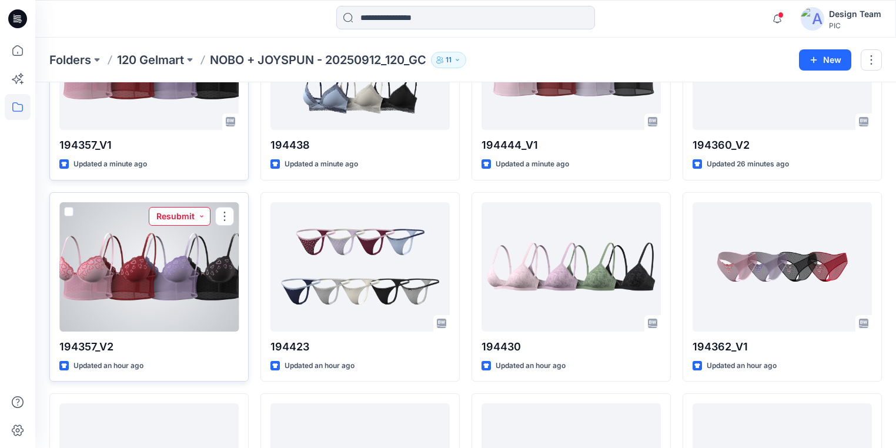
click at [200, 215] on button "Resubmit" at bounding box center [180, 216] width 62 height 19
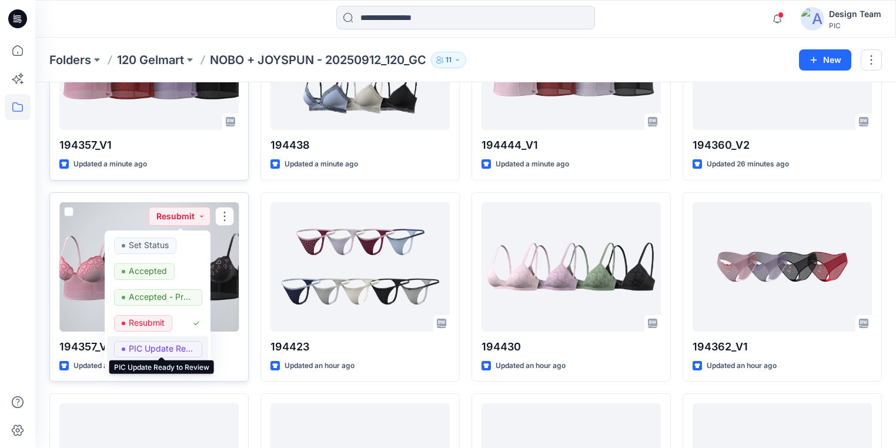
click at [162, 343] on p "PIC Update Ready to Review" at bounding box center [162, 348] width 66 height 15
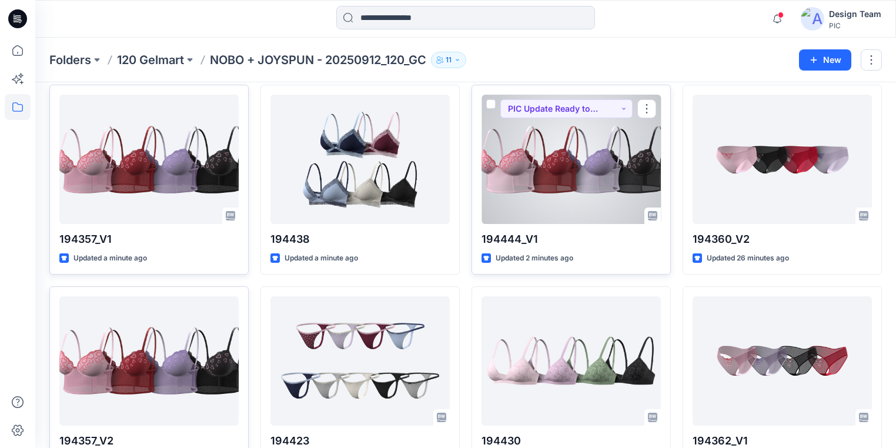
scroll to position [0, 0]
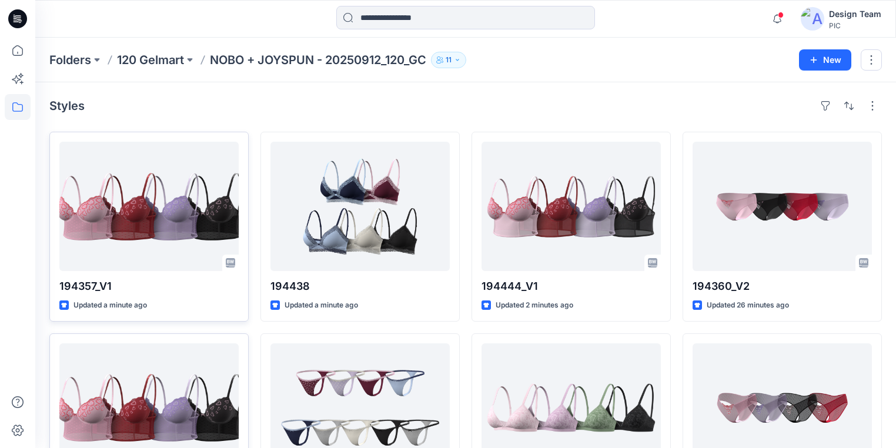
click at [611, 109] on div "Styles" at bounding box center [465, 105] width 833 height 19
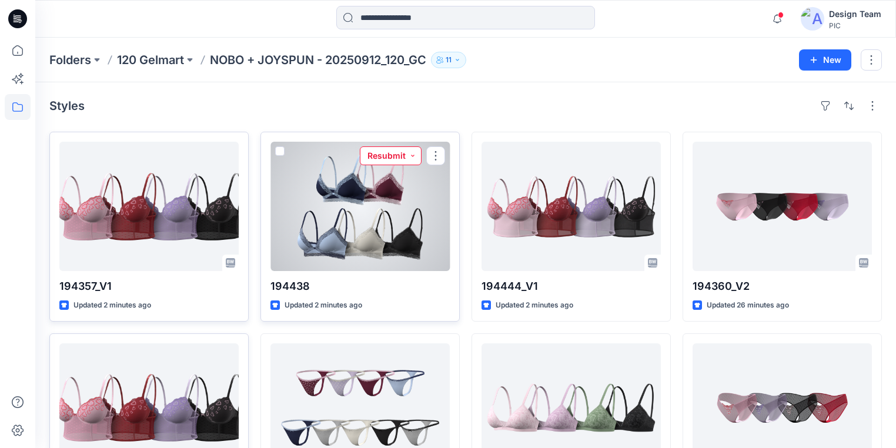
click at [412, 153] on button "Resubmit" at bounding box center [391, 155] width 62 height 19
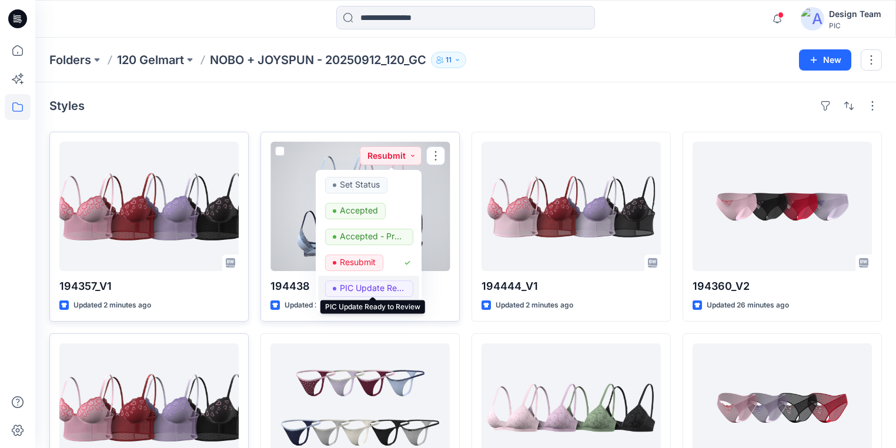
click at [360, 287] on p "PIC Update Ready to Review" at bounding box center [373, 287] width 66 height 15
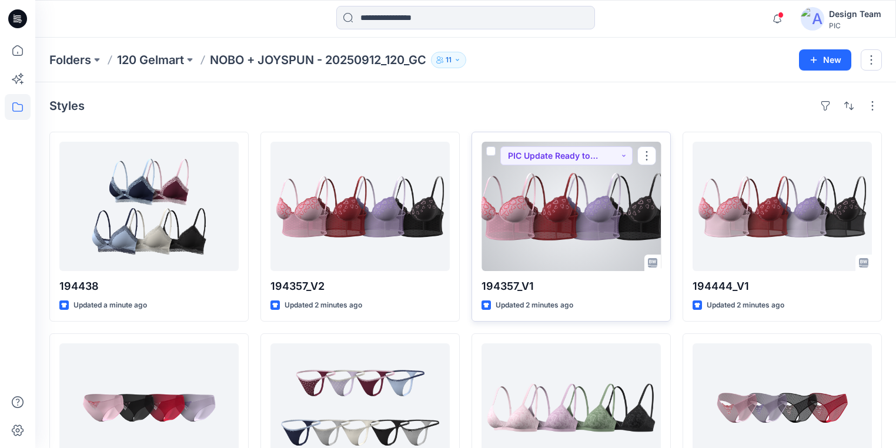
click at [588, 236] on div at bounding box center [571, 206] width 179 height 129
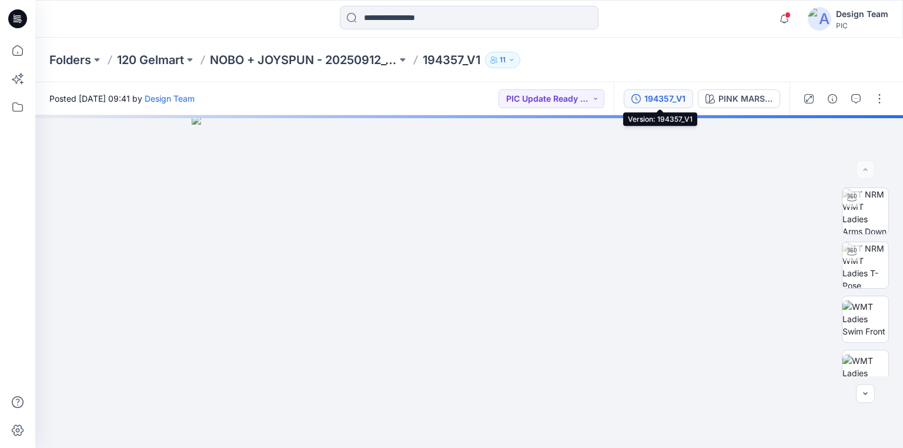
click at [667, 93] on div "194357_V1" at bounding box center [664, 98] width 41 height 13
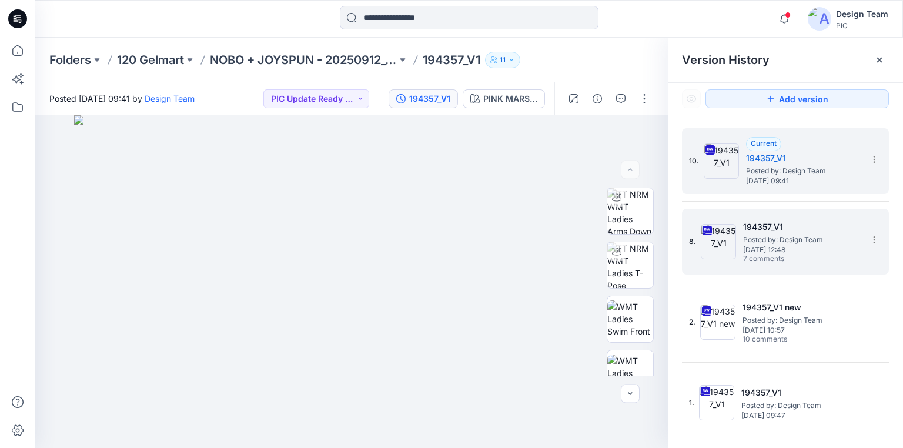
click at [772, 249] on span "[DATE] 12:48" at bounding box center [802, 250] width 118 height 8
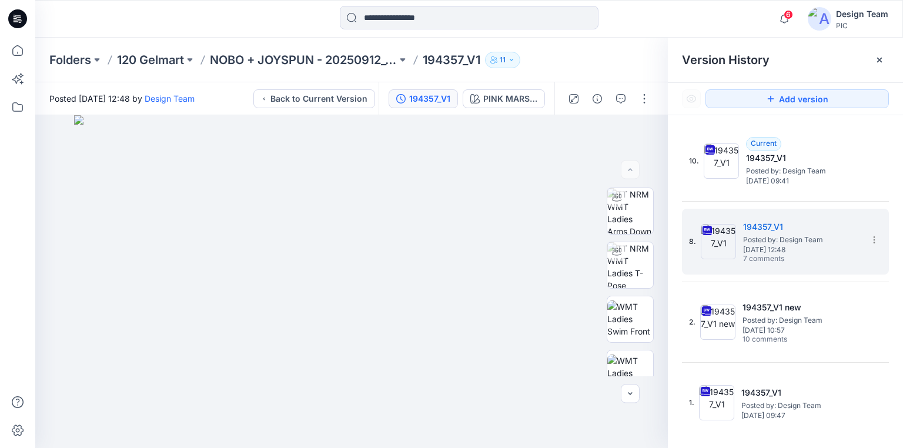
click at [25, 13] on icon at bounding box center [17, 18] width 19 height 19
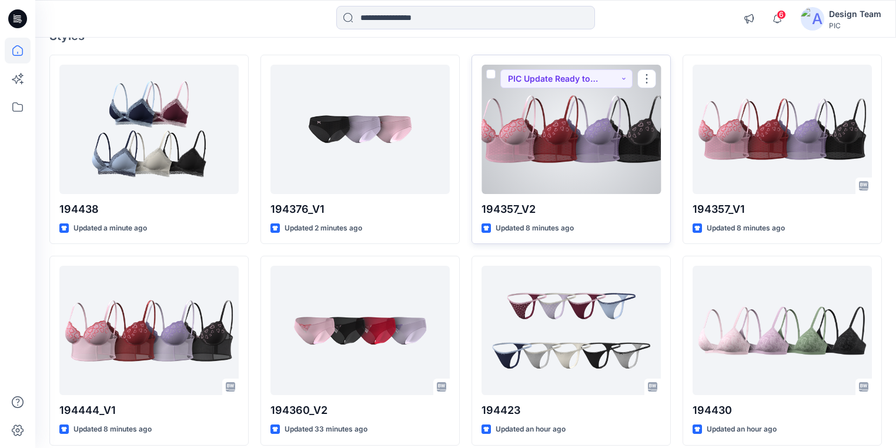
scroll to position [94, 0]
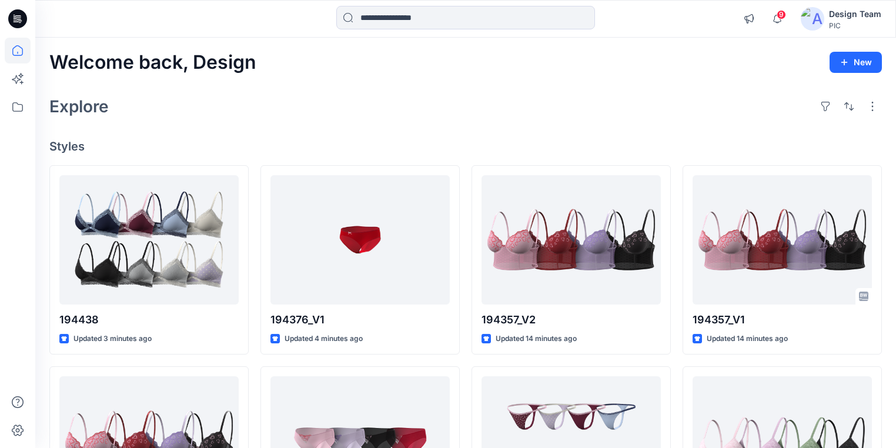
click at [461, 111] on div "Explore" at bounding box center [465, 106] width 833 height 28
click at [390, 16] on input at bounding box center [465, 18] width 259 height 24
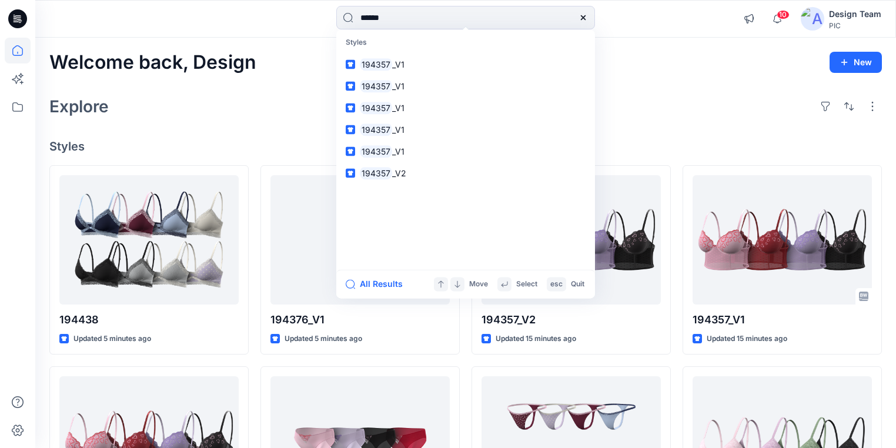
type input "******"
click at [681, 66] on div "Welcome back, Design New" at bounding box center [465, 63] width 833 height 22
click at [431, 19] on input "******" at bounding box center [465, 18] width 259 height 24
click at [409, 66] on link "194357 _V1" at bounding box center [466, 65] width 254 height 22
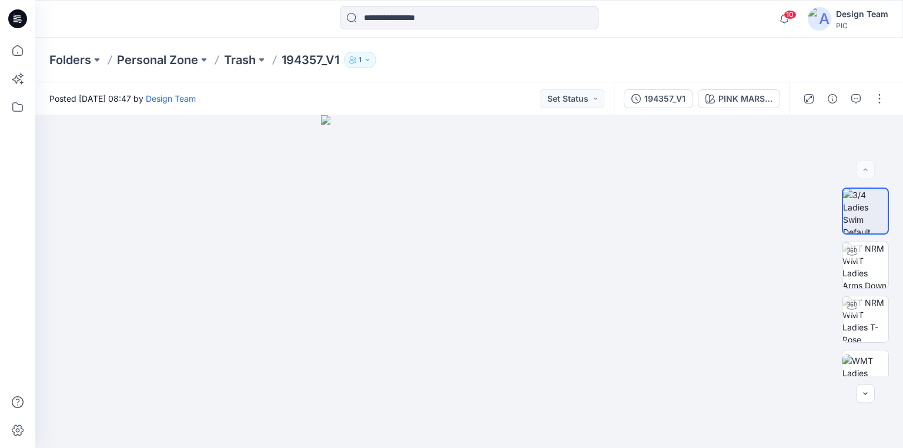
click at [21, 18] on icon at bounding box center [17, 18] width 19 height 19
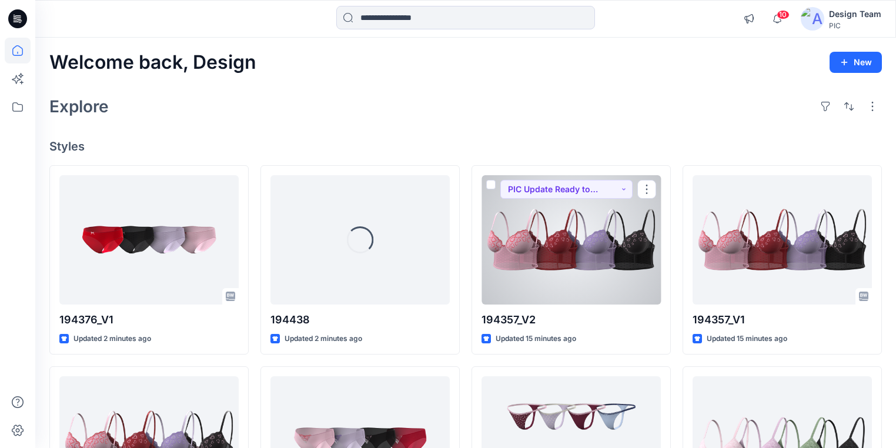
click at [626, 296] on div at bounding box center [571, 239] width 179 height 129
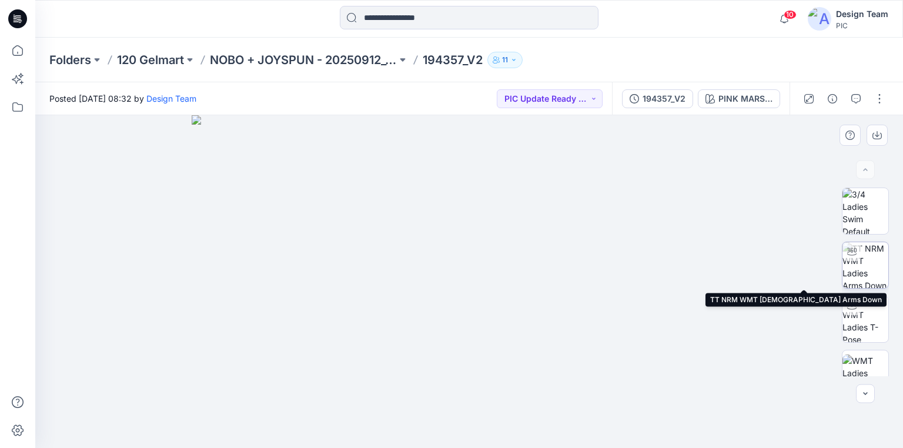
click at [857, 268] on img at bounding box center [866, 265] width 46 height 46
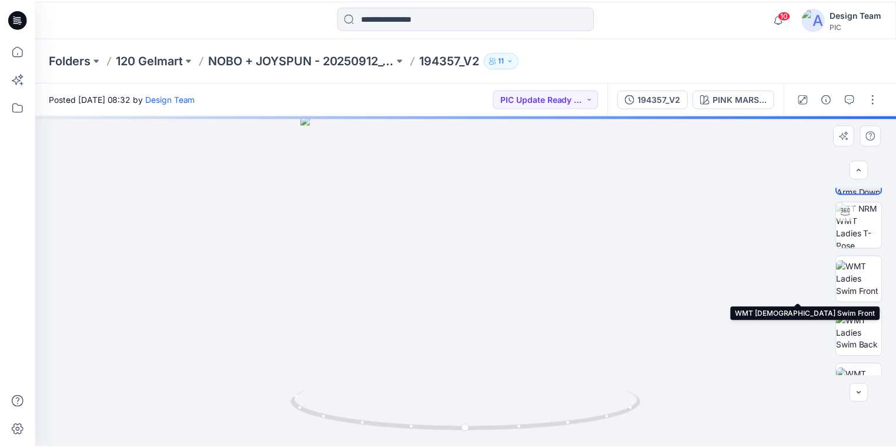
scroll to position [141, 0]
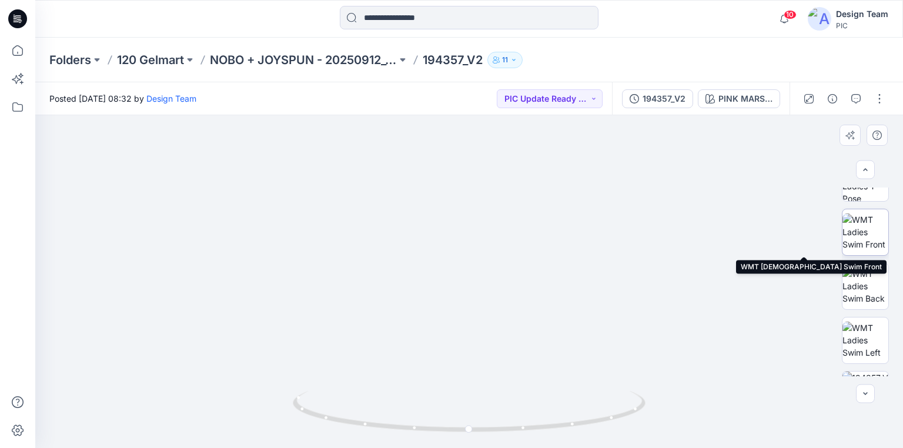
click at [862, 238] on img at bounding box center [866, 231] width 46 height 37
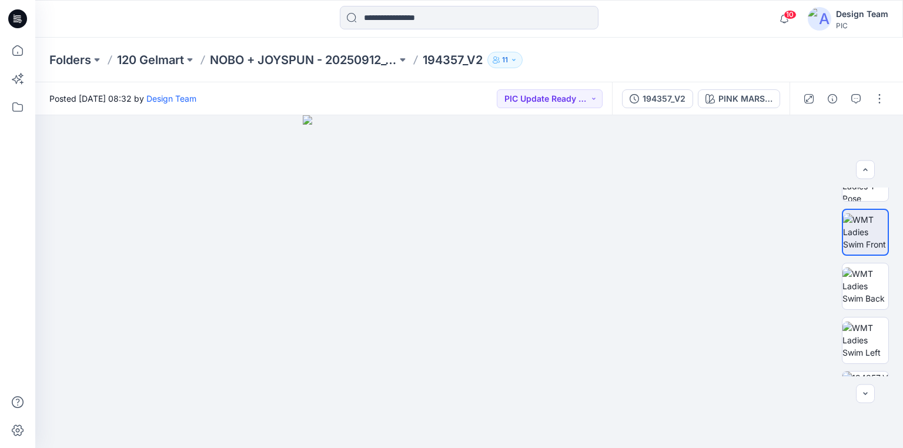
click at [21, 19] on icon at bounding box center [17, 18] width 19 height 19
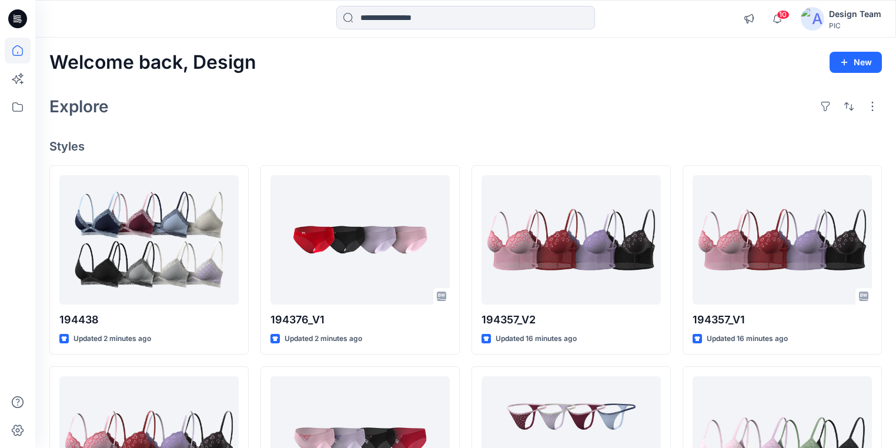
click at [480, 111] on div "Explore" at bounding box center [465, 106] width 833 height 28
click at [24, 15] on icon at bounding box center [17, 18] width 19 height 19
